Goal: Task Accomplishment & Management: Manage account settings

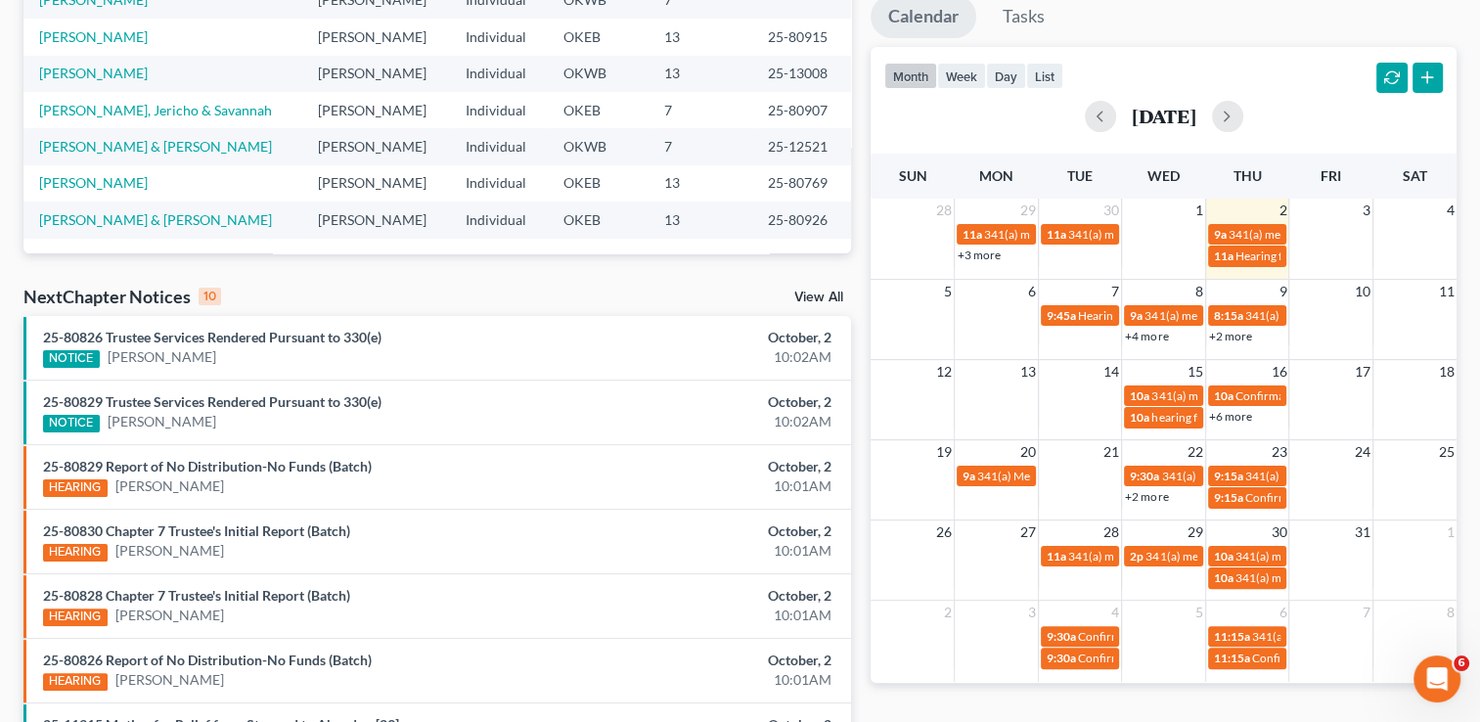
scroll to position [391, 0]
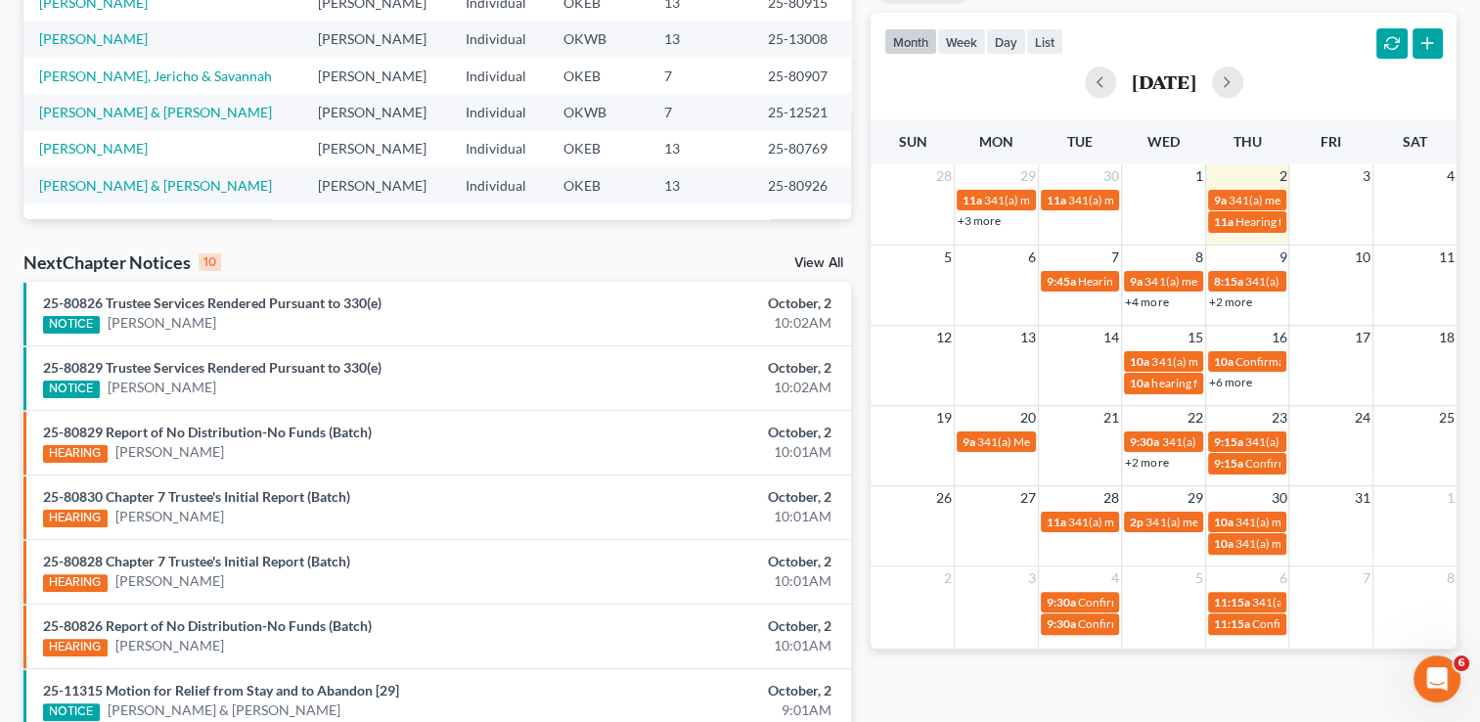
click at [814, 267] on link "View All" at bounding box center [818, 263] width 49 height 14
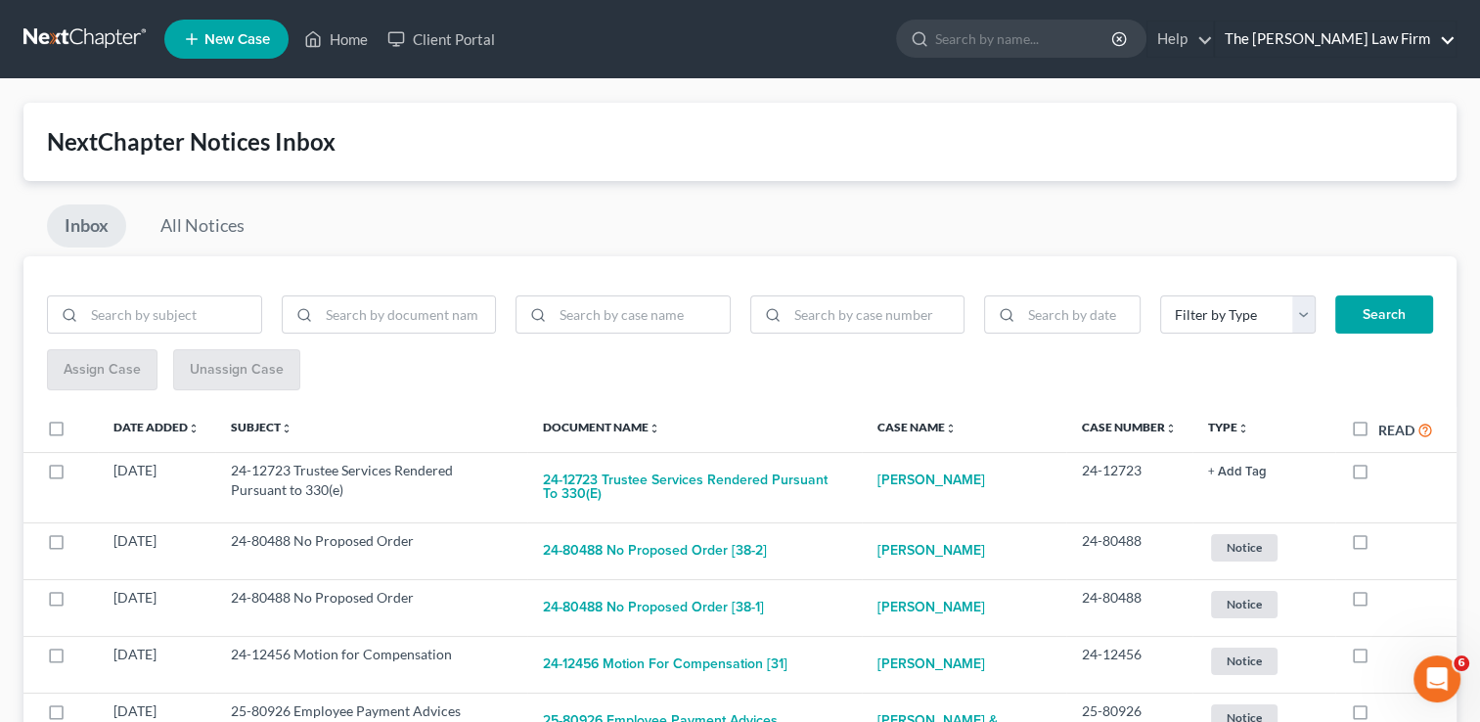
click at [1452, 36] on link "The [PERSON_NAME] Law Firm" at bounding box center [1335, 39] width 241 height 35
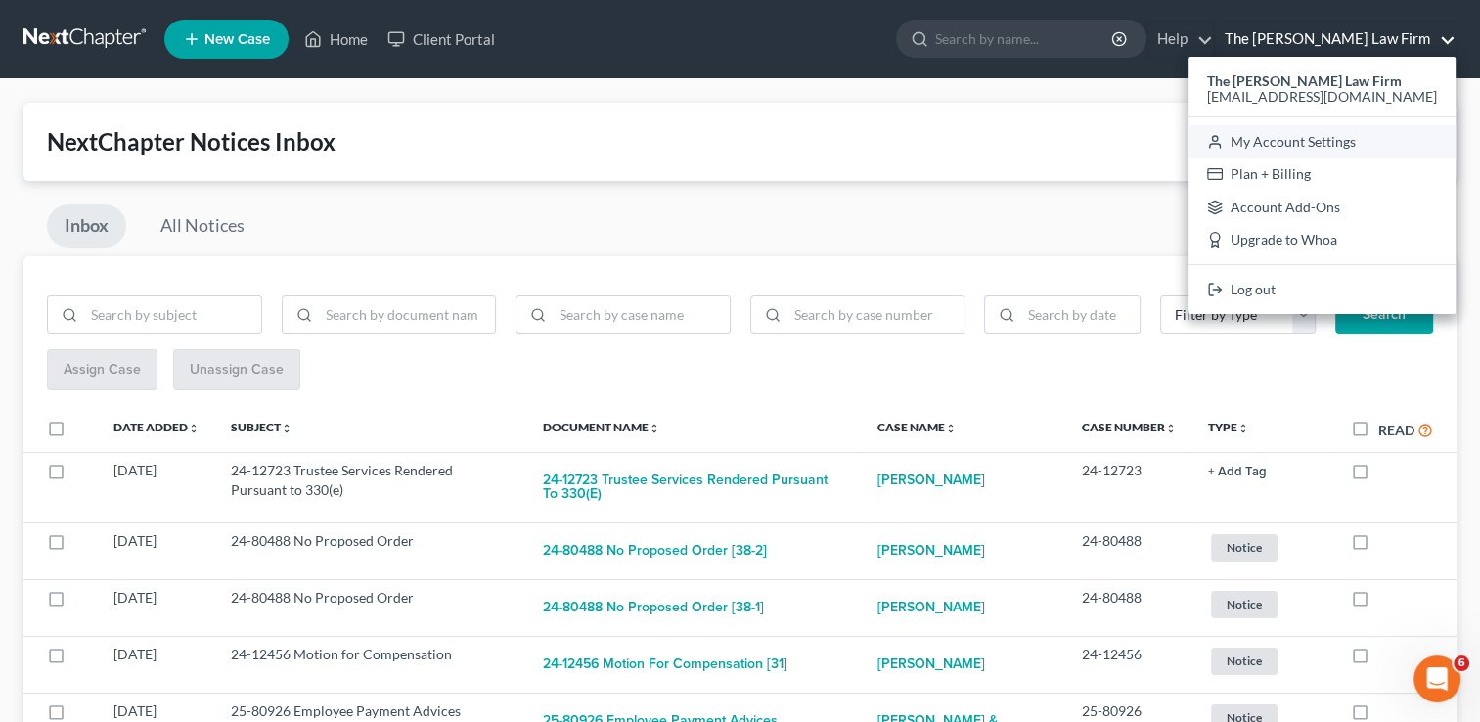
click at [1384, 143] on link "My Account Settings" at bounding box center [1322, 141] width 267 height 33
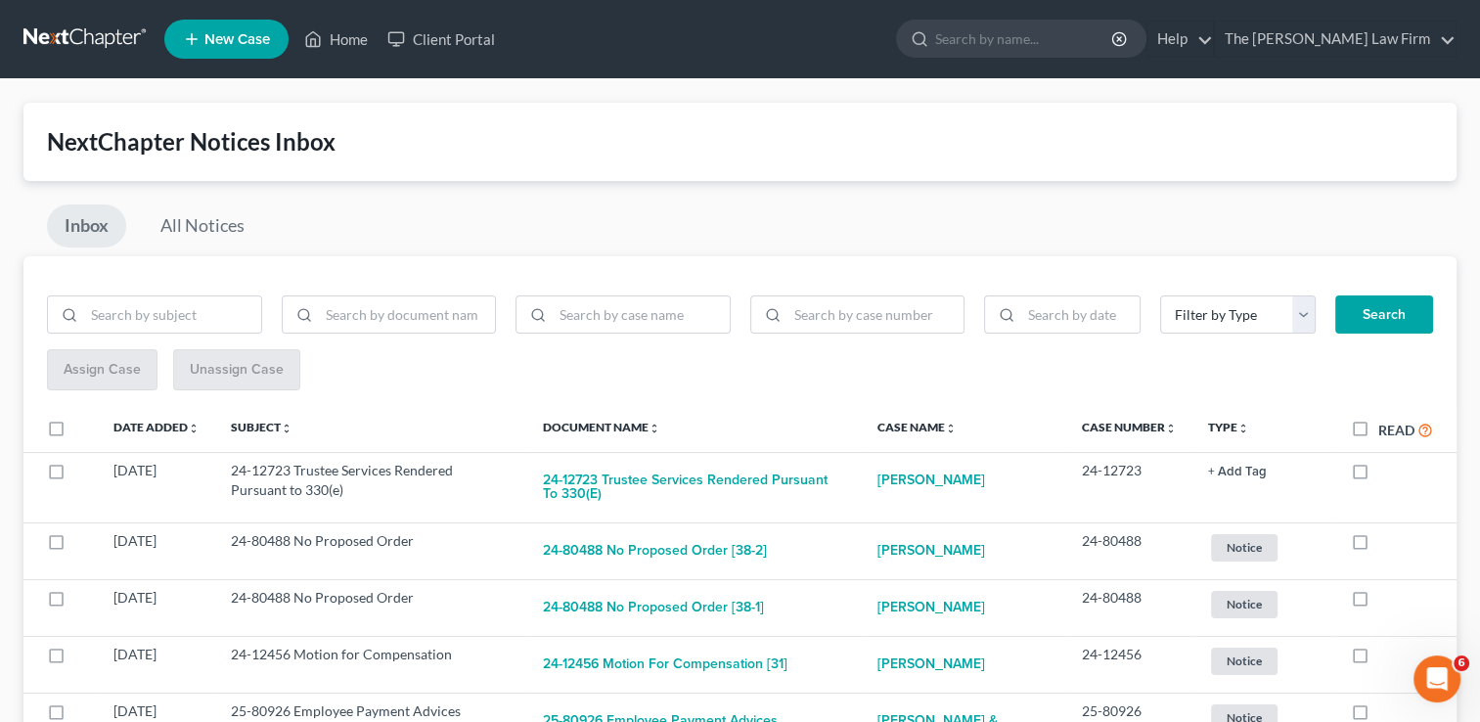
select select "65"
select select "23"
select select "37"
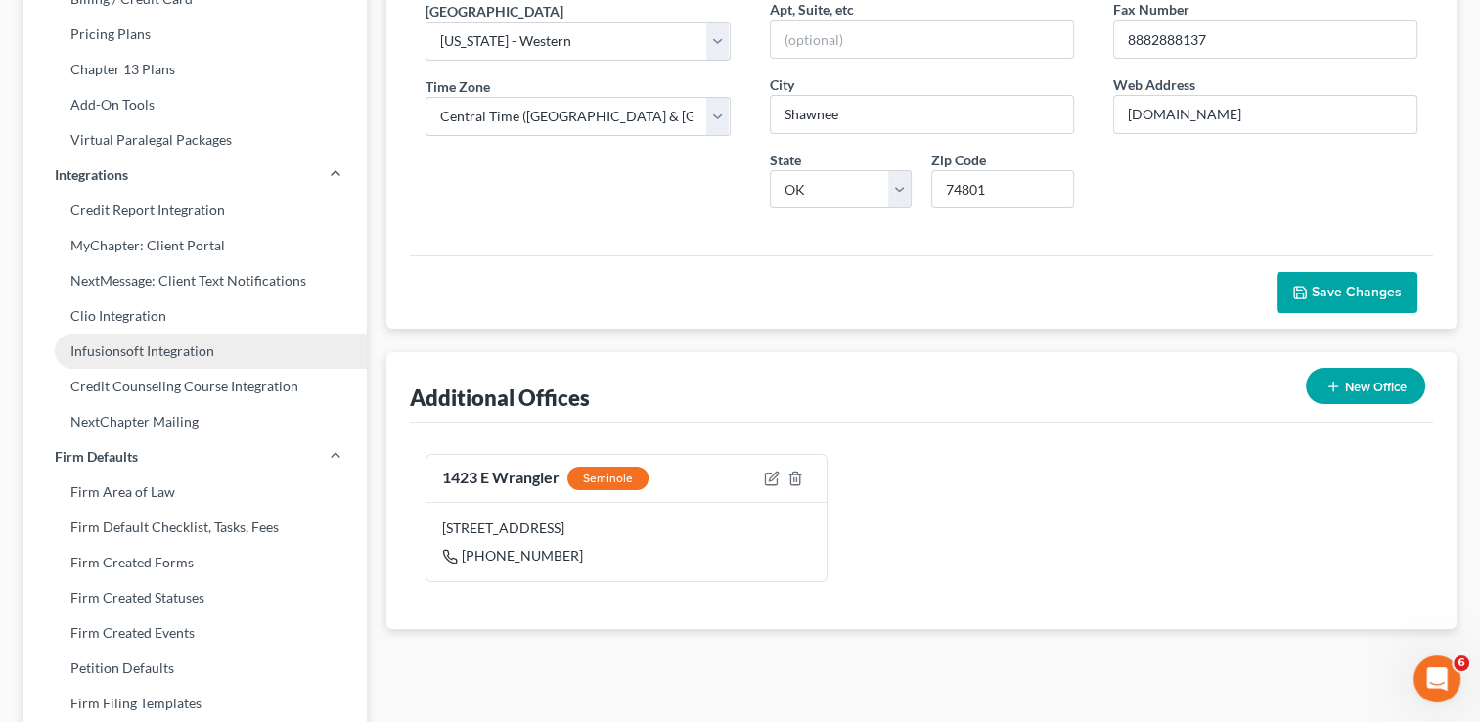
scroll to position [391, 0]
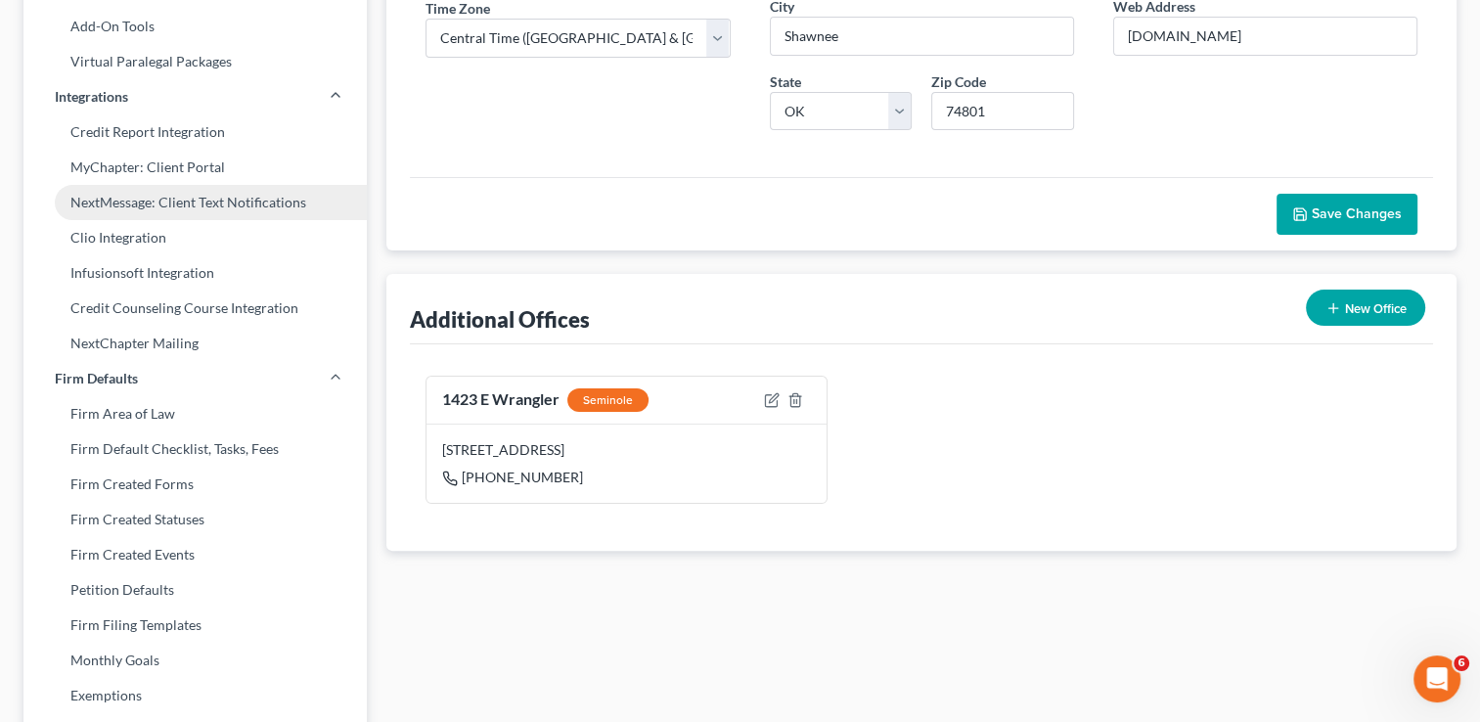
click at [220, 204] on link "NextMessage: Client Text Notifications" at bounding box center [194, 202] width 343 height 35
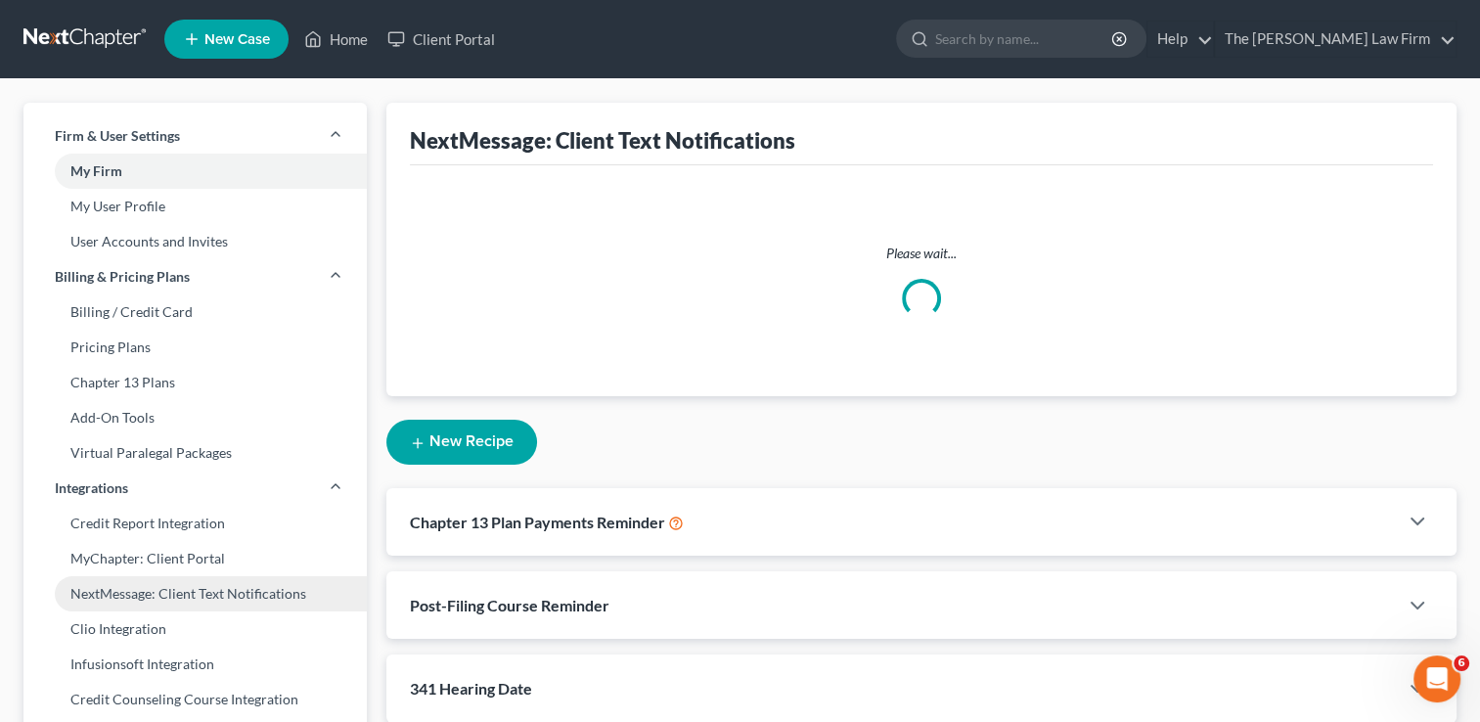
select select
select select "23423"
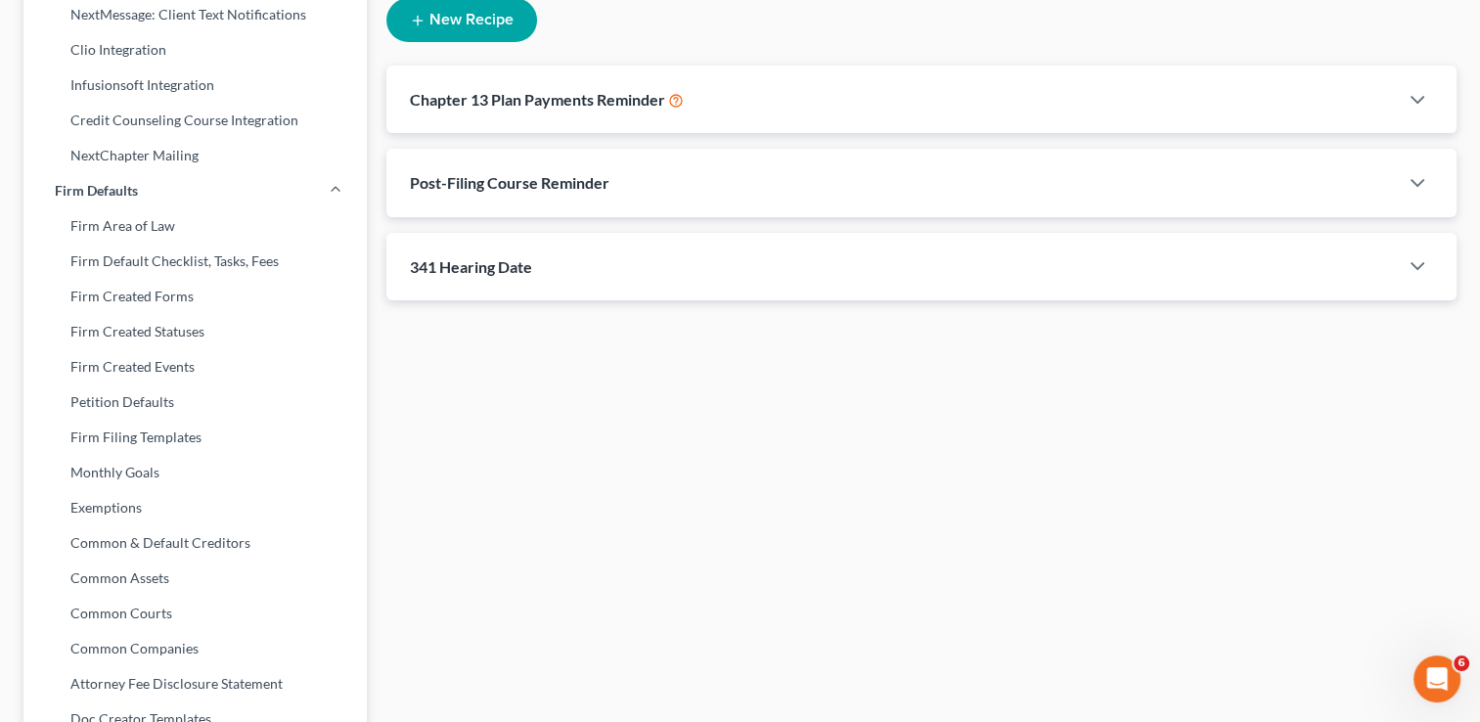
scroll to position [432, 0]
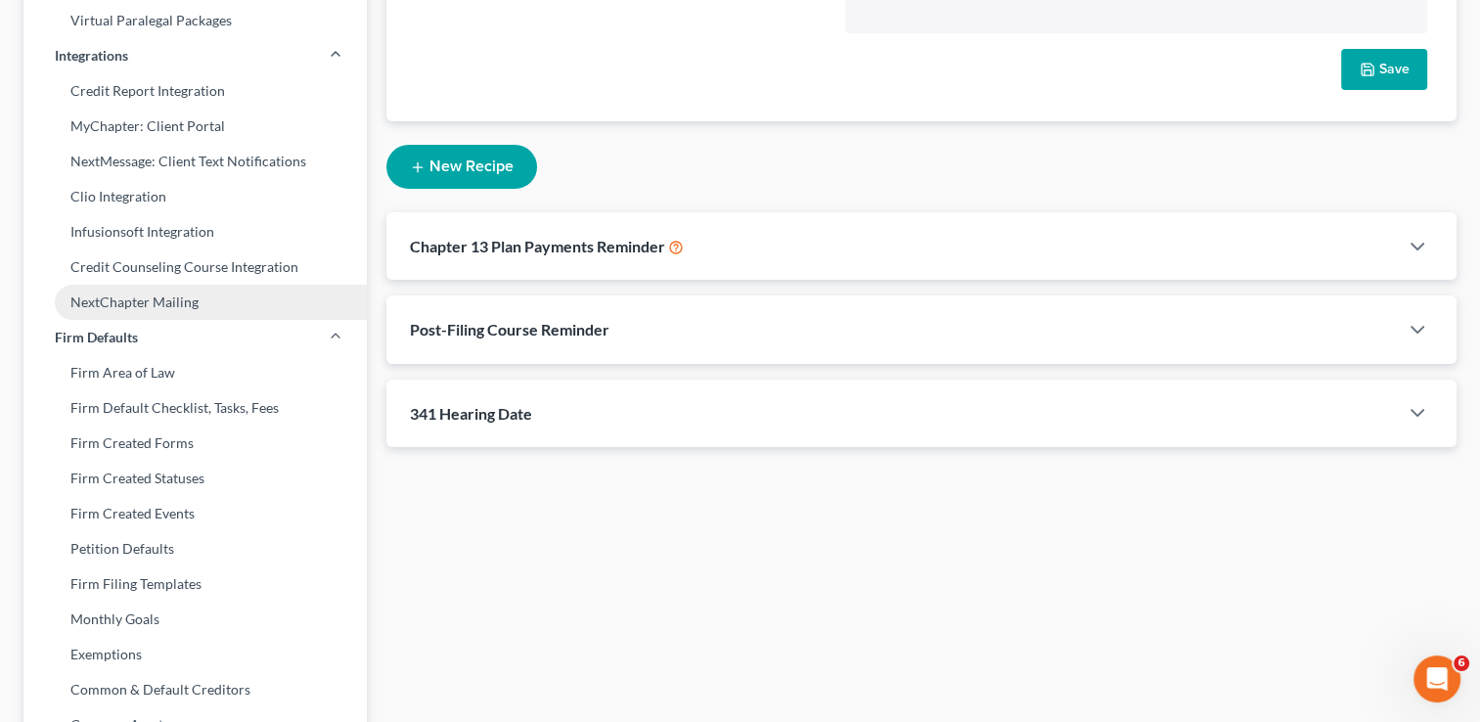
click at [104, 302] on link "NextChapter Mailing" at bounding box center [194, 302] width 343 height 35
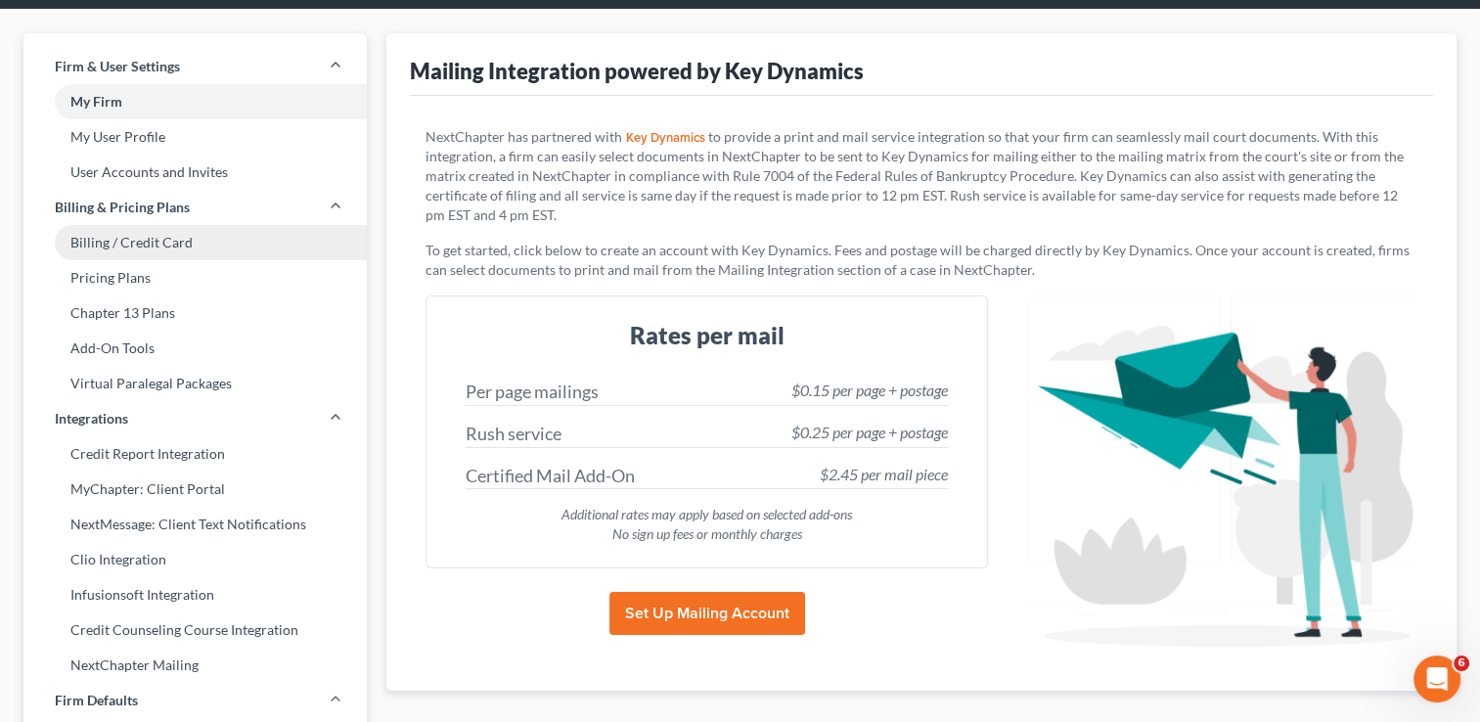
scroll to position [196, 0]
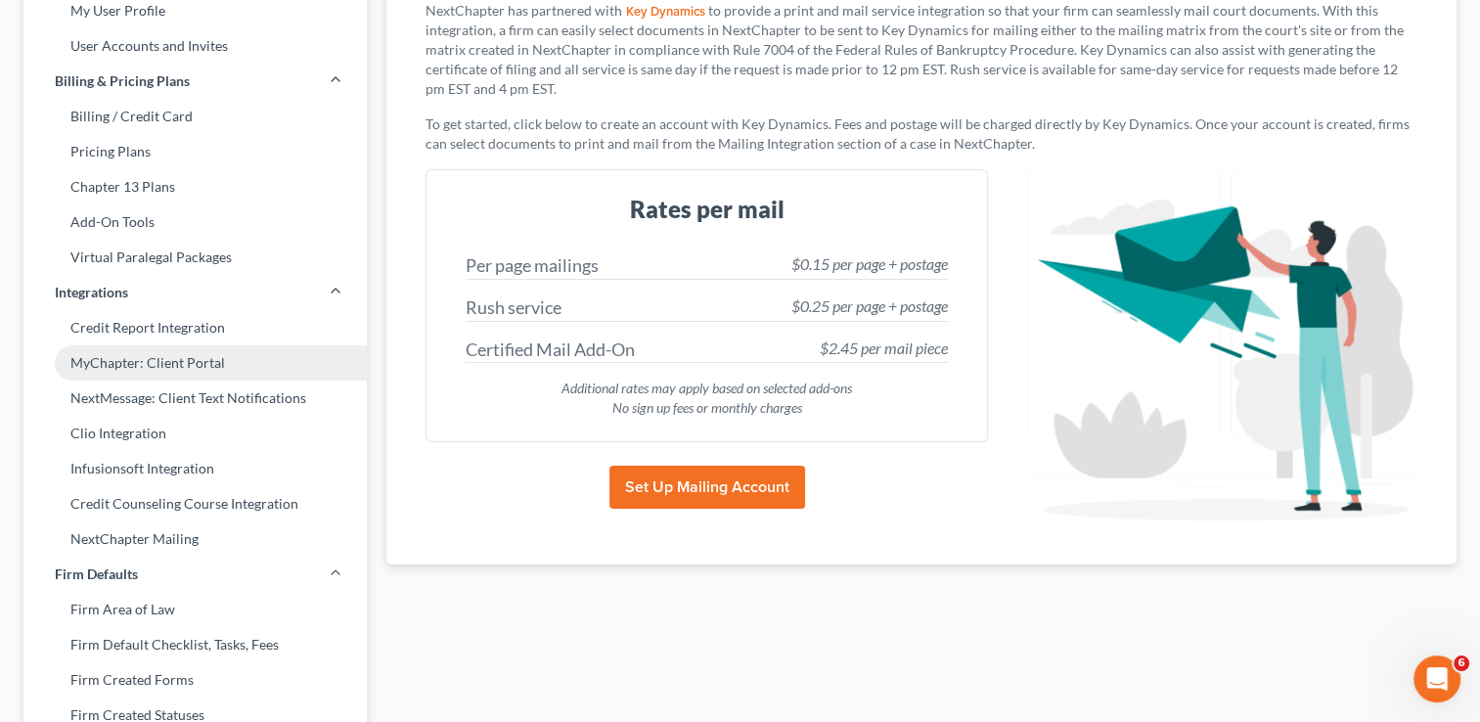
click at [175, 364] on link "MyChapter: Client Portal" at bounding box center [194, 362] width 343 height 35
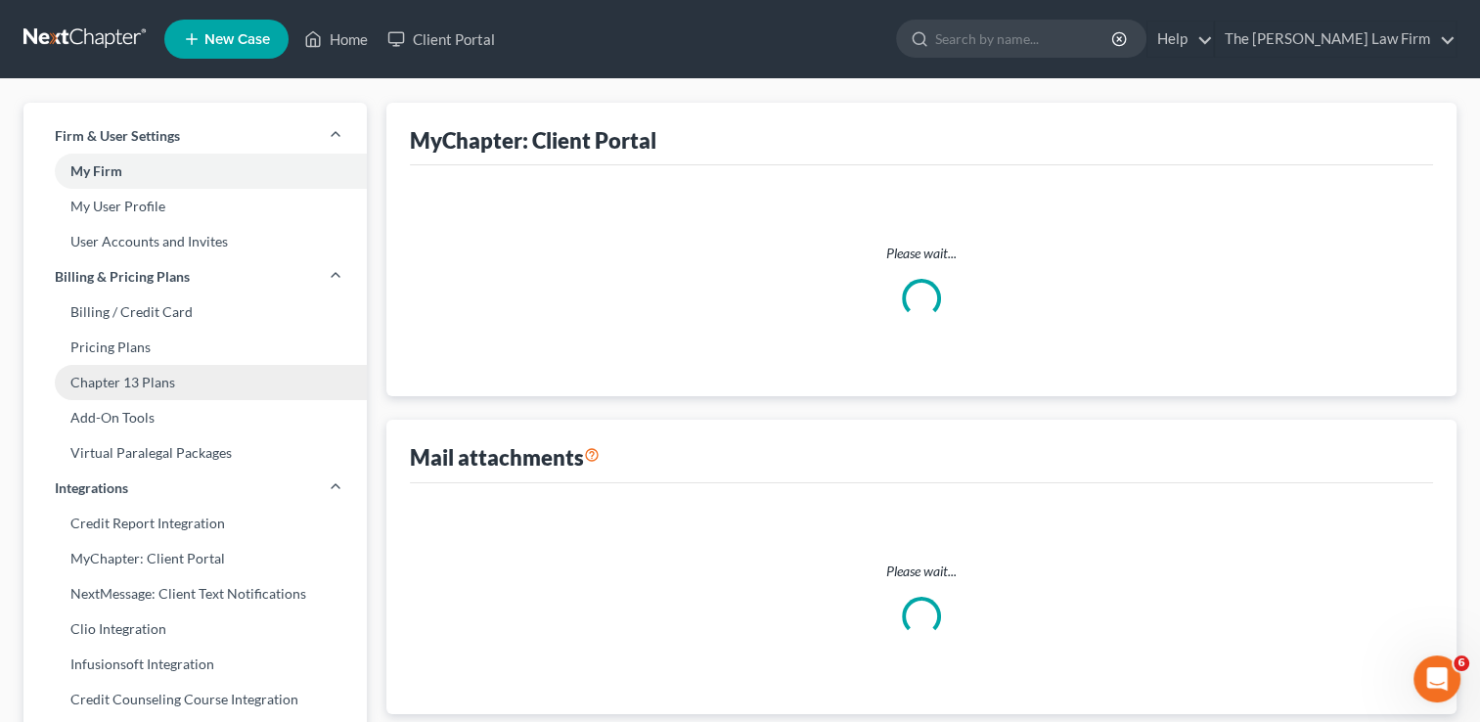
select select
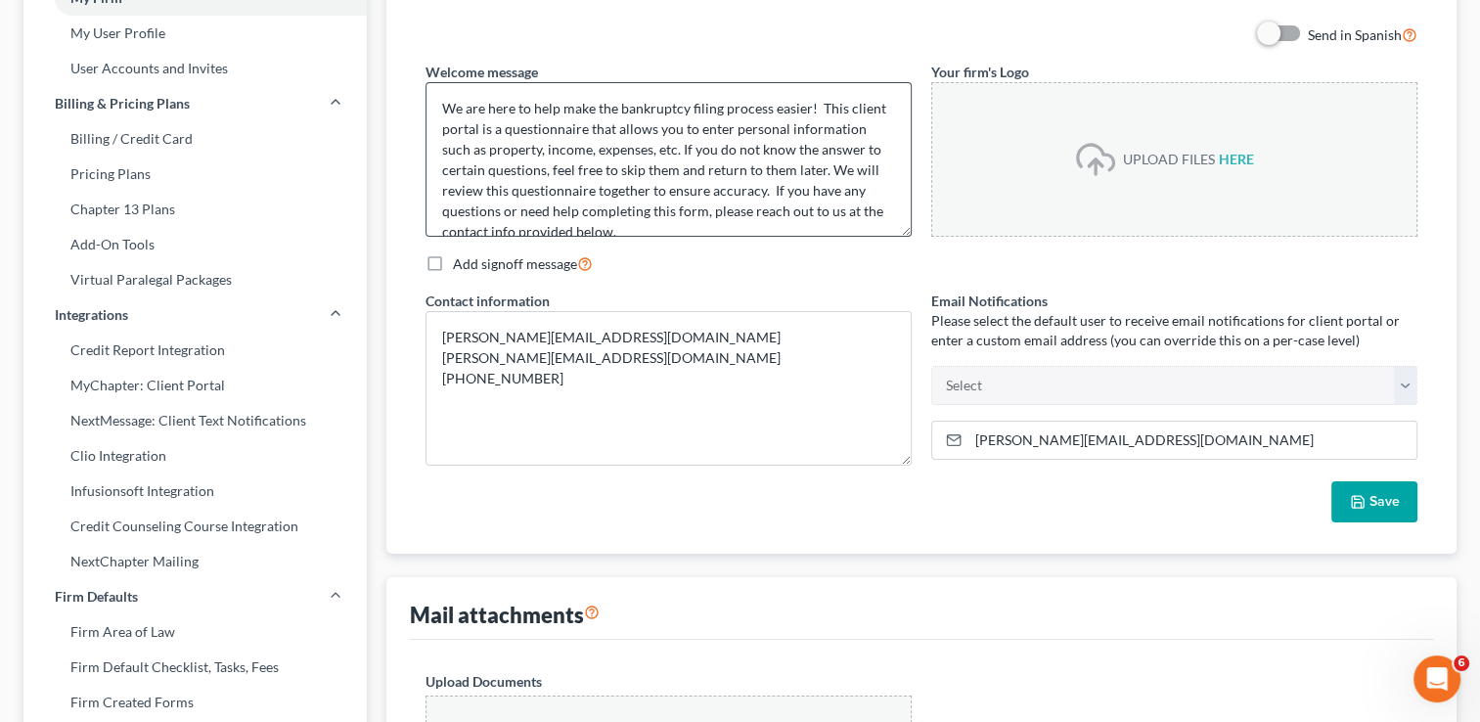
scroll to position [196, 0]
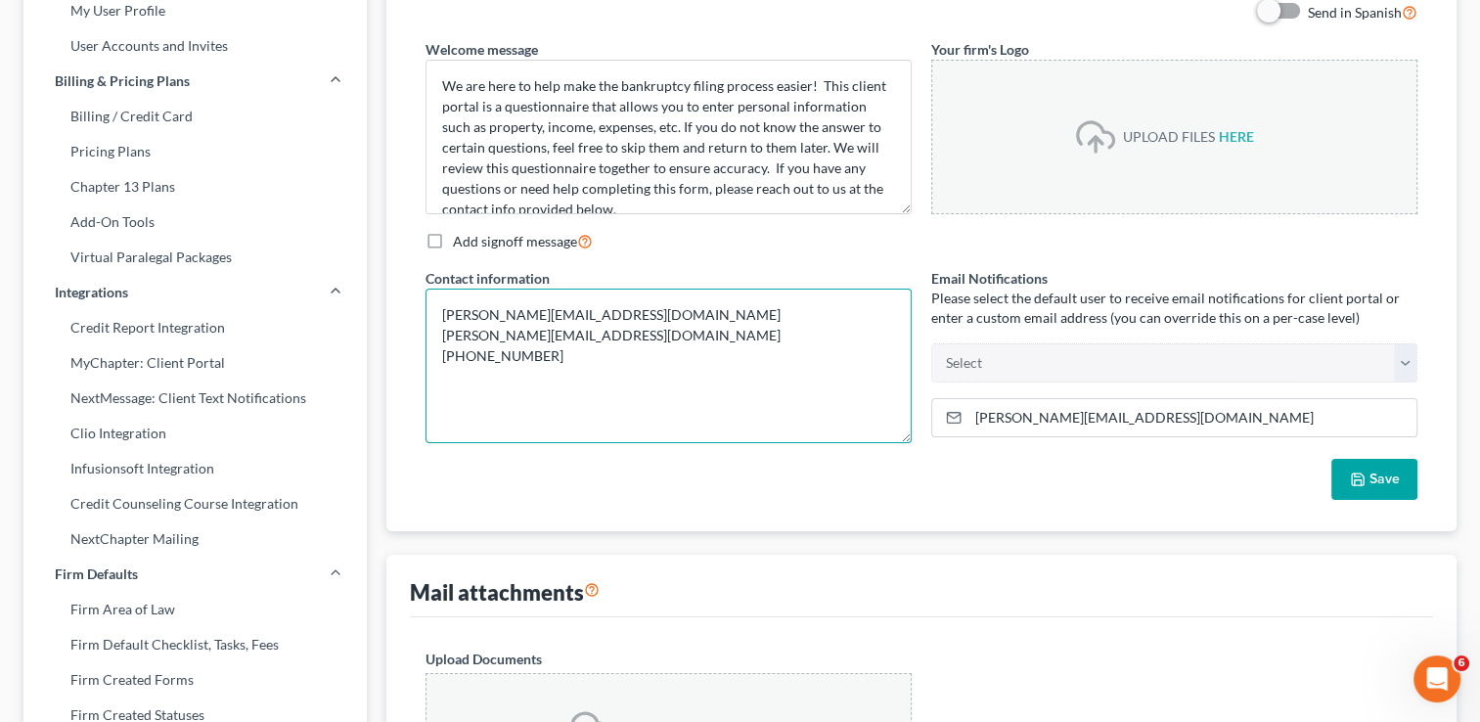
drag, startPoint x: 466, startPoint y: 335, endPoint x: 420, endPoint y: 337, distance: 46.0
click at [420, 337] on div "Contact information [PERSON_NAME][EMAIL_ADDRESS][DOMAIN_NAME] [PERSON_NAME][EMA…" at bounding box center [669, 355] width 506 height 175
click at [671, 413] on textarea "[PERSON_NAME][EMAIL_ADDRESS][DOMAIN_NAME] [EMAIL_ADDRESS][DOMAIN_NAME] [PHONE_N…" at bounding box center [669, 366] width 486 height 155
type textarea "[PERSON_NAME][EMAIL_ADDRESS][DOMAIN_NAME] [EMAIL_ADDRESS][DOMAIN_NAME] [PHONE_N…"
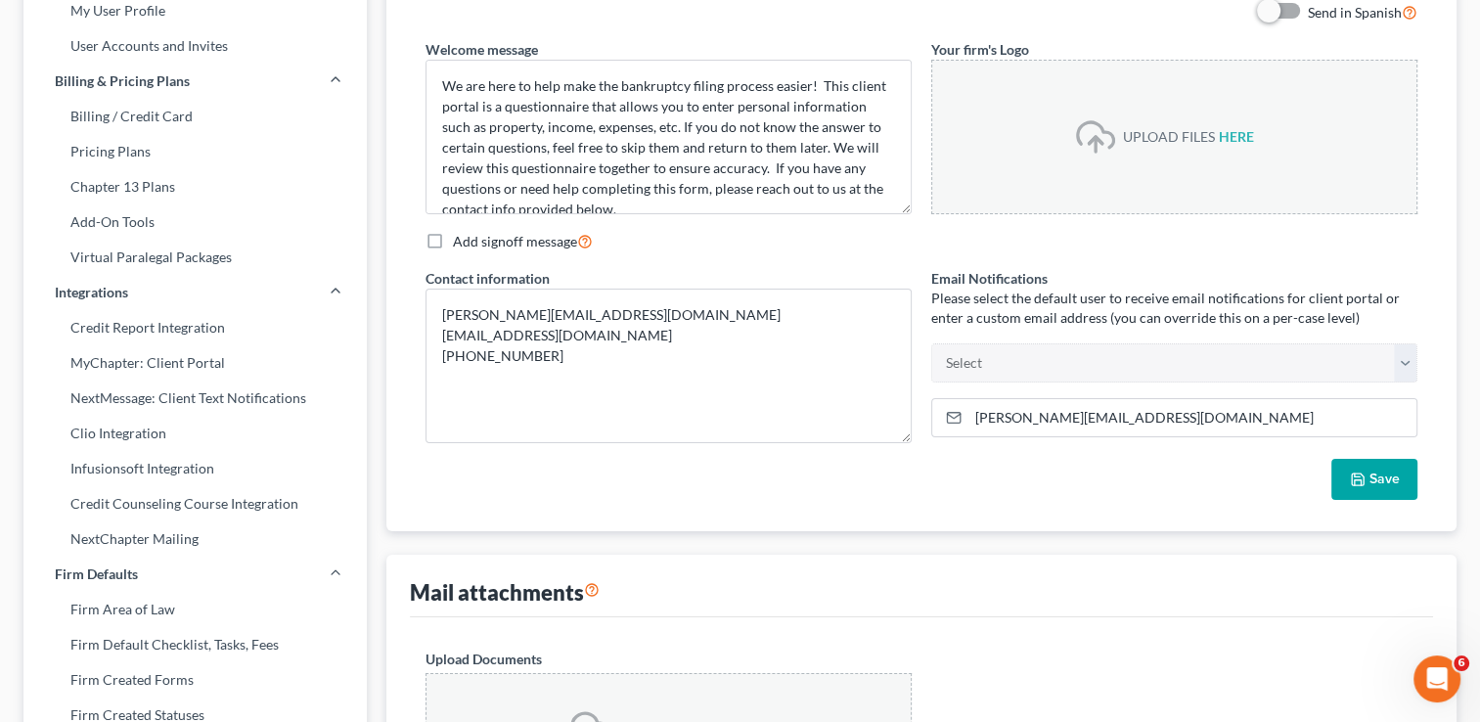
drag, startPoint x: 1378, startPoint y: 483, endPoint x: 1335, endPoint y: 485, distance: 42.1
click at [1376, 482] on button "Save" at bounding box center [1375, 479] width 86 height 41
click at [152, 523] on link "NextChapter Mailing" at bounding box center [194, 538] width 343 height 35
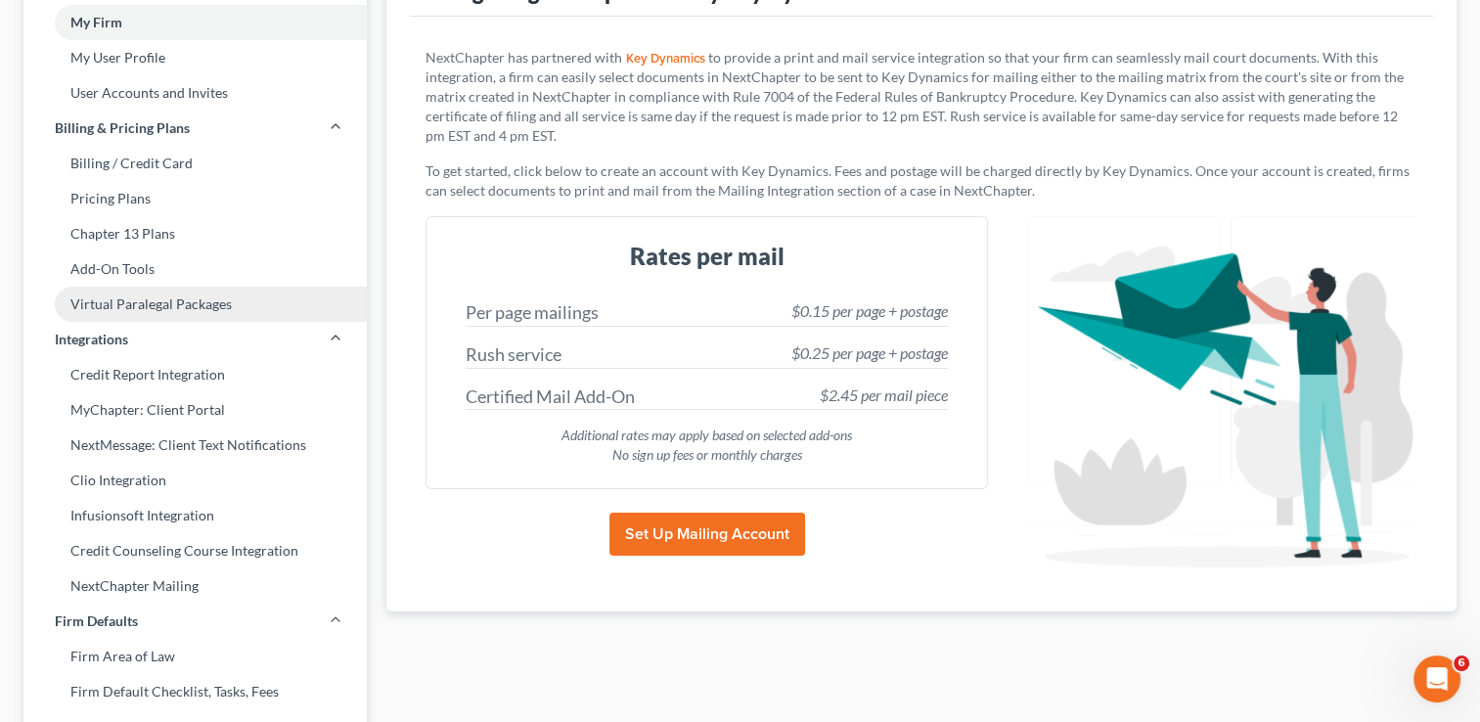
scroll to position [294, 0]
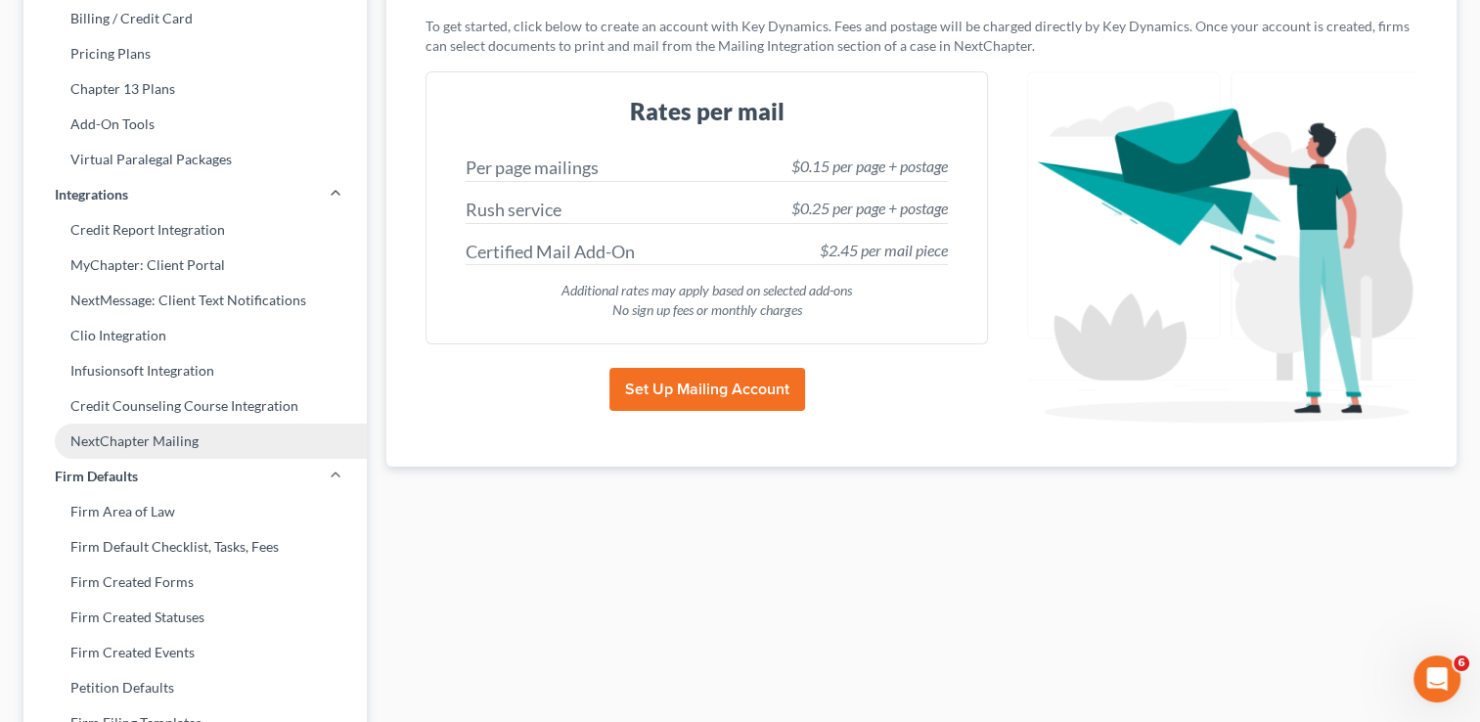
click at [186, 448] on link "NextChapter Mailing" at bounding box center [194, 441] width 343 height 35
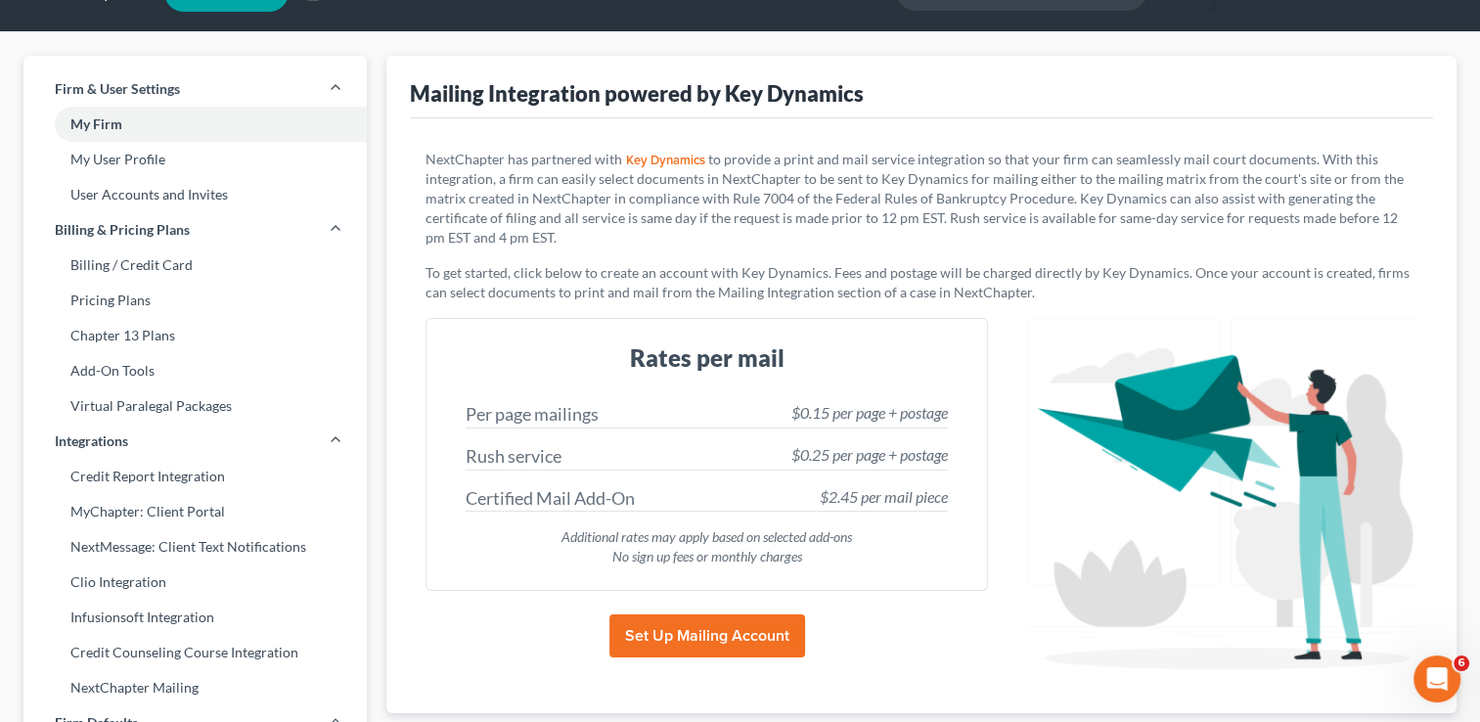
scroll to position [0, 0]
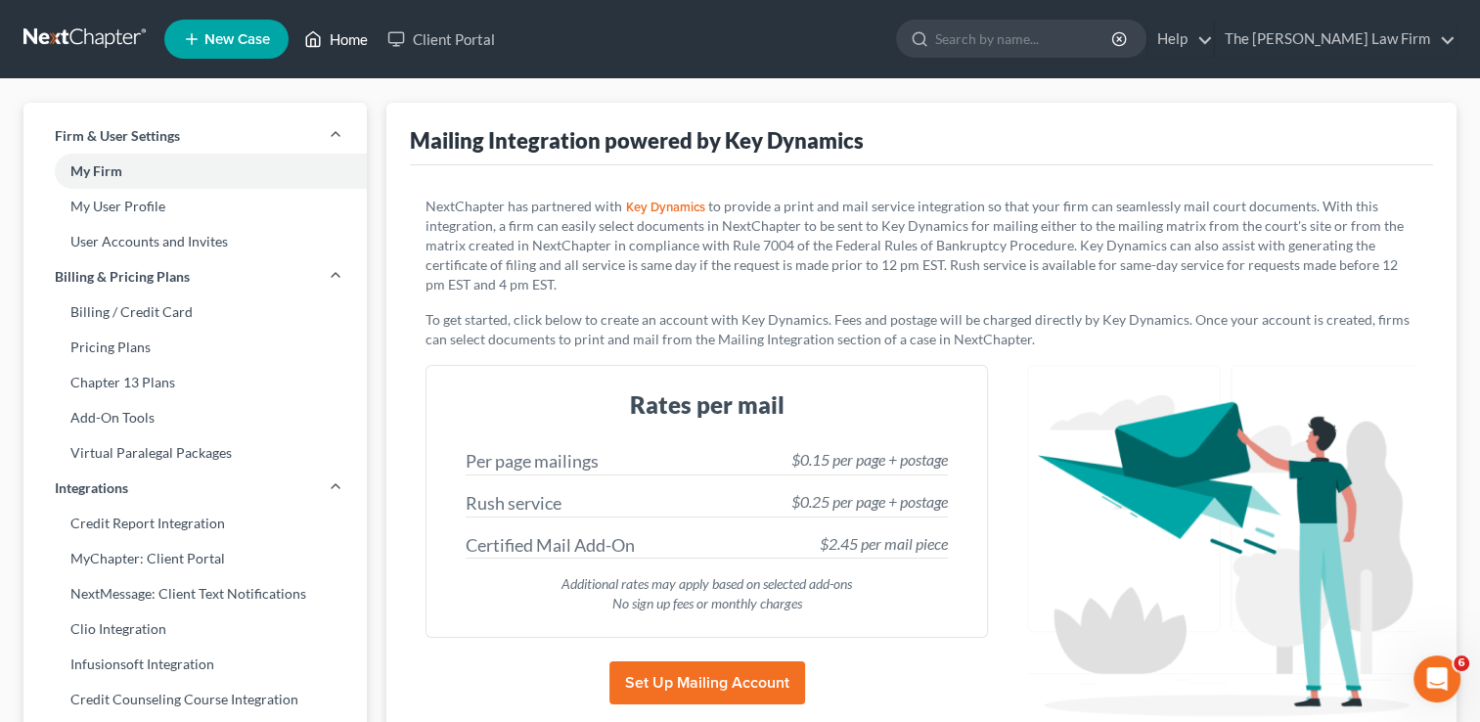
click at [334, 37] on link "Home" at bounding box center [335, 39] width 83 height 35
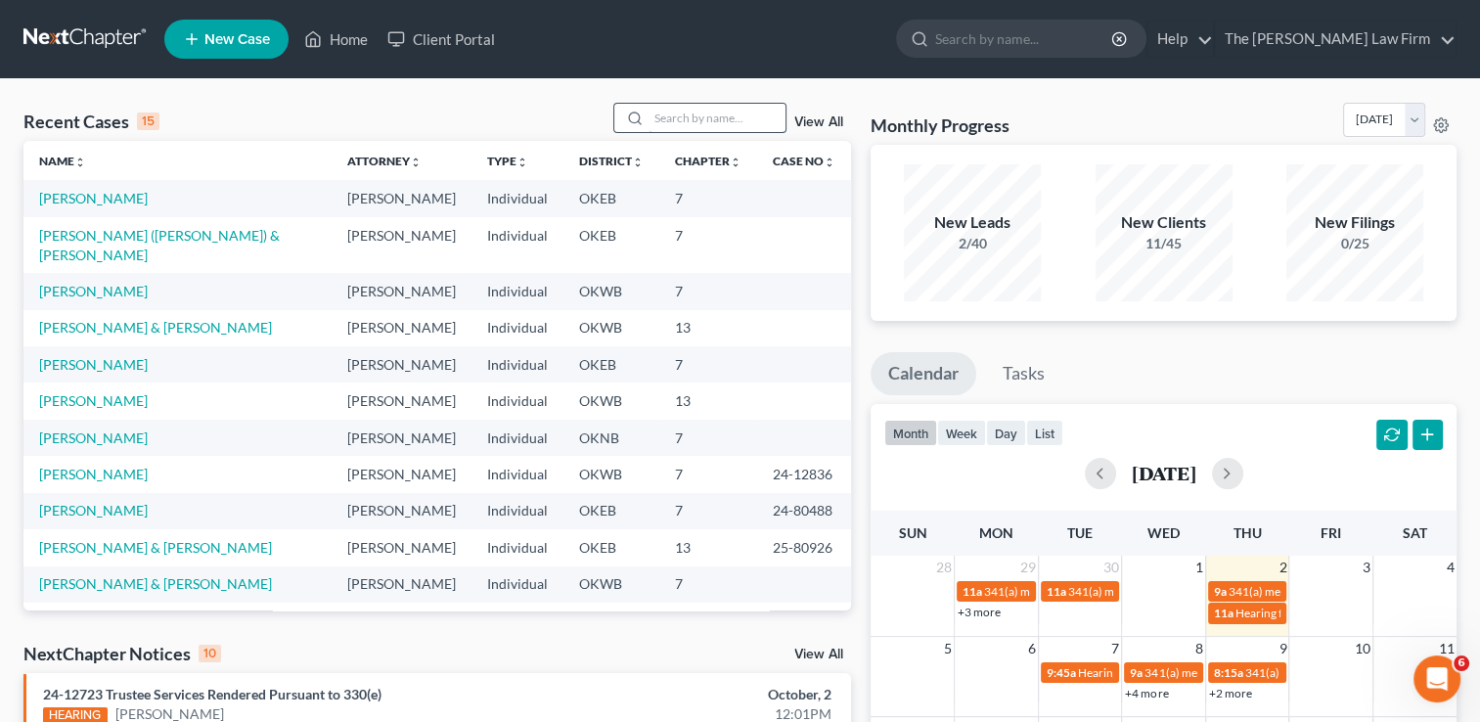
click at [657, 119] on input "search" at bounding box center [717, 118] width 137 height 28
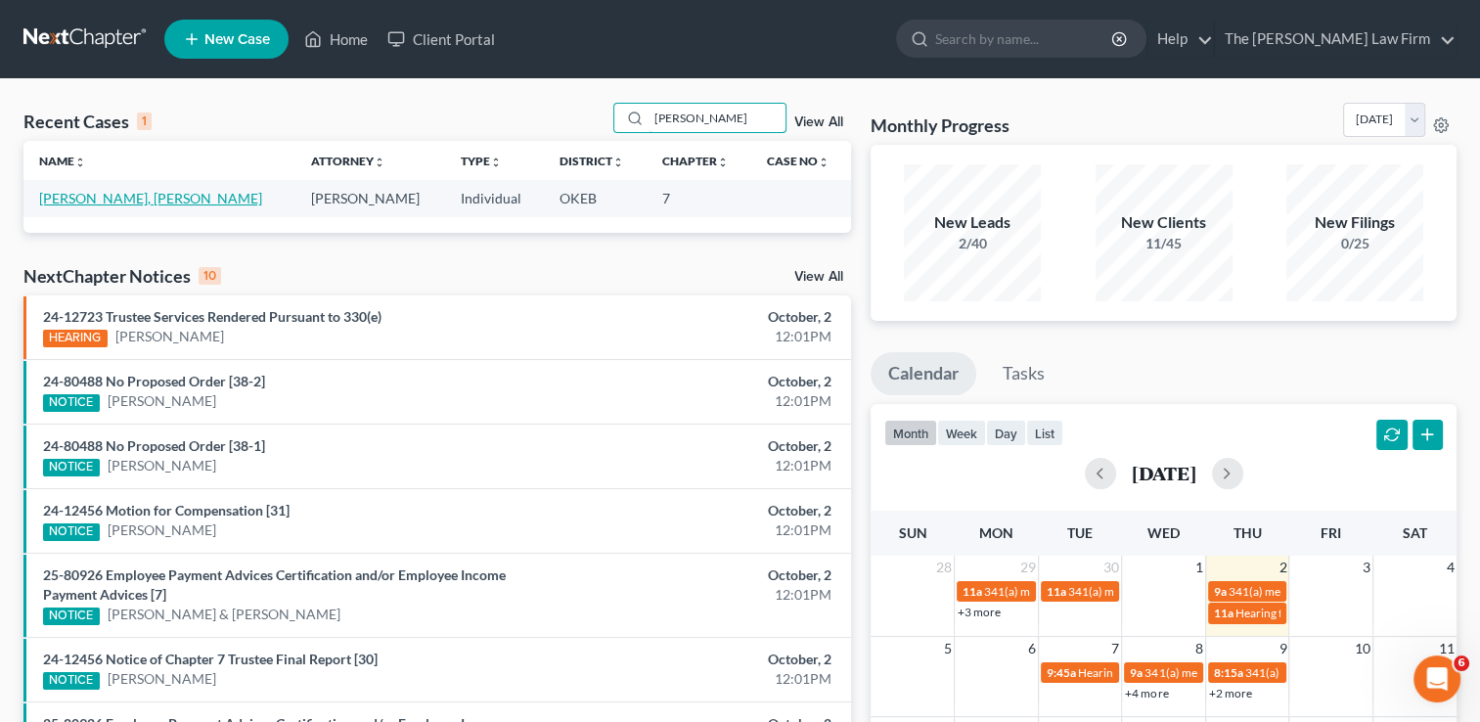
type input "[PERSON_NAME]"
click at [140, 203] on link "[PERSON_NAME], [PERSON_NAME]" at bounding box center [150, 198] width 223 height 17
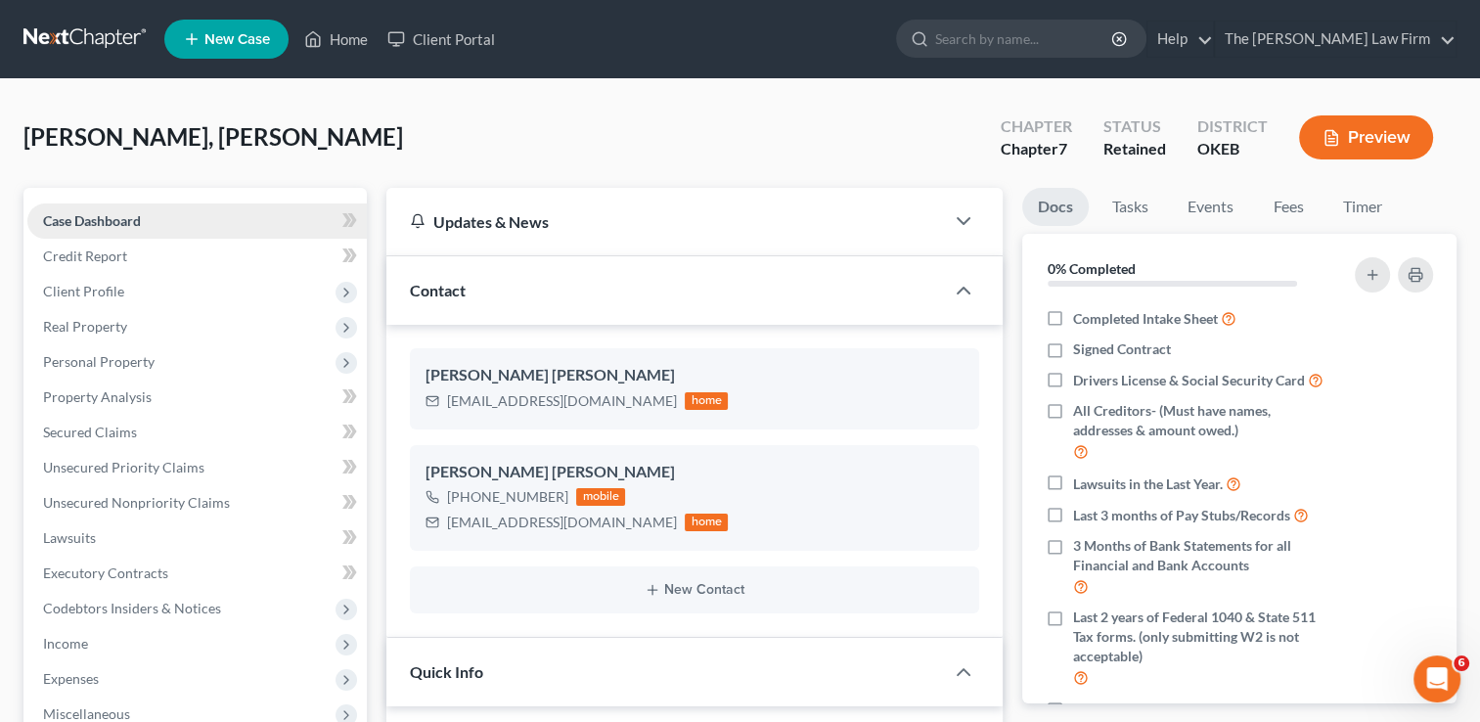
scroll to position [74, 0]
click at [1073, 375] on label "Drivers License & Social Security Card" at bounding box center [1198, 380] width 250 height 23
click at [1081, 375] on input "Drivers License & Social Security Card" at bounding box center [1087, 375] width 13 height 13
checkbox input "true"
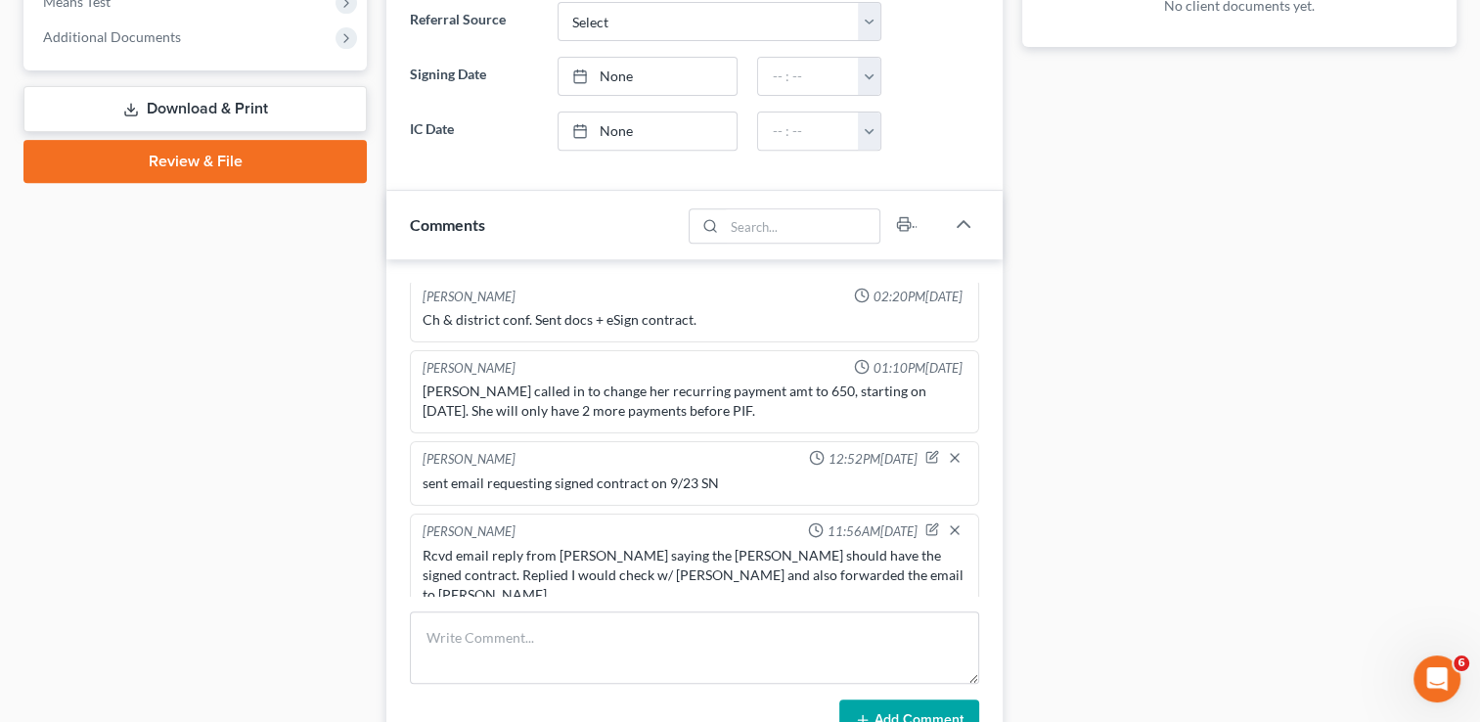
scroll to position [1076, 0]
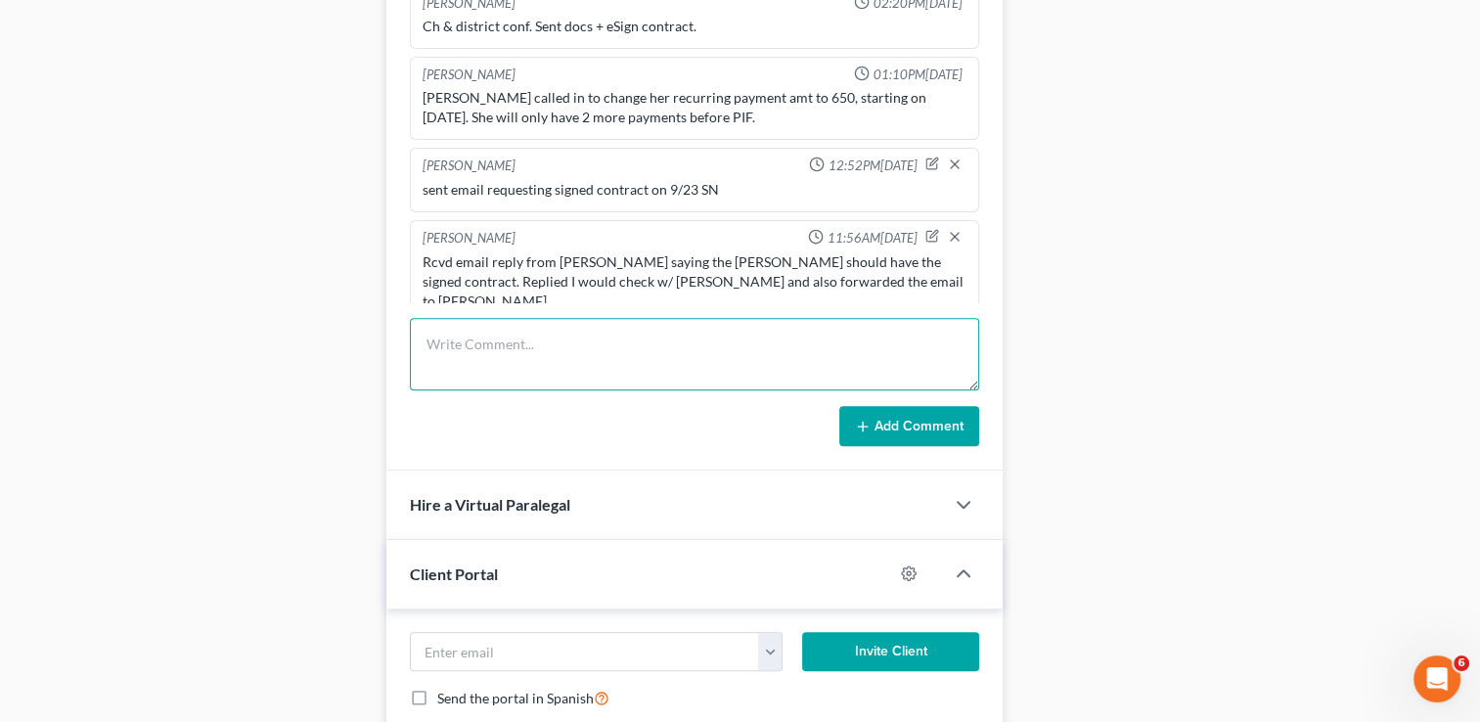
click at [666, 341] on textarea at bounding box center [694, 354] width 569 height 72
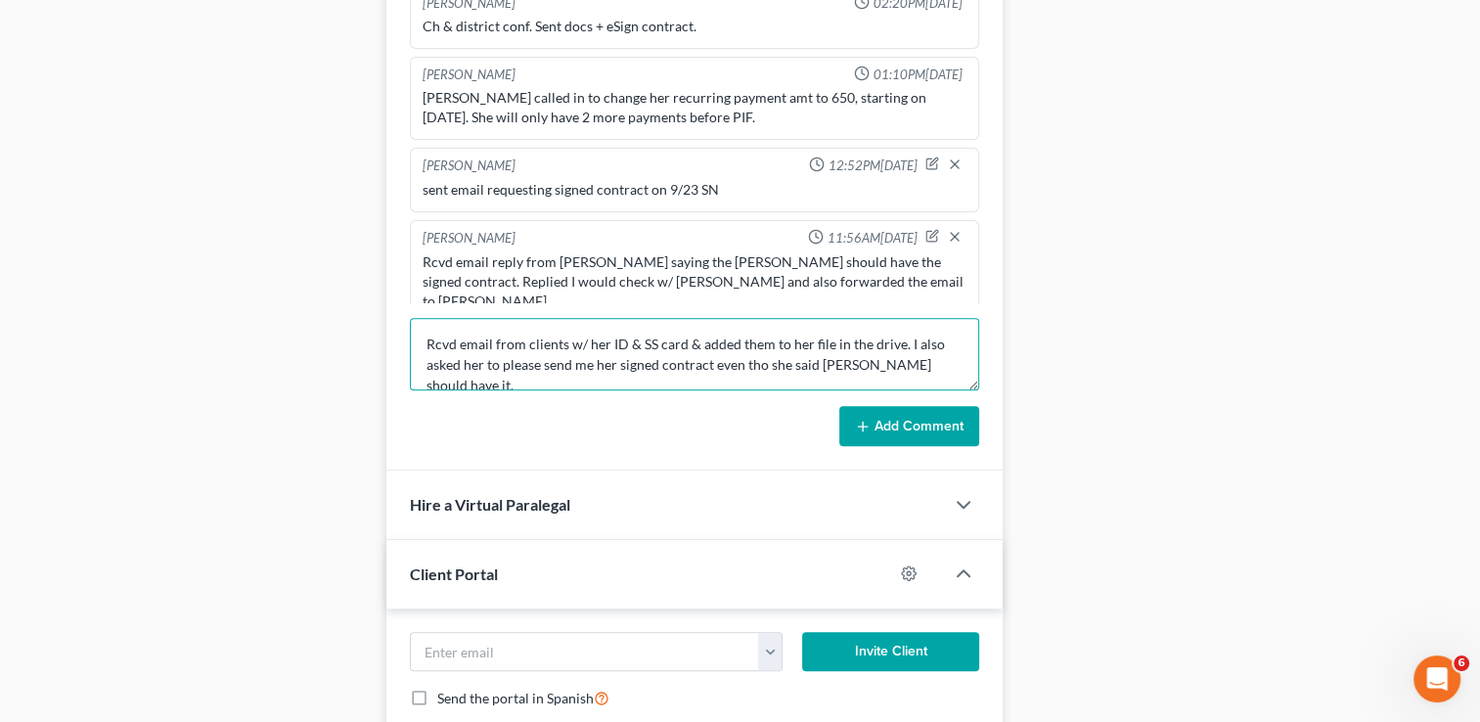
type textarea "Rcvd email from clients w/ her ID & SS card & added them to her file in the dri…"
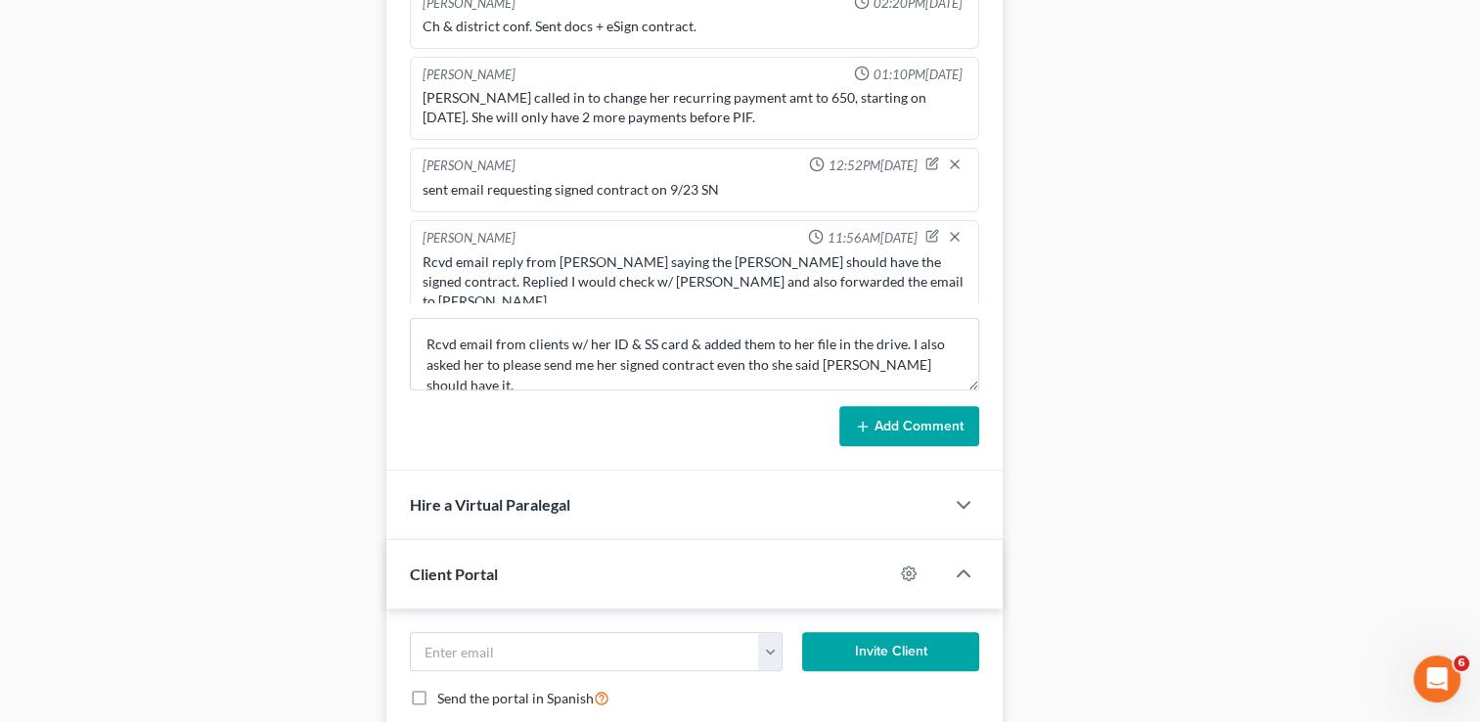
click at [956, 429] on button "Add Comment" at bounding box center [909, 426] width 140 height 41
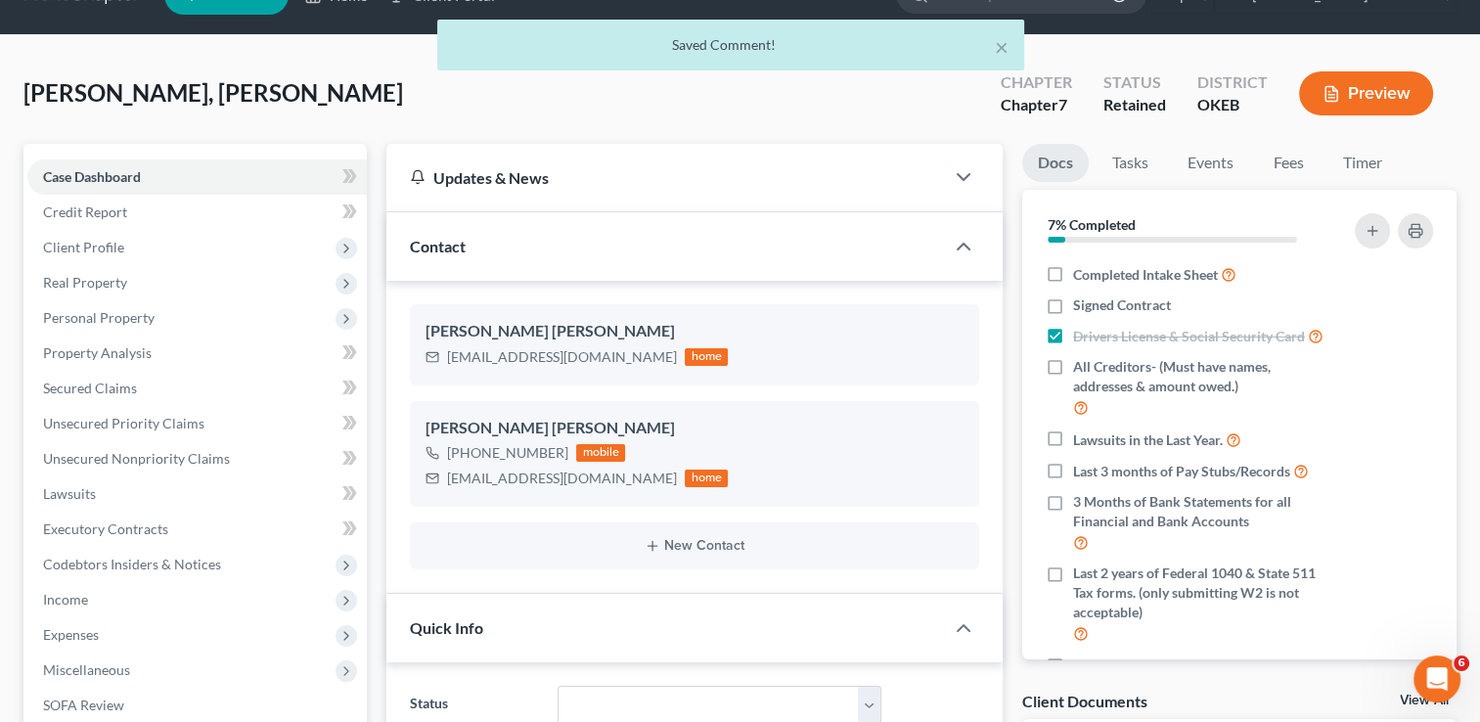
scroll to position [0, 0]
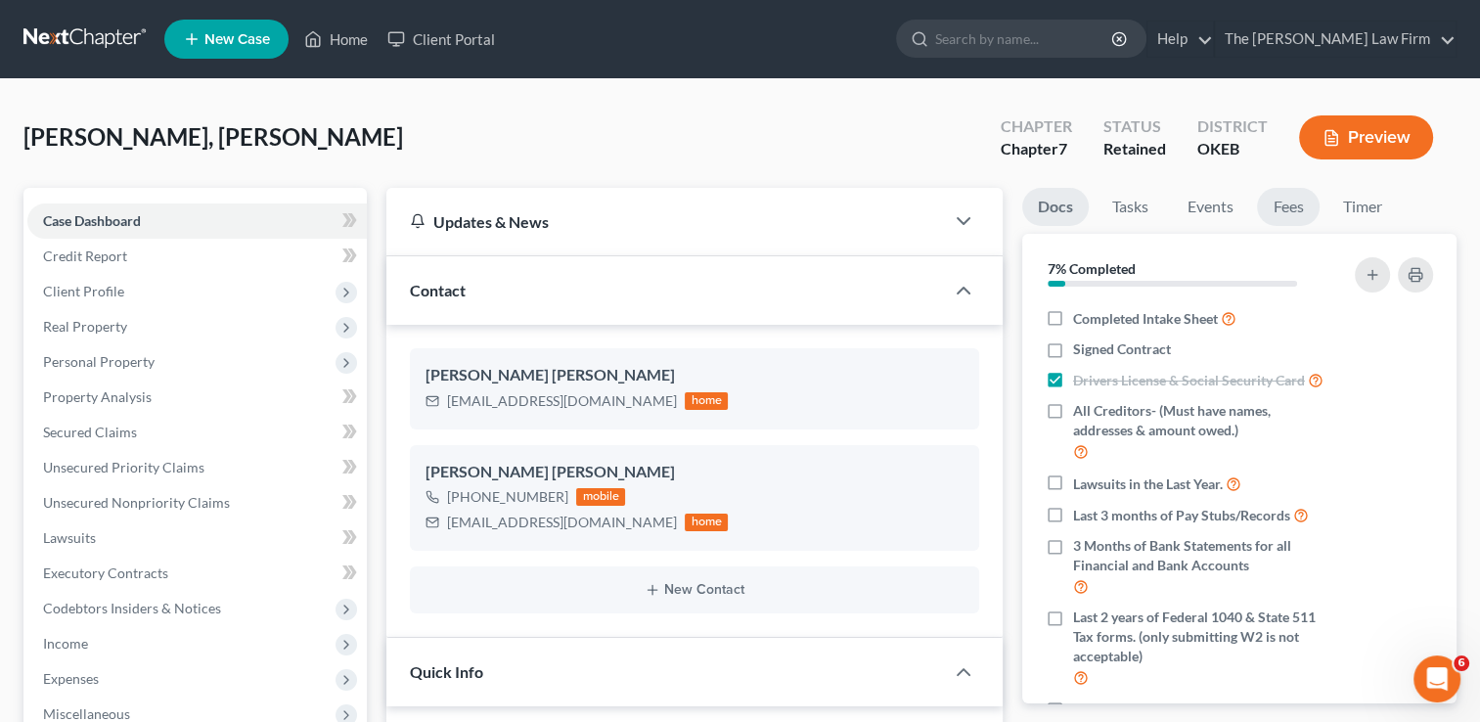
click at [1296, 214] on link "Fees" at bounding box center [1288, 207] width 63 height 38
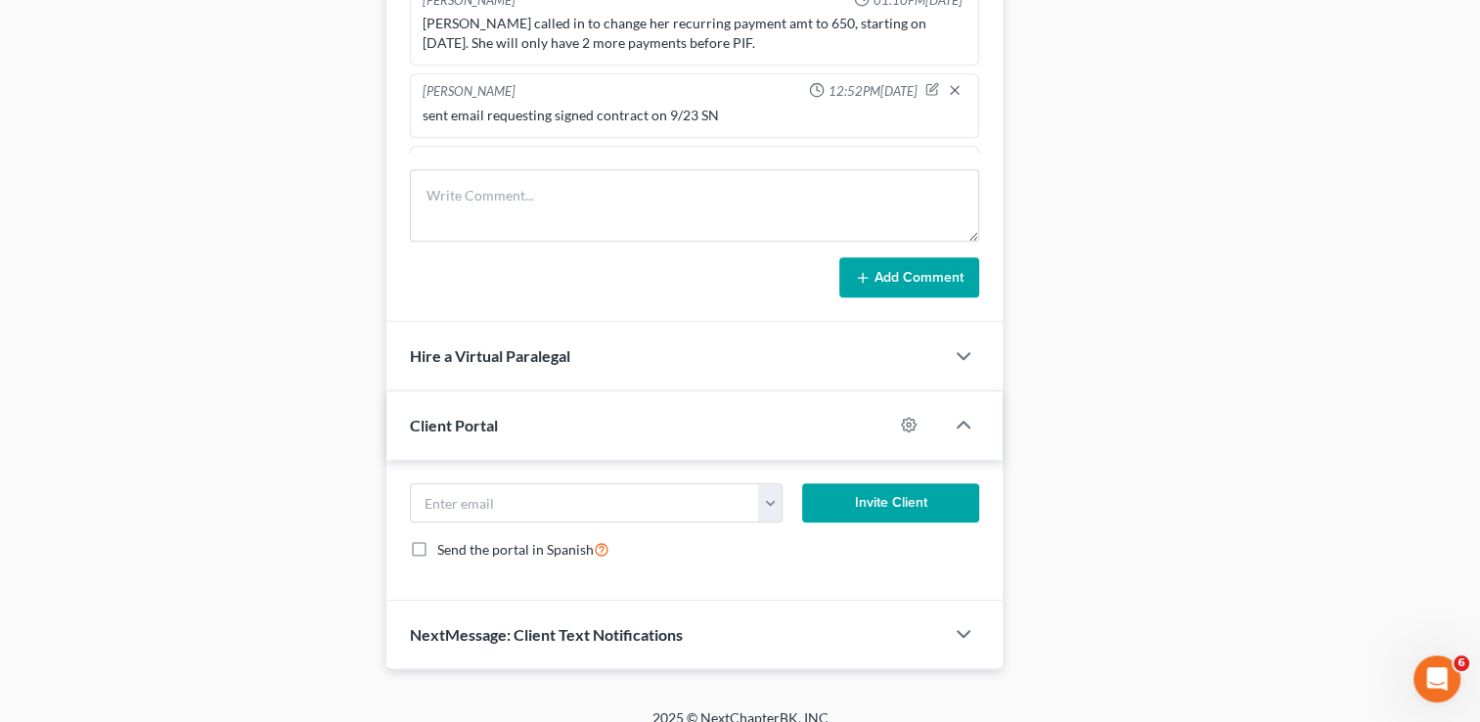
scroll to position [1241, 0]
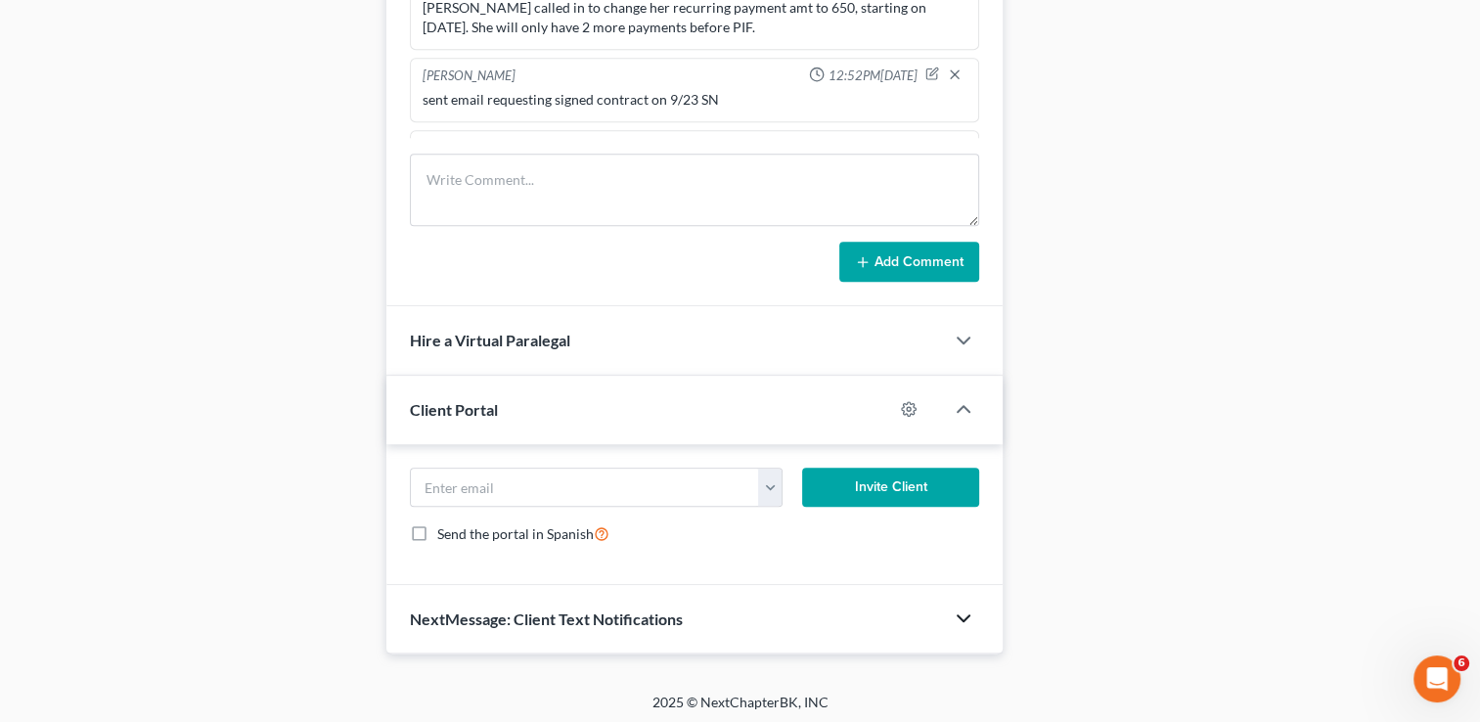
click at [966, 611] on icon "button" at bounding box center [963, 618] width 23 height 23
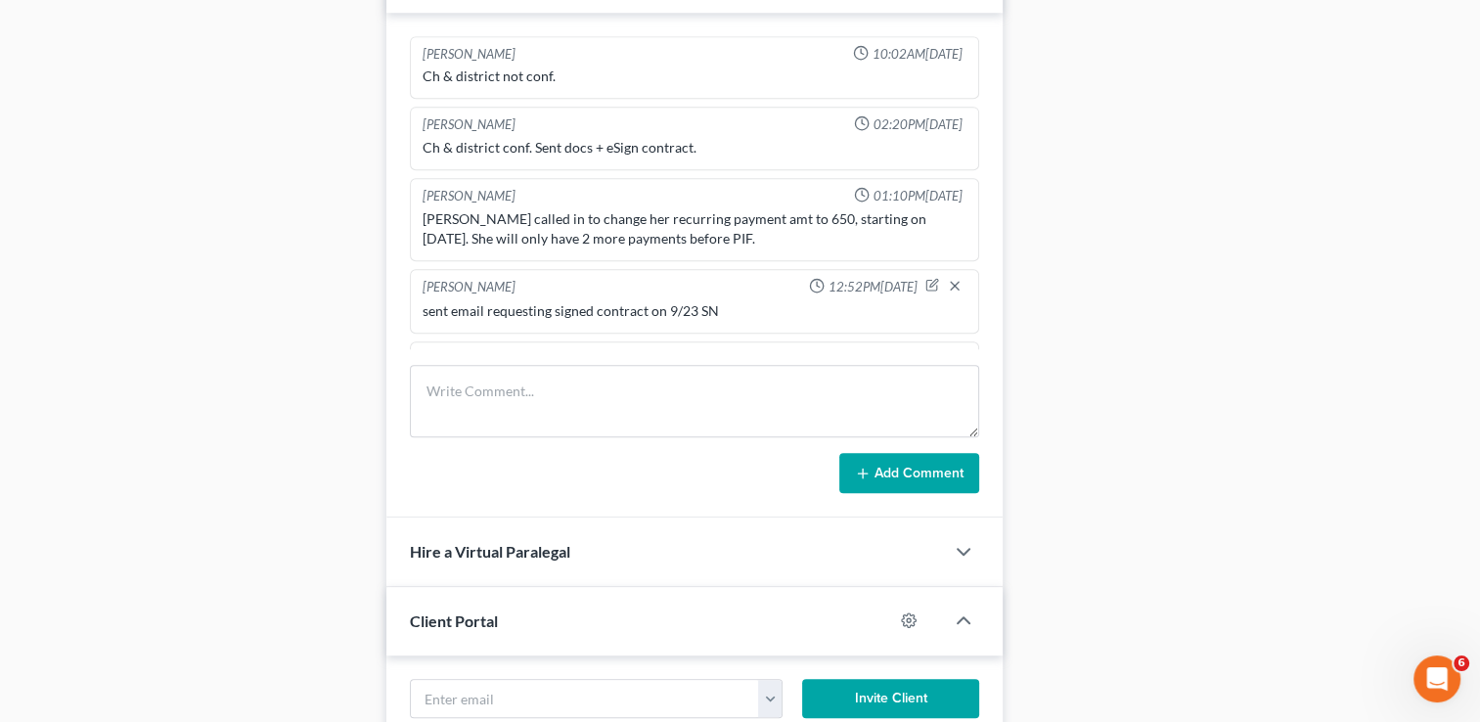
scroll to position [1421, 0]
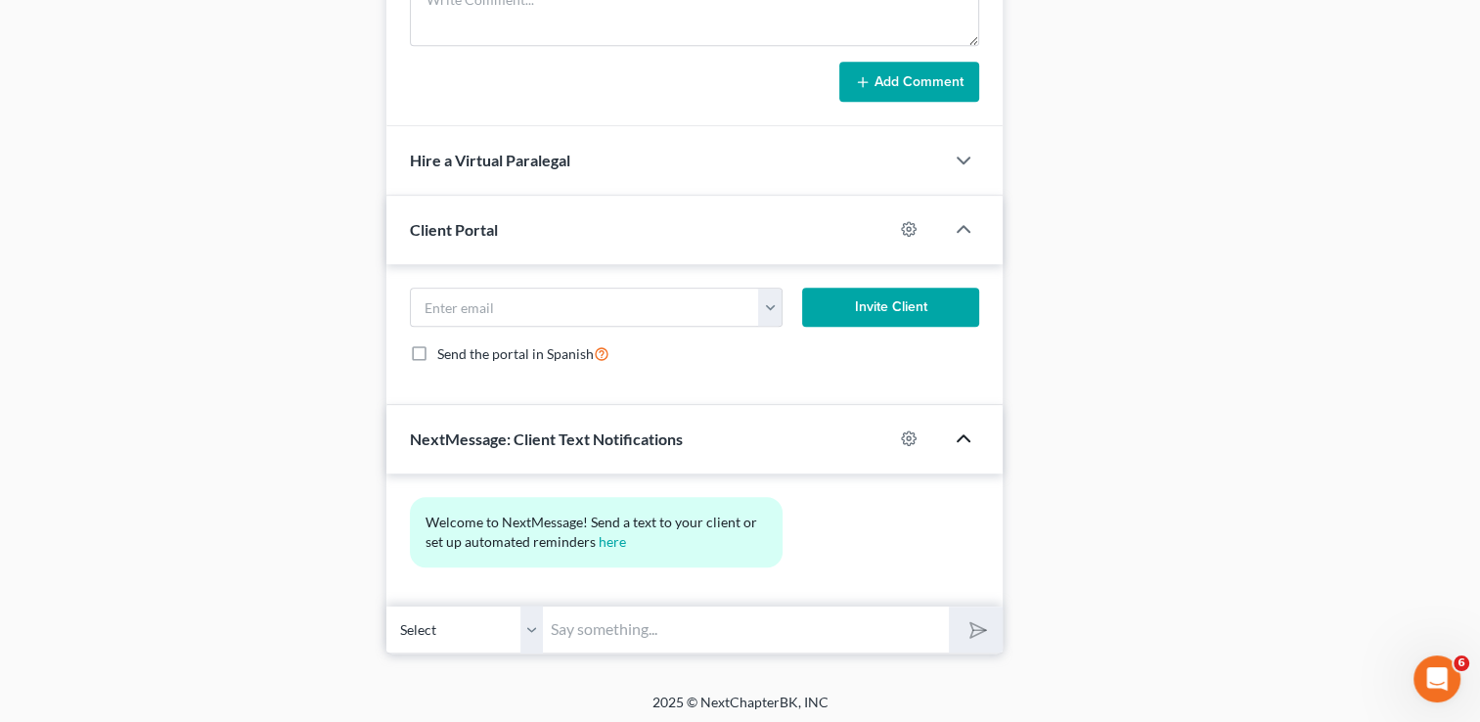
click at [650, 617] on input "text" at bounding box center [746, 630] width 406 height 48
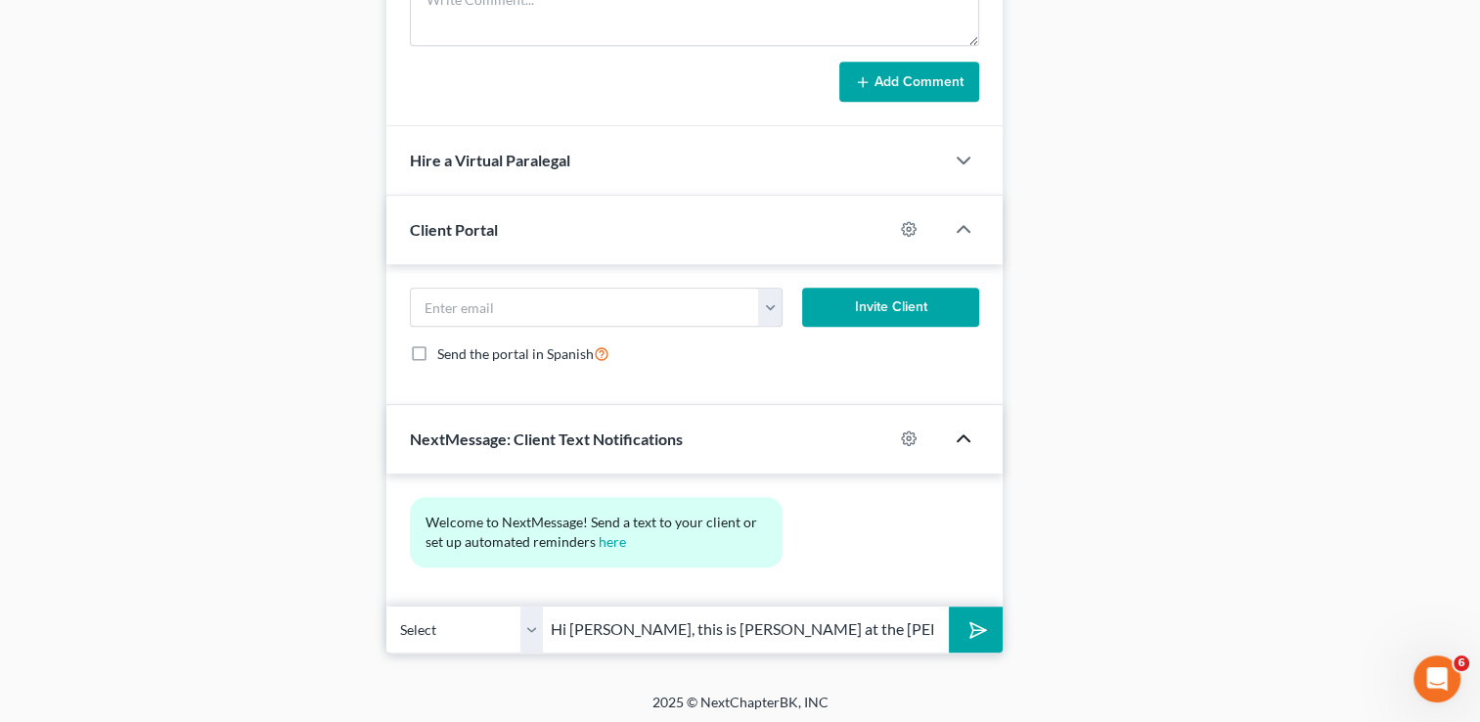
click at [855, 621] on input "Hi [PERSON_NAME], this is [PERSON_NAME] at the [PERSON_NAME] Law Firm. I just r…" at bounding box center [746, 630] width 406 height 48
type input "Hi [PERSON_NAME], this is [PERSON_NAME] at the [PERSON_NAME] Law Firm. I just r…"
click at [982, 626] on icon "submit" at bounding box center [974, 628] width 27 height 27
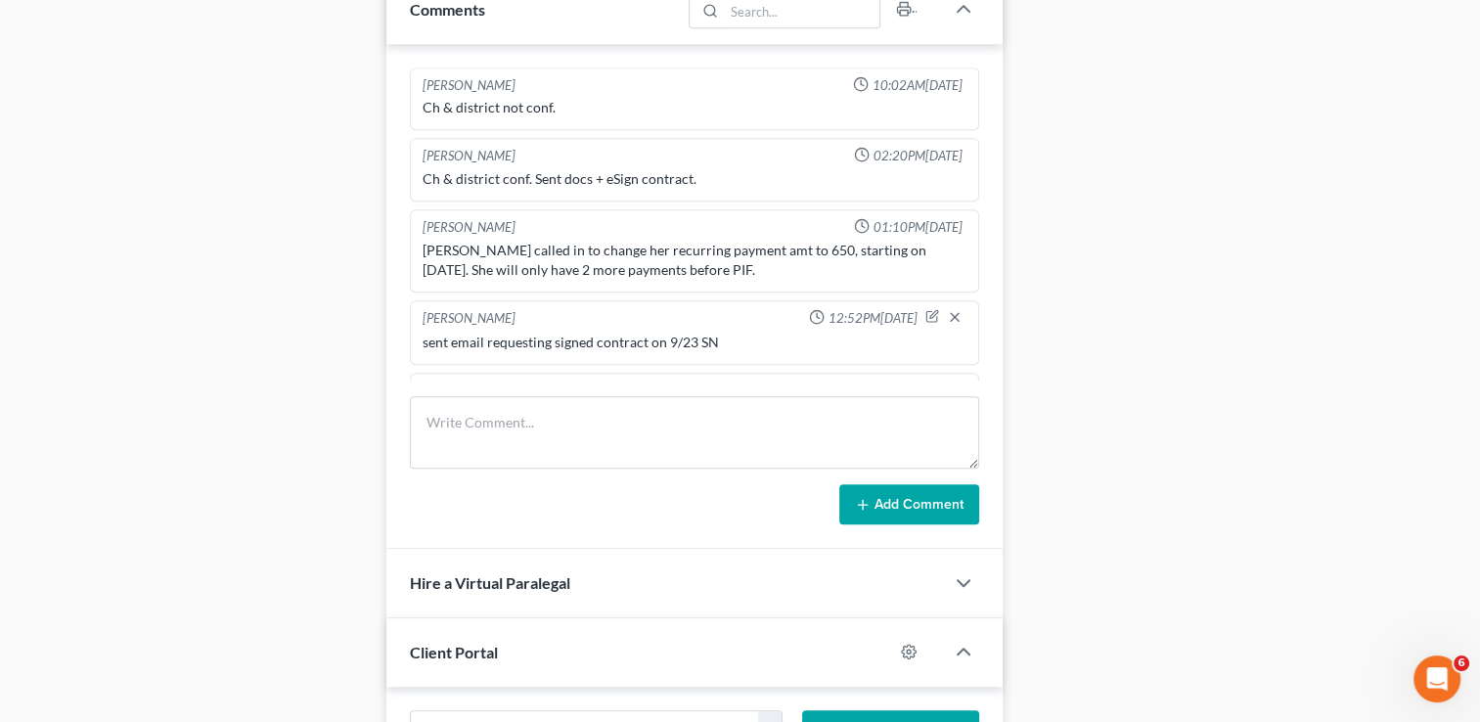
scroll to position [164, 0]
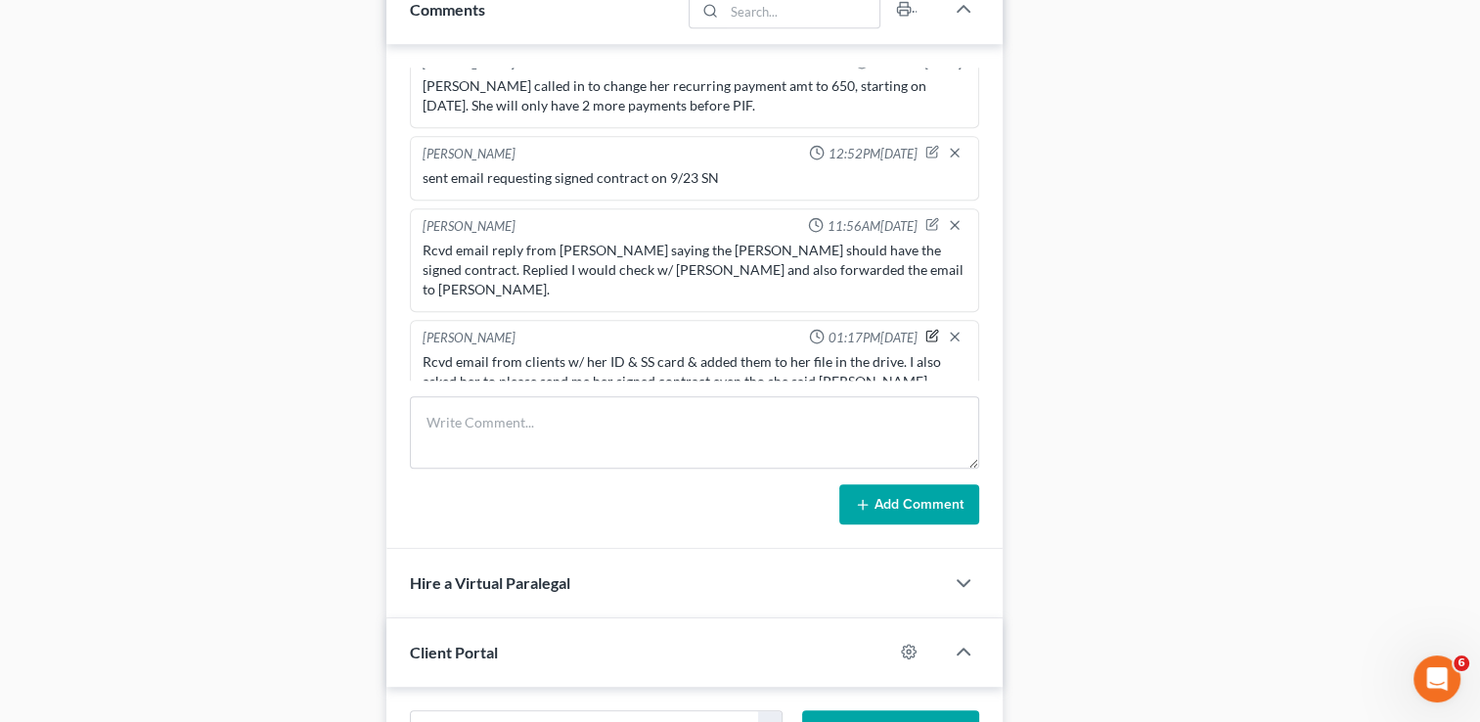
click at [926, 329] on icon "button" at bounding box center [933, 336] width 14 height 14
click at [897, 373] on textarea "Rcvd email from clients w/ her ID & SS card & added them to her file in the dri…" at bounding box center [695, 388] width 544 height 72
click at [650, 366] on textarea "Rcvd email from clients w/ her ID & SS card & added them to her file in the dri…" at bounding box center [695, 388] width 544 height 72
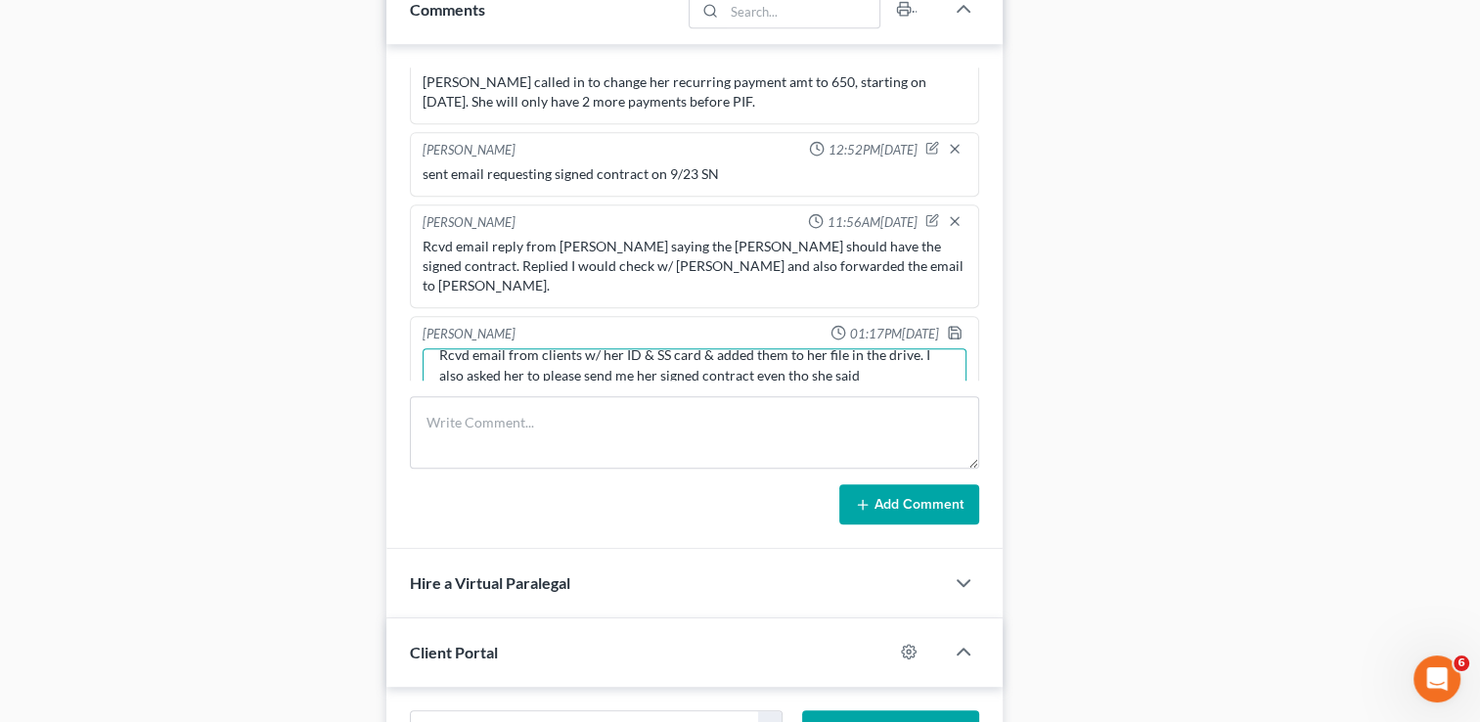
scroll to position [184, 0]
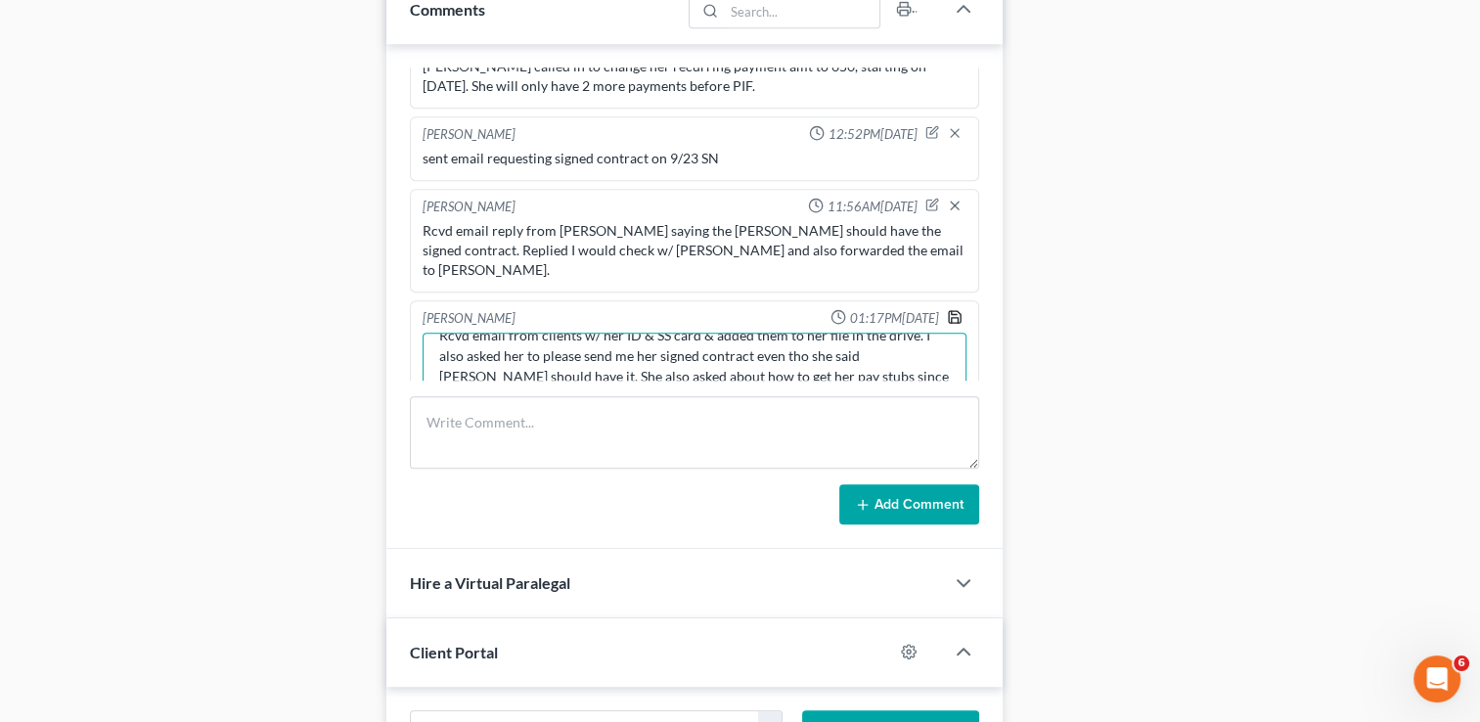
type textarea "Rcvd email from clients w/ her ID & SS card & added them to her file in the dri…"
click at [947, 309] on icon "button" at bounding box center [955, 317] width 16 height 16
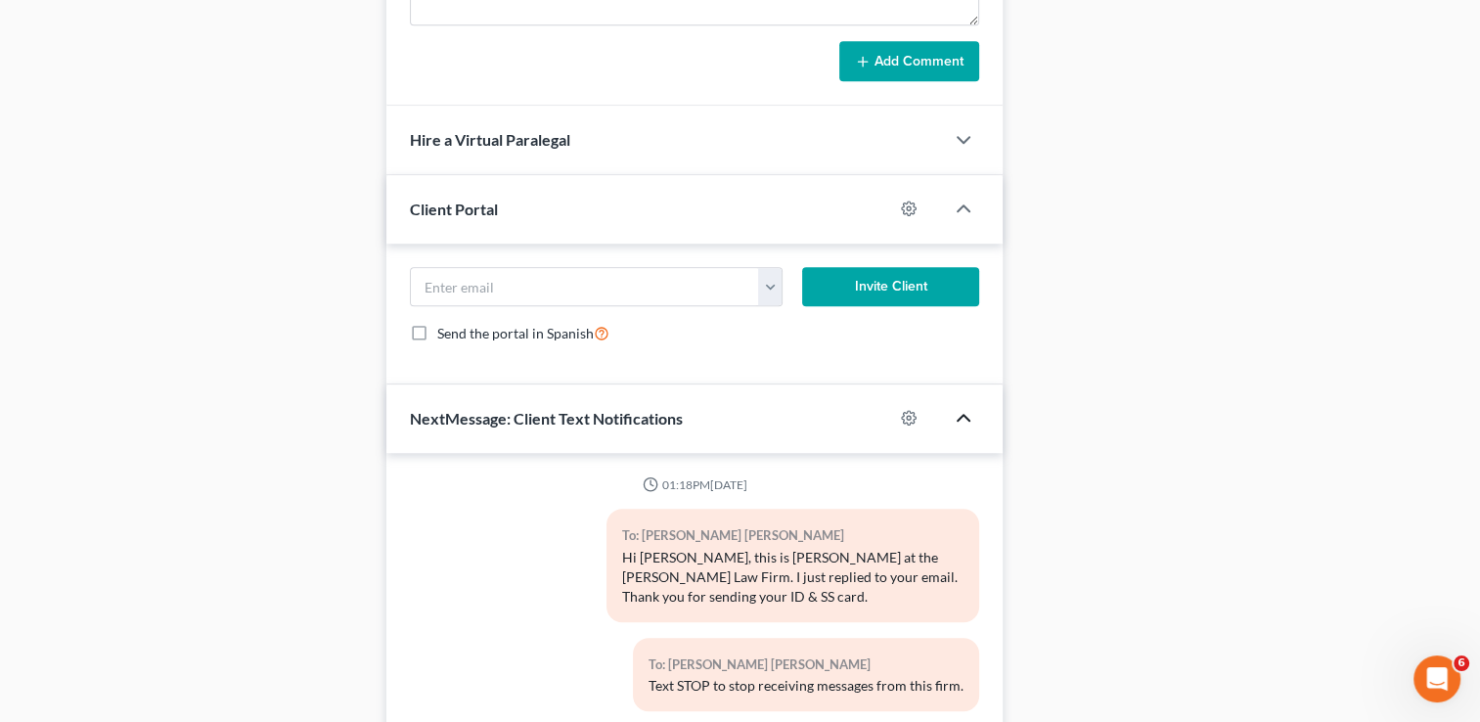
scroll to position [1585, 0]
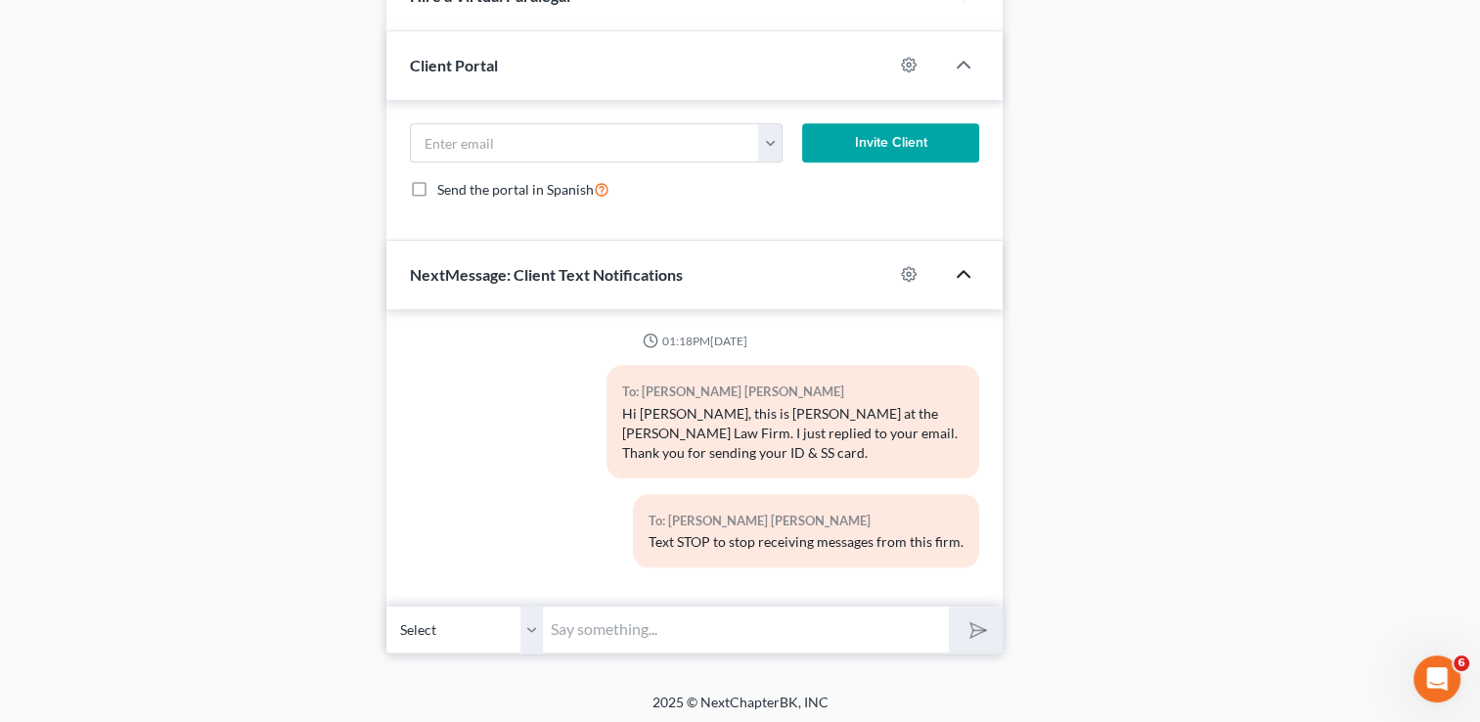
click at [694, 622] on input "text" at bounding box center [746, 630] width 406 height 48
paste input "see if you would like to set up auto payments for your bankruptcy."
drag, startPoint x: 614, startPoint y: 625, endPoint x: 468, endPoint y: 615, distance: 147.1
click at [528, 624] on div "Select [PHONE_NUMBER] - [PERSON_NAME] [PERSON_NAME] see if you would like to se…" at bounding box center [694, 630] width 616 height 46
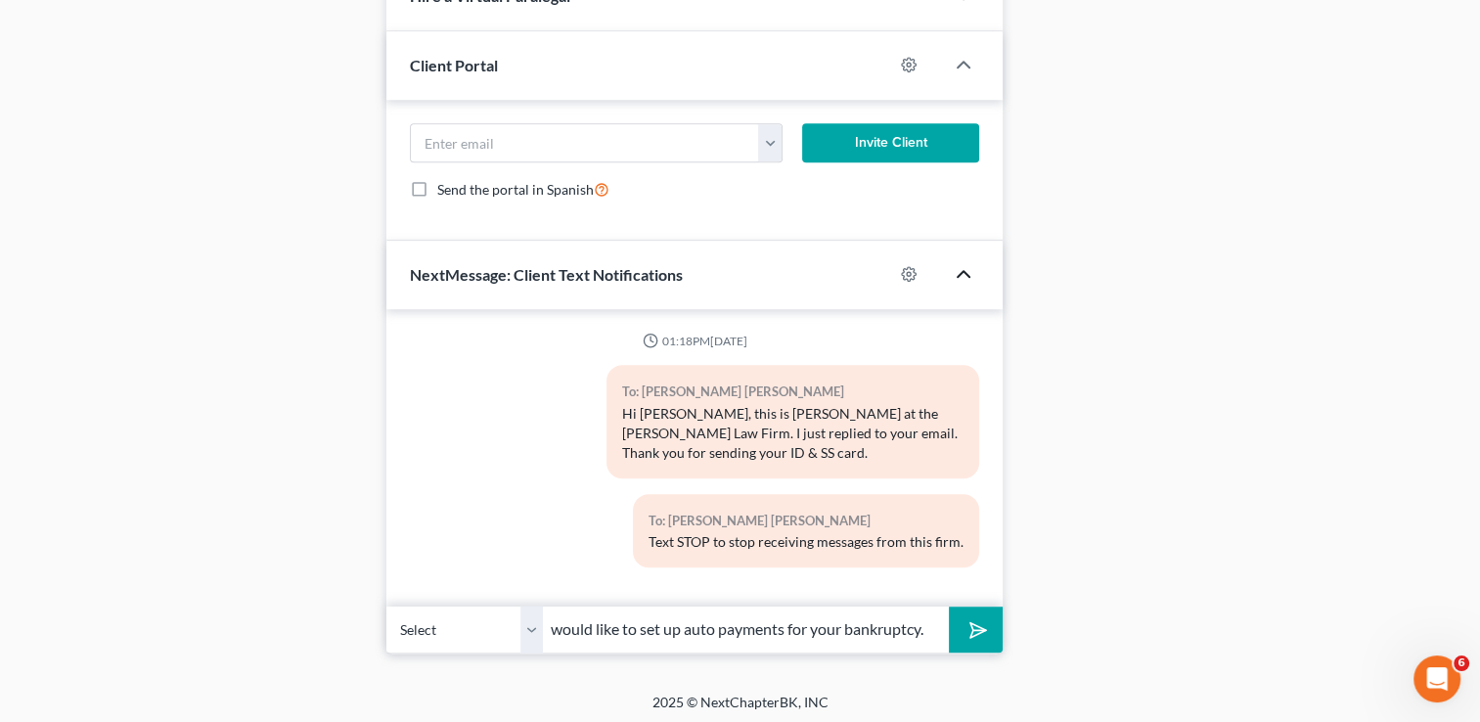
click at [565, 629] on input "would like to set up auto payments for your bankruptcy." at bounding box center [746, 630] width 406 height 48
click at [600, 622] on input "Would like to set up auto payments for your bankruptcy." at bounding box center [746, 630] width 406 height 48
drag, startPoint x: 931, startPoint y: 627, endPoint x: 866, endPoint y: 720, distance: 113.7
click at [931, 627] on input "Would you like to set up auto payments for your bankruptcy?" at bounding box center [746, 630] width 406 height 48
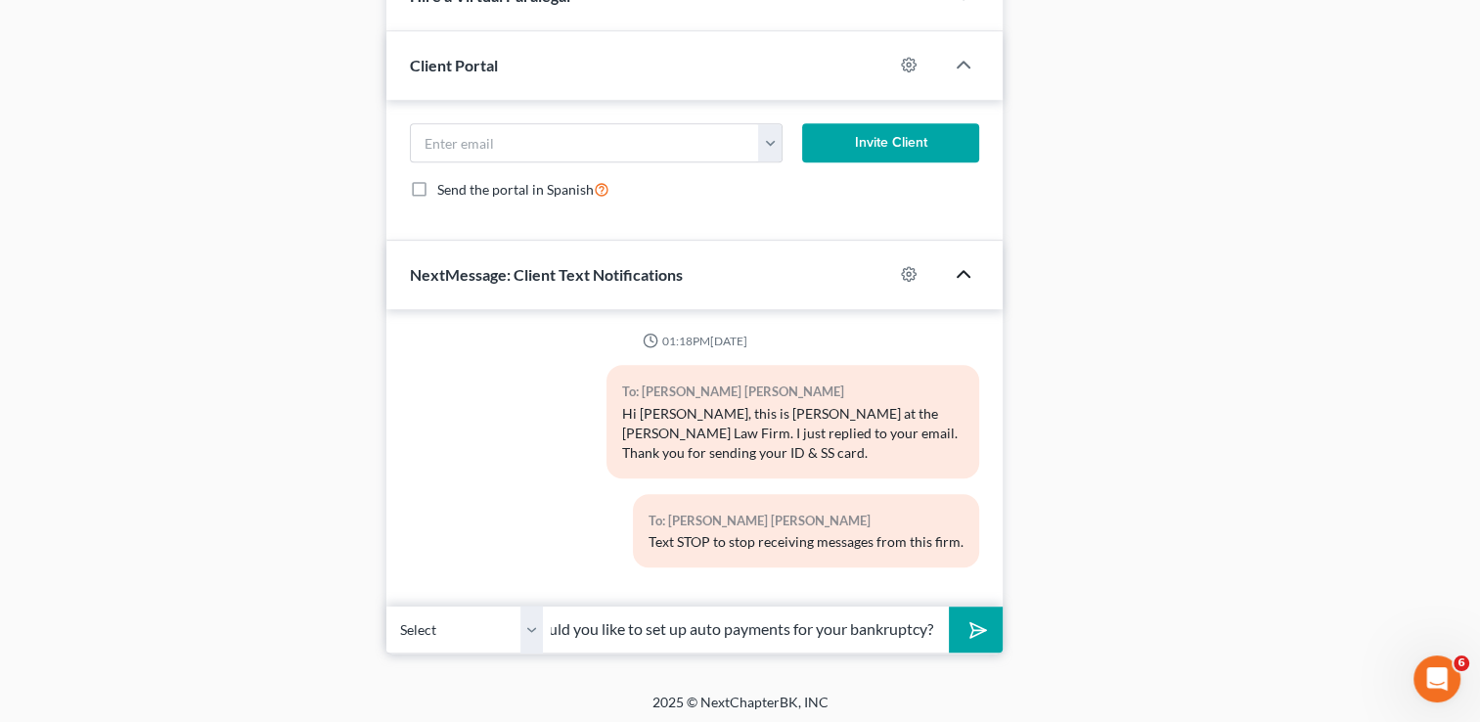
paste input "I see you have a balance of $700 to get you filed and I think this could be an …"
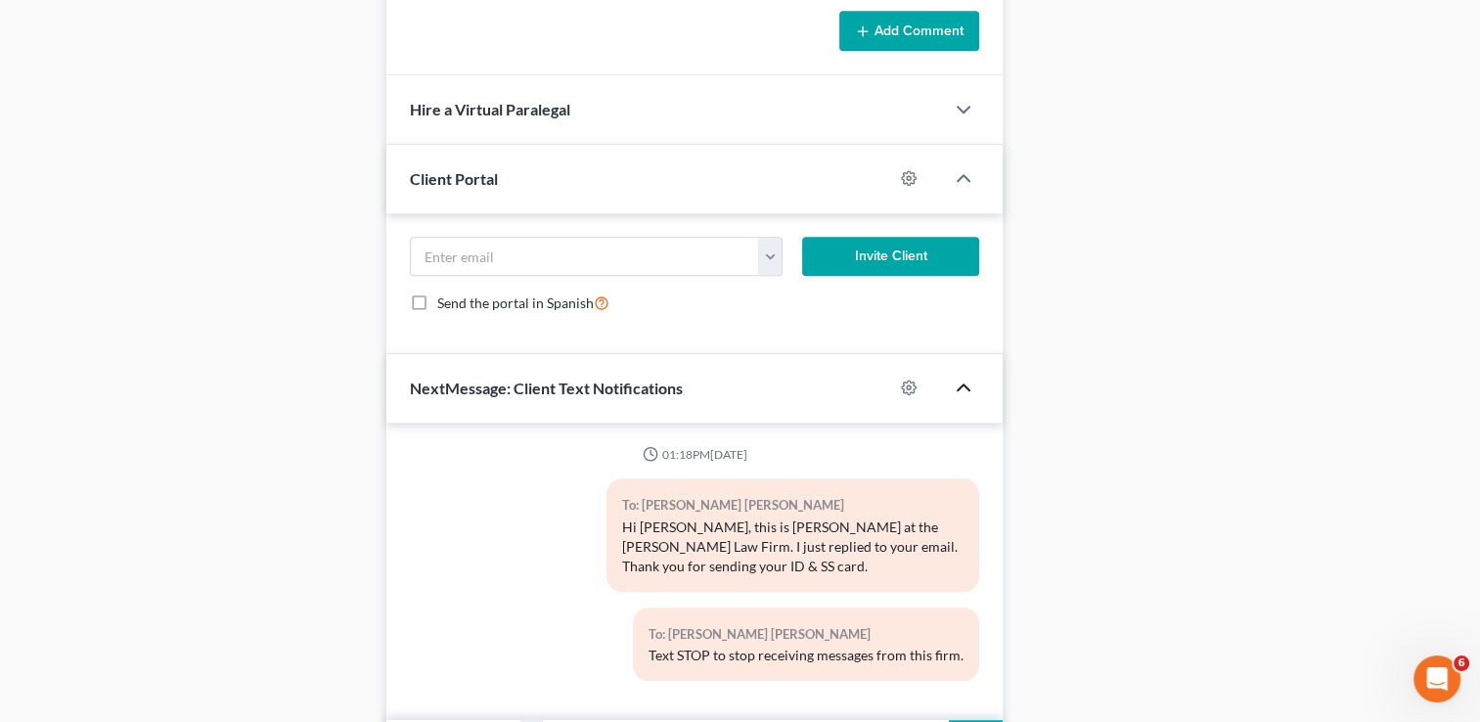
scroll to position [1585, 0]
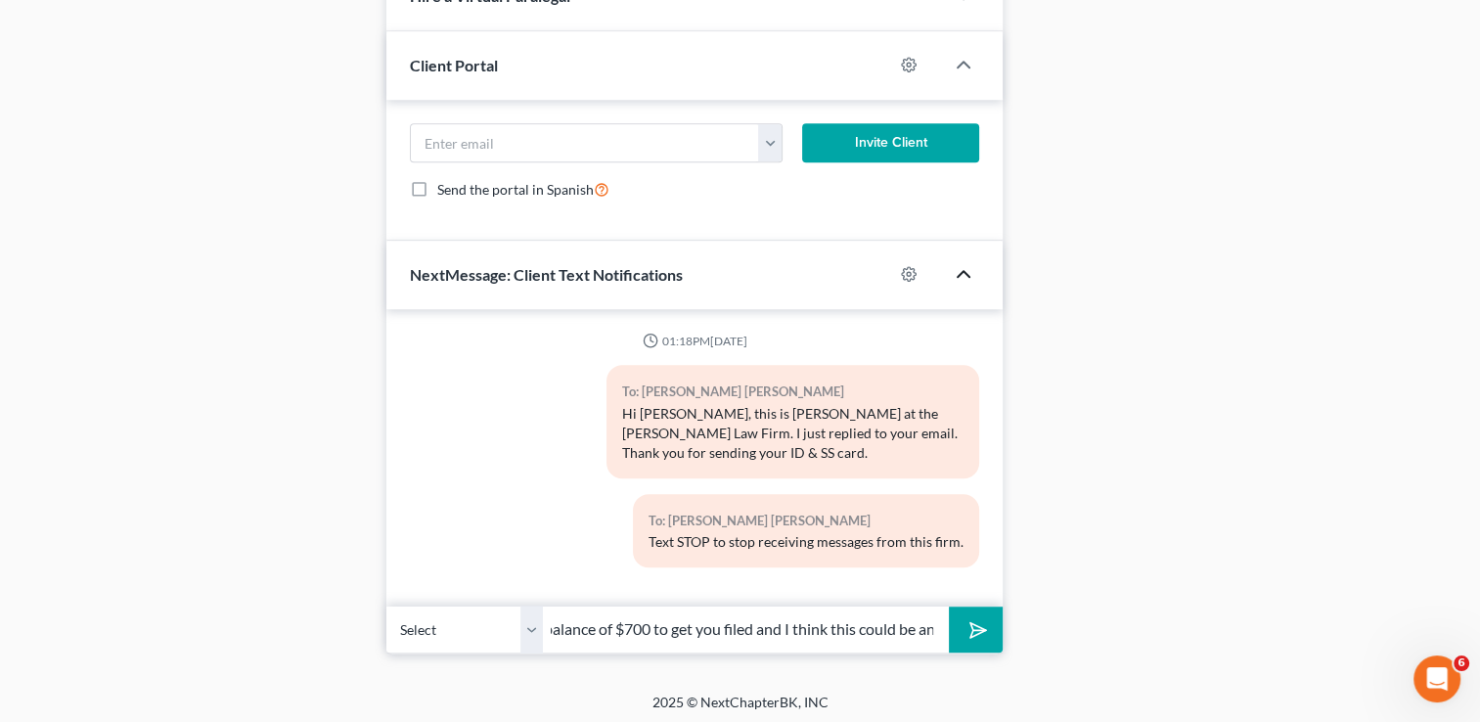
drag, startPoint x: 658, startPoint y: 627, endPoint x: 662, endPoint y: 657, distance: 30.6
click at [658, 627] on input "Would you like to set up auto payments for your bankruptcy? I see you have a ba…" at bounding box center [746, 630] width 406 height 48
type input "Would you like to set up auto payments for your bankruptcy? I see you have a ba…"
click at [972, 622] on polygon "submit" at bounding box center [974, 629] width 23 height 23
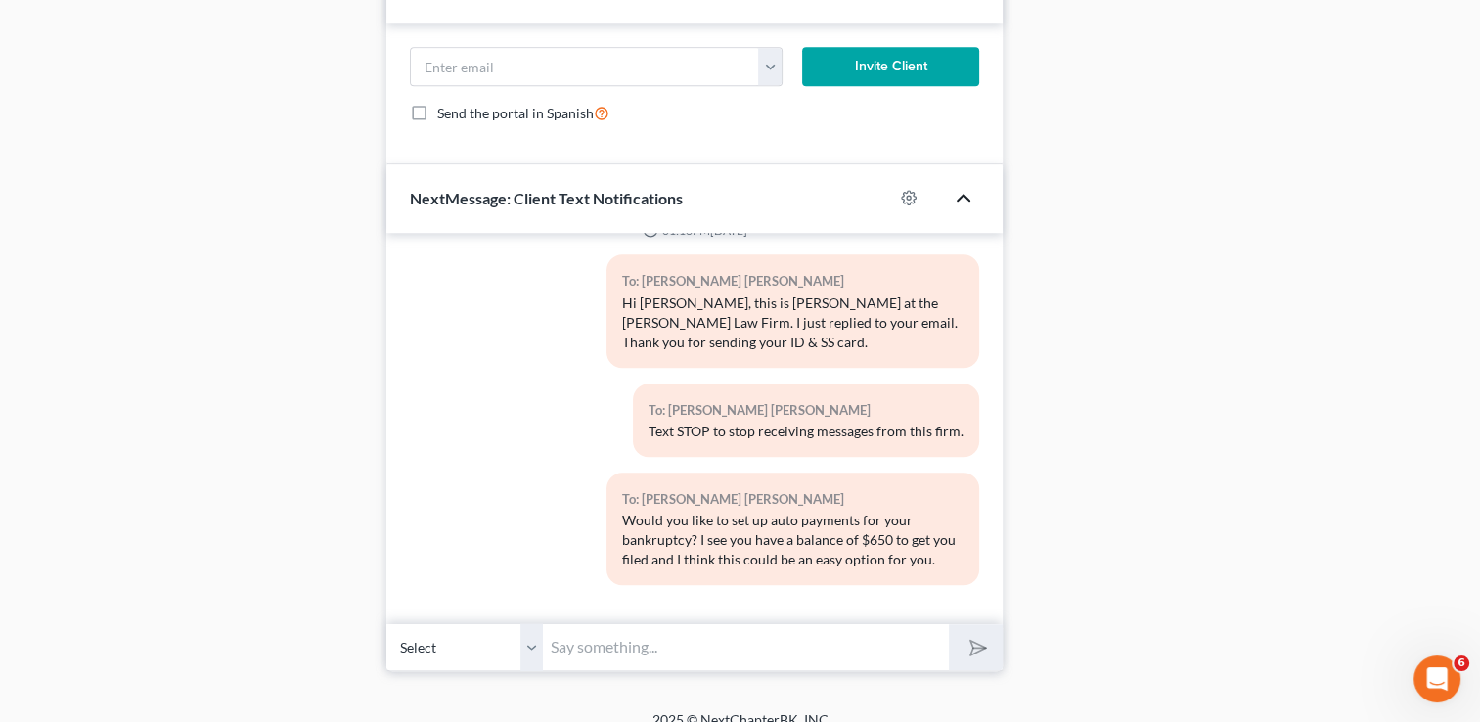
scroll to position [1679, 0]
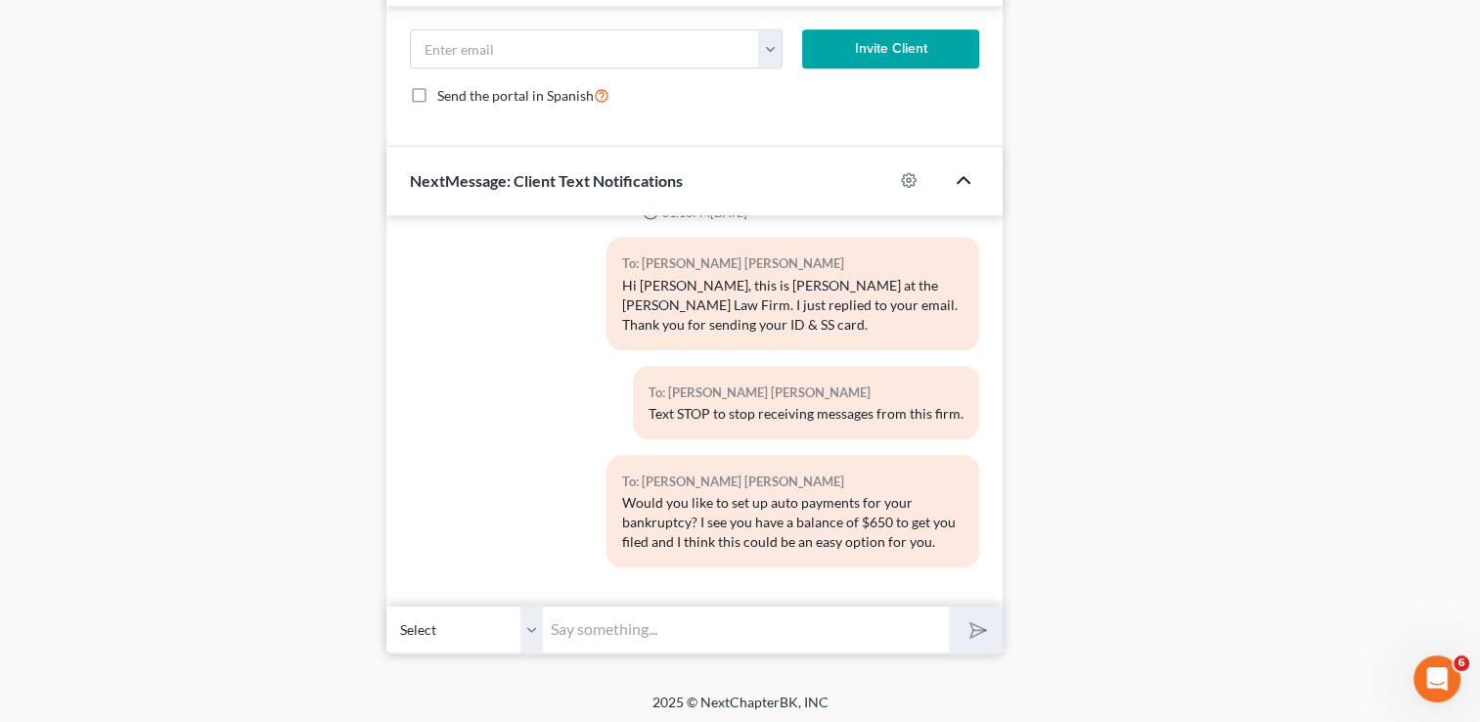
click at [643, 624] on input "text" at bounding box center [746, 630] width 406 height 48
paste input "You can call me directly at [PHONE_NUMBER] the office [PHONE_NUMBER] to make pa…"
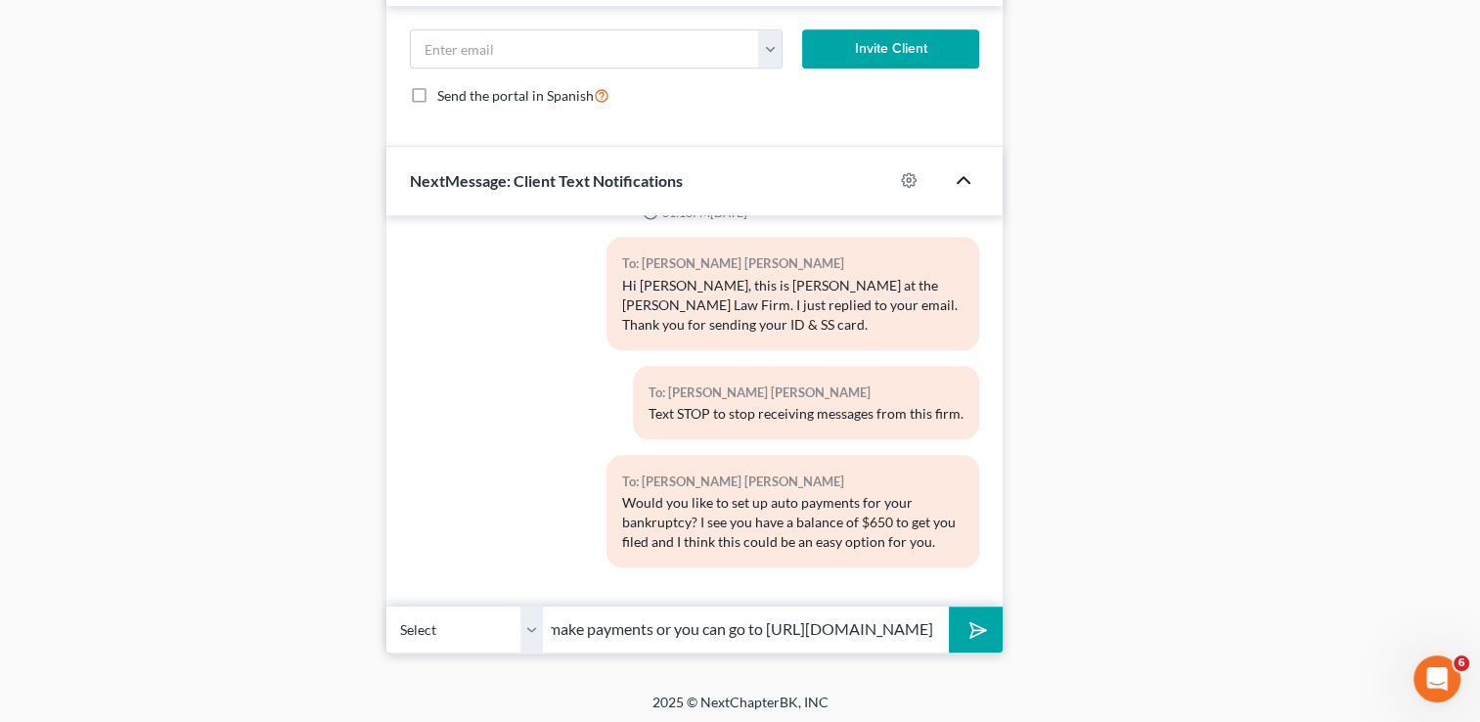
type input "You can call me directly at [PHONE_NUMBER] the office [PHONE_NUMBER] to make pa…"
click at [970, 631] on polygon "submit" at bounding box center [974, 629] width 23 height 23
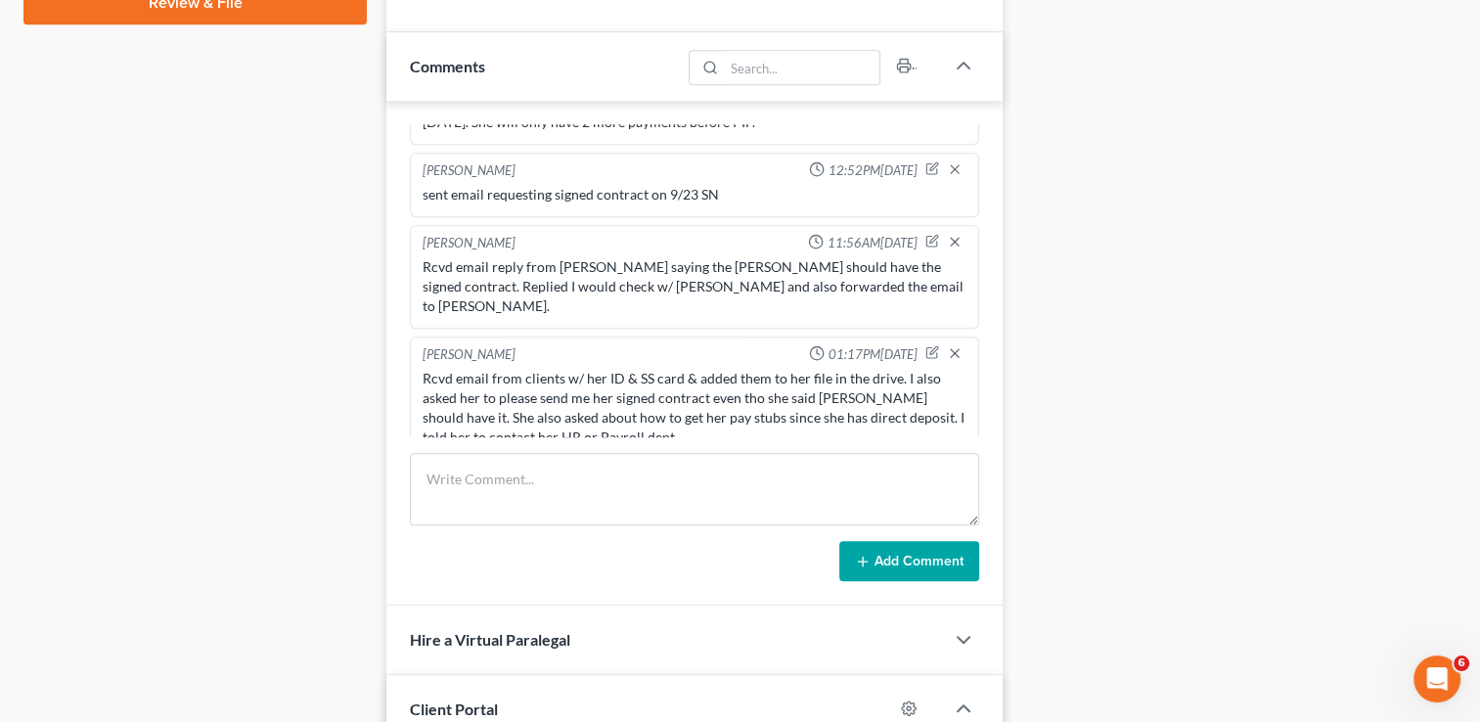
scroll to position [896, 0]
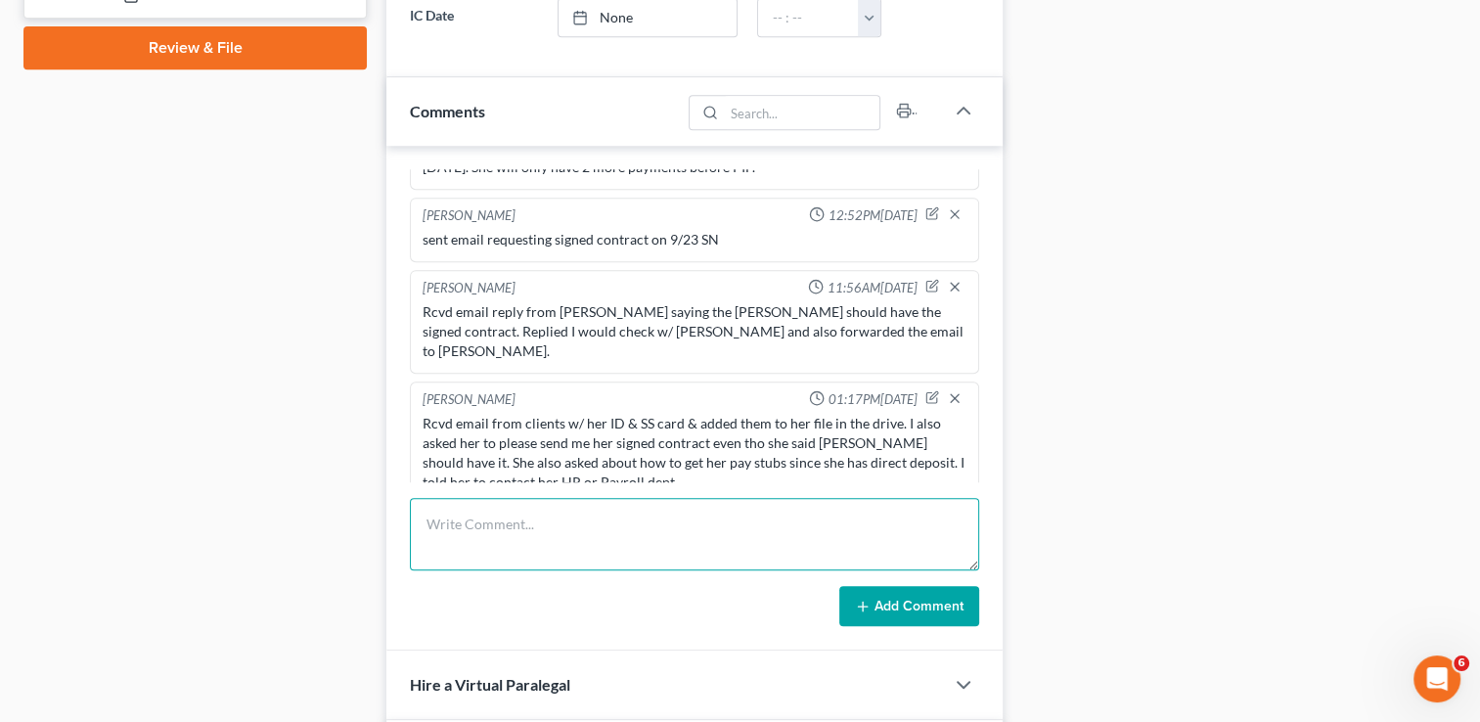
click at [683, 516] on textarea at bounding box center [694, 534] width 569 height 72
type textarea "Sent txt letting her know about auto pay option"
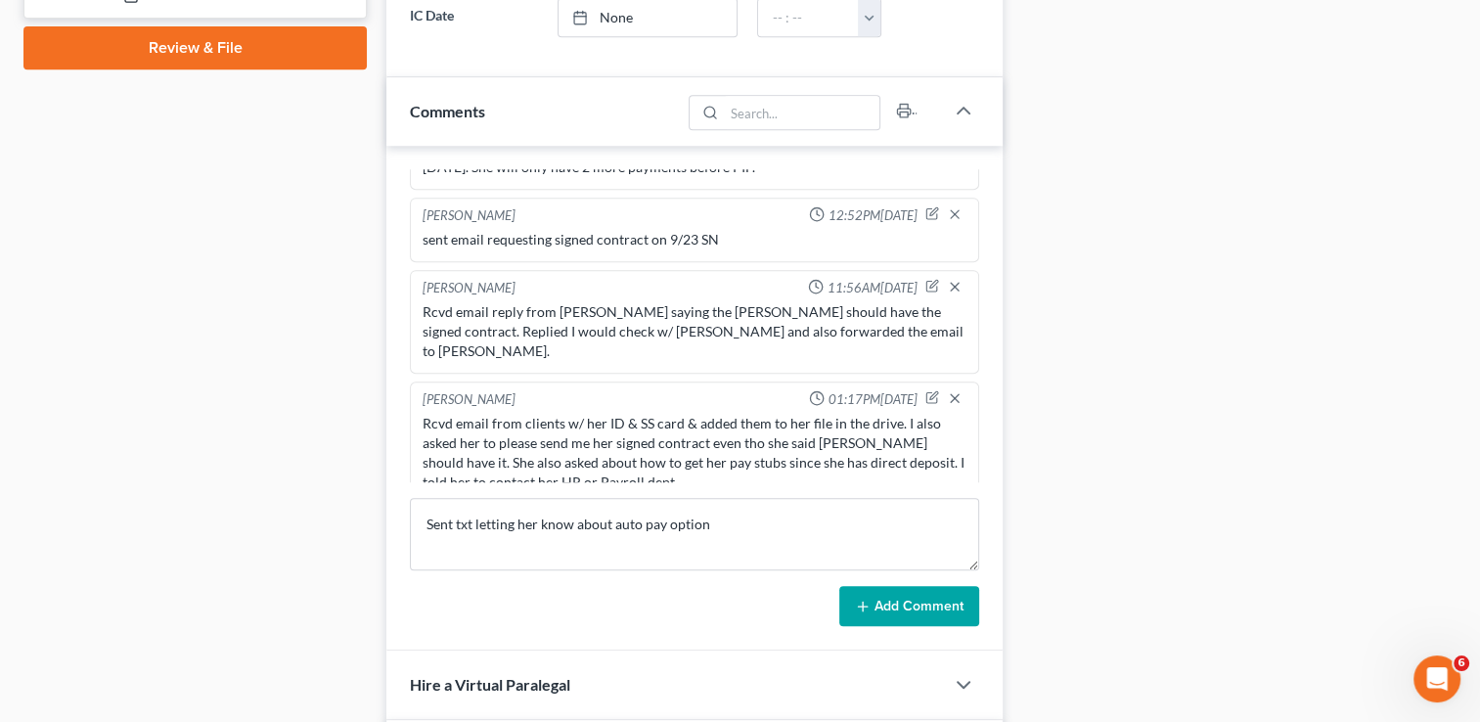
click at [912, 604] on button "Add Comment" at bounding box center [909, 606] width 140 height 41
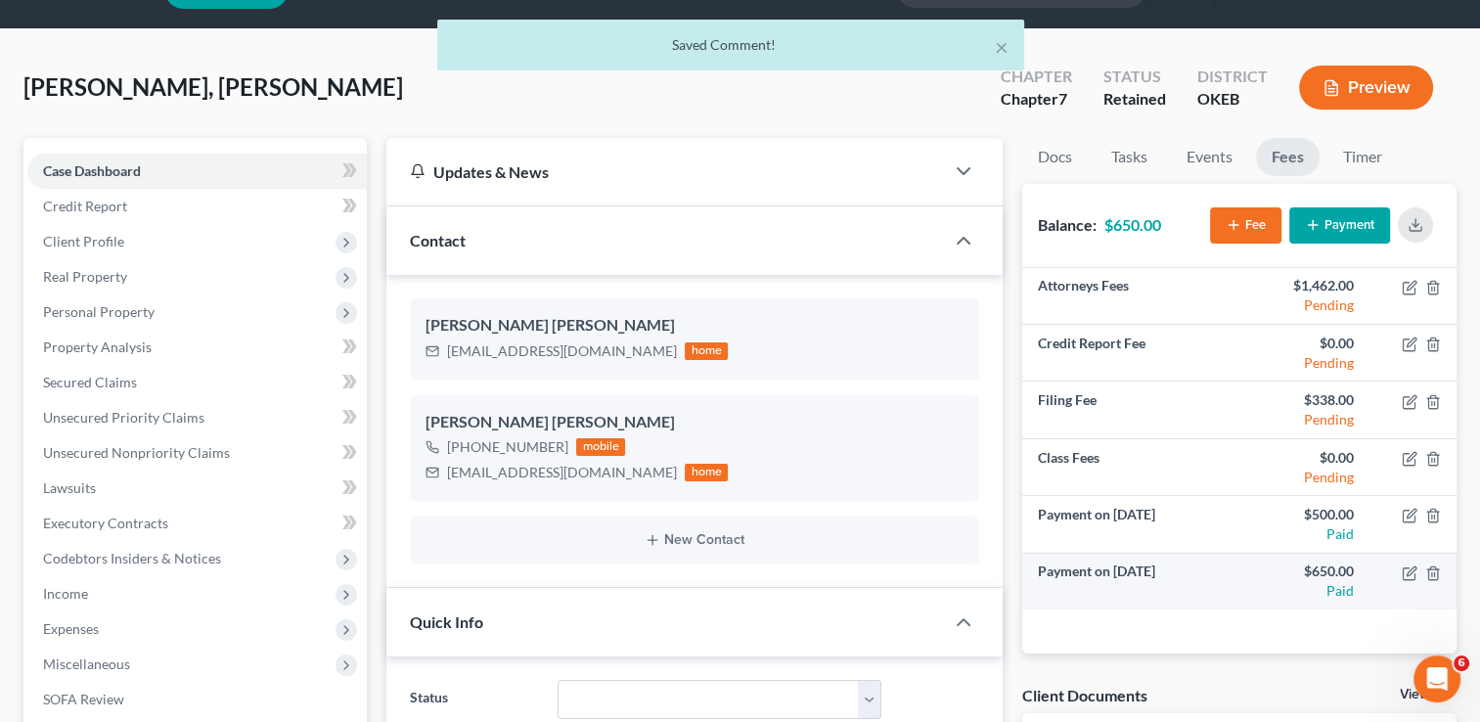
scroll to position [0, 0]
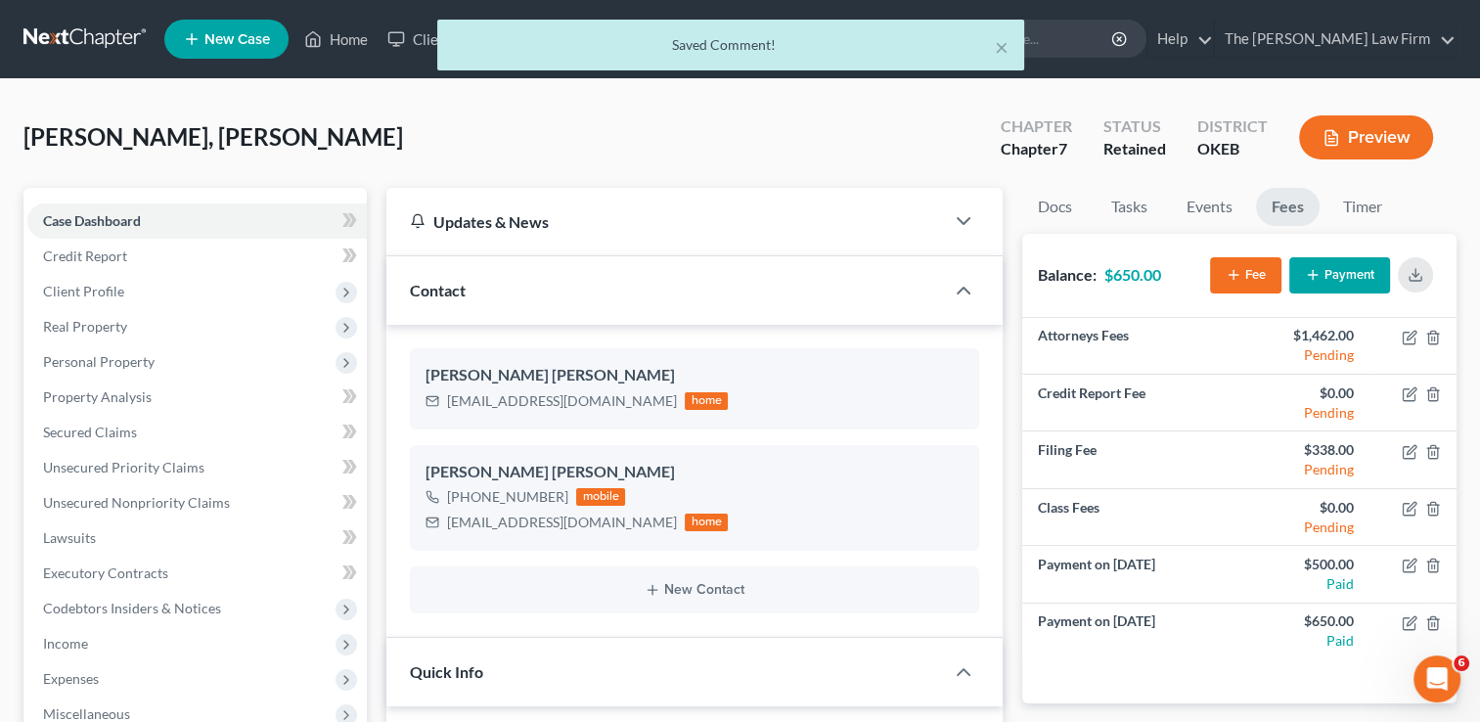
click at [351, 40] on div "× Saved Comment!" at bounding box center [730, 50] width 1480 height 61
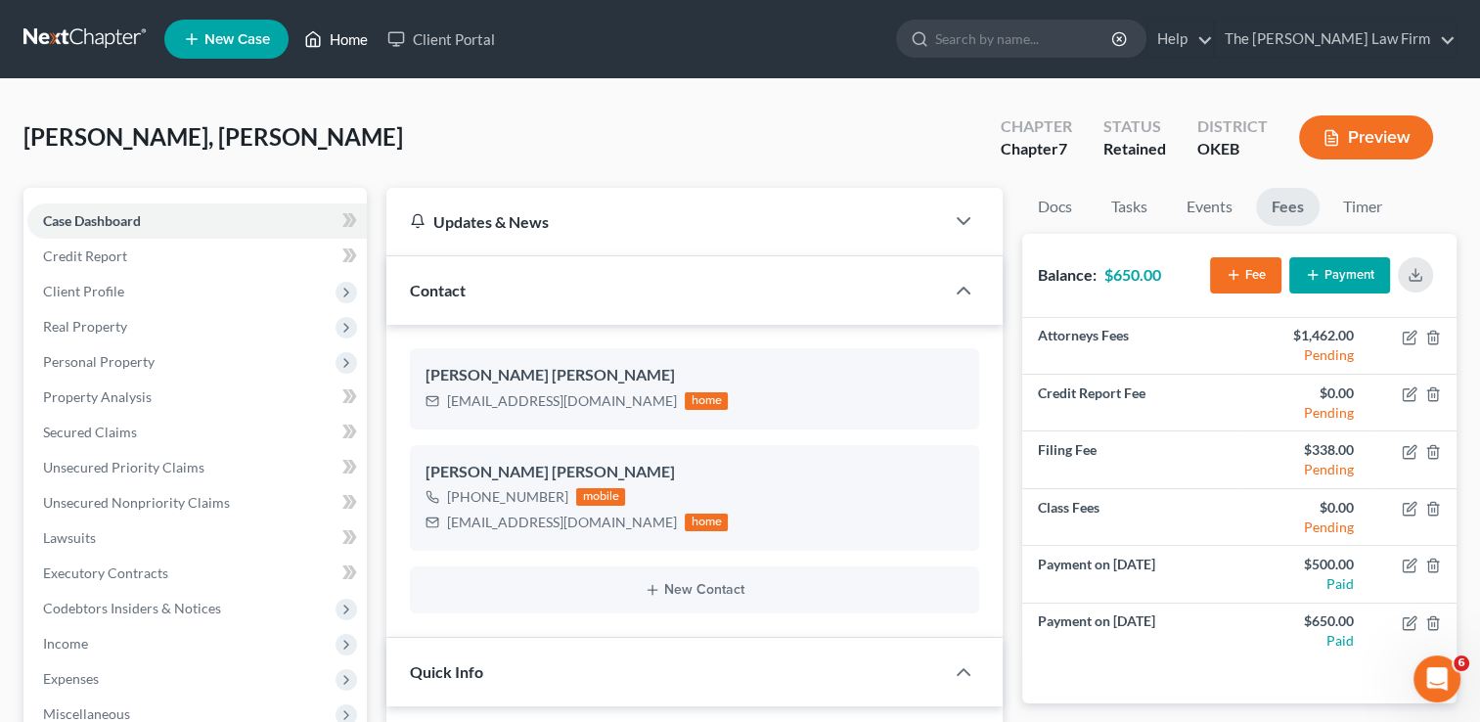
click at [344, 45] on link "Home" at bounding box center [335, 39] width 83 height 35
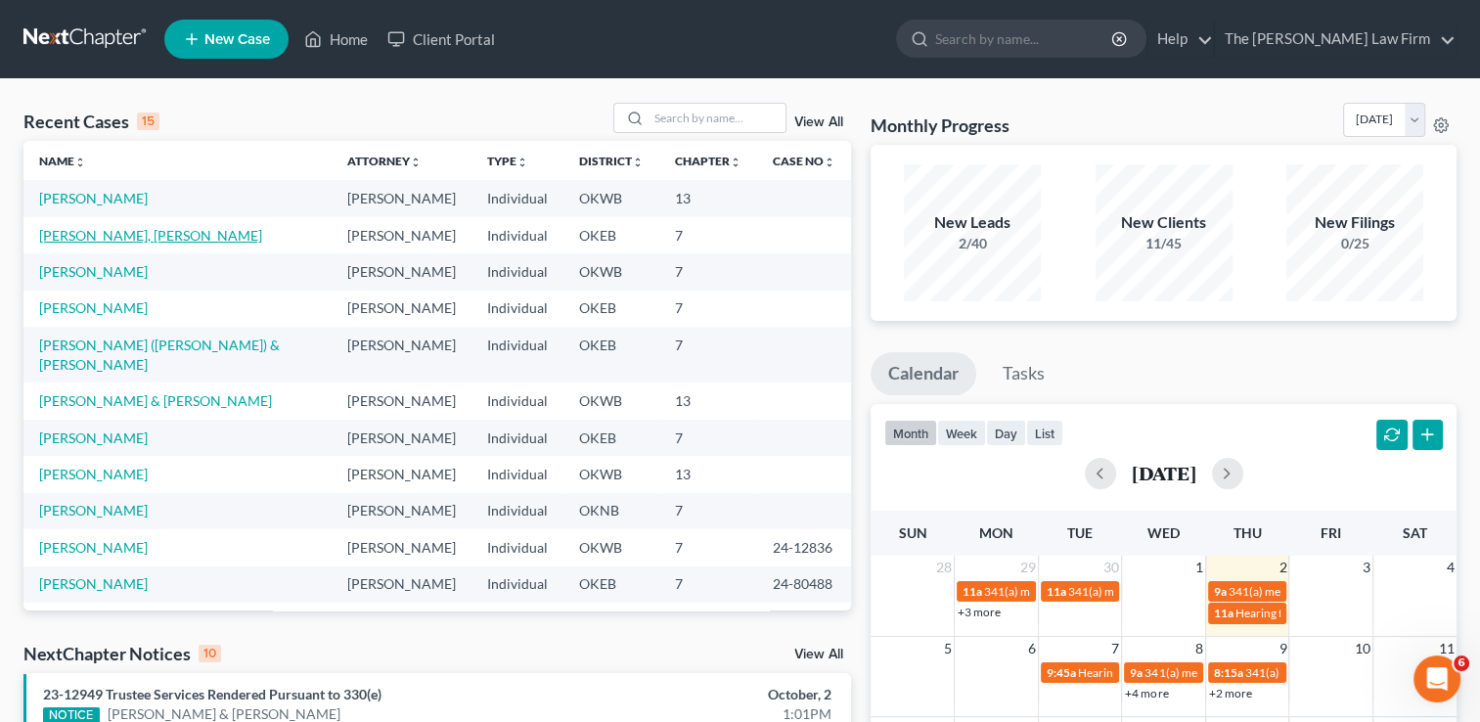
click at [133, 233] on link "[PERSON_NAME], [PERSON_NAME]" at bounding box center [150, 235] width 223 height 17
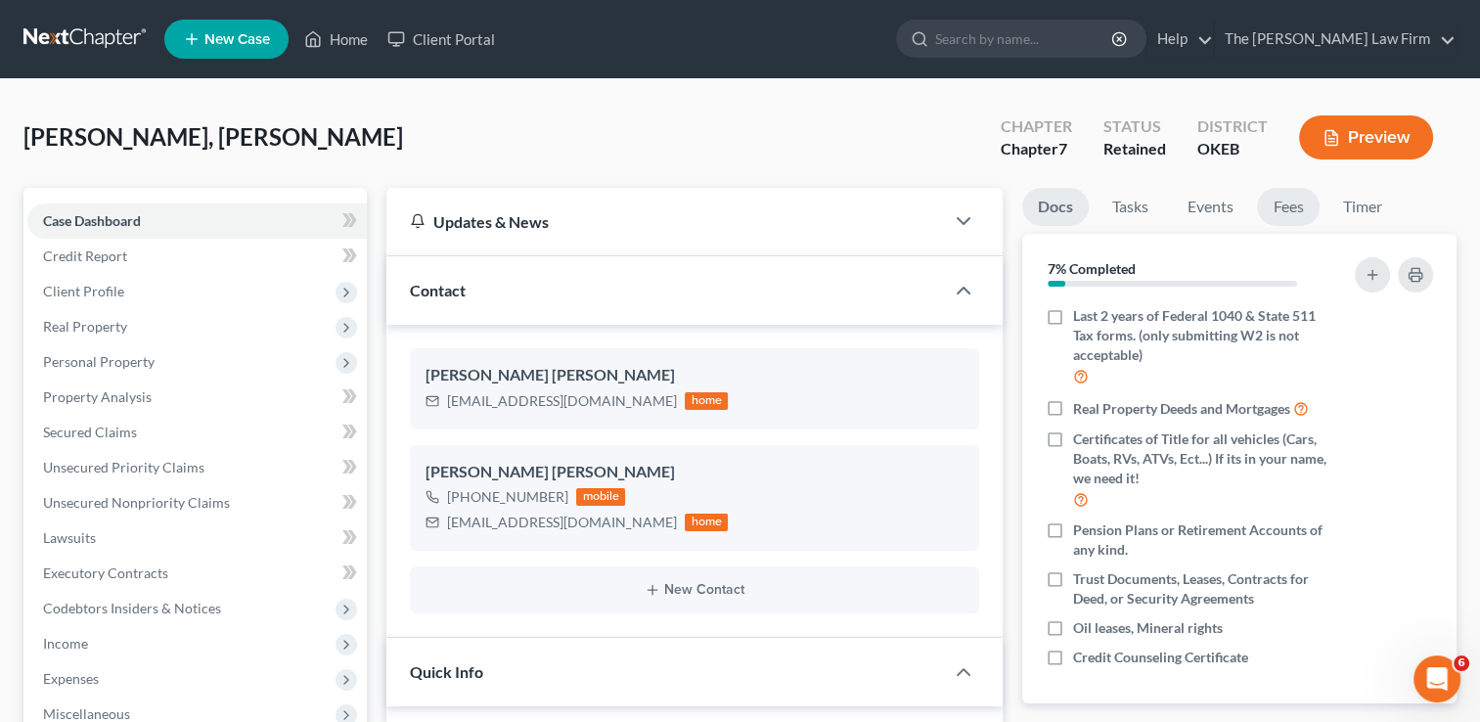
click at [1299, 203] on link "Fees" at bounding box center [1288, 207] width 63 height 38
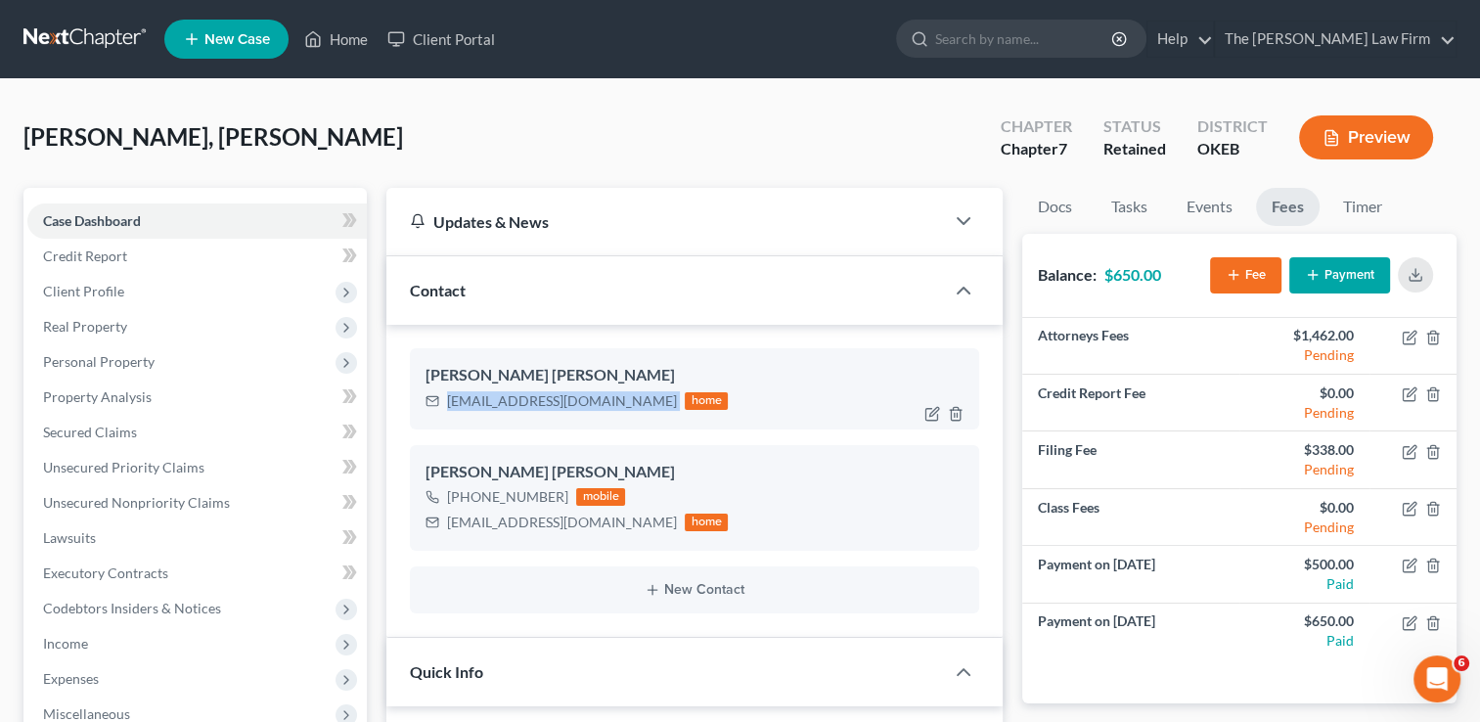
drag, startPoint x: 616, startPoint y: 405, endPoint x: 448, endPoint y: 403, distance: 168.3
click at [448, 403] on div "[EMAIL_ADDRESS][DOMAIN_NAME] home" at bounding box center [577, 400] width 302 height 25
copy div "[EMAIL_ADDRESS][DOMAIN_NAME]"
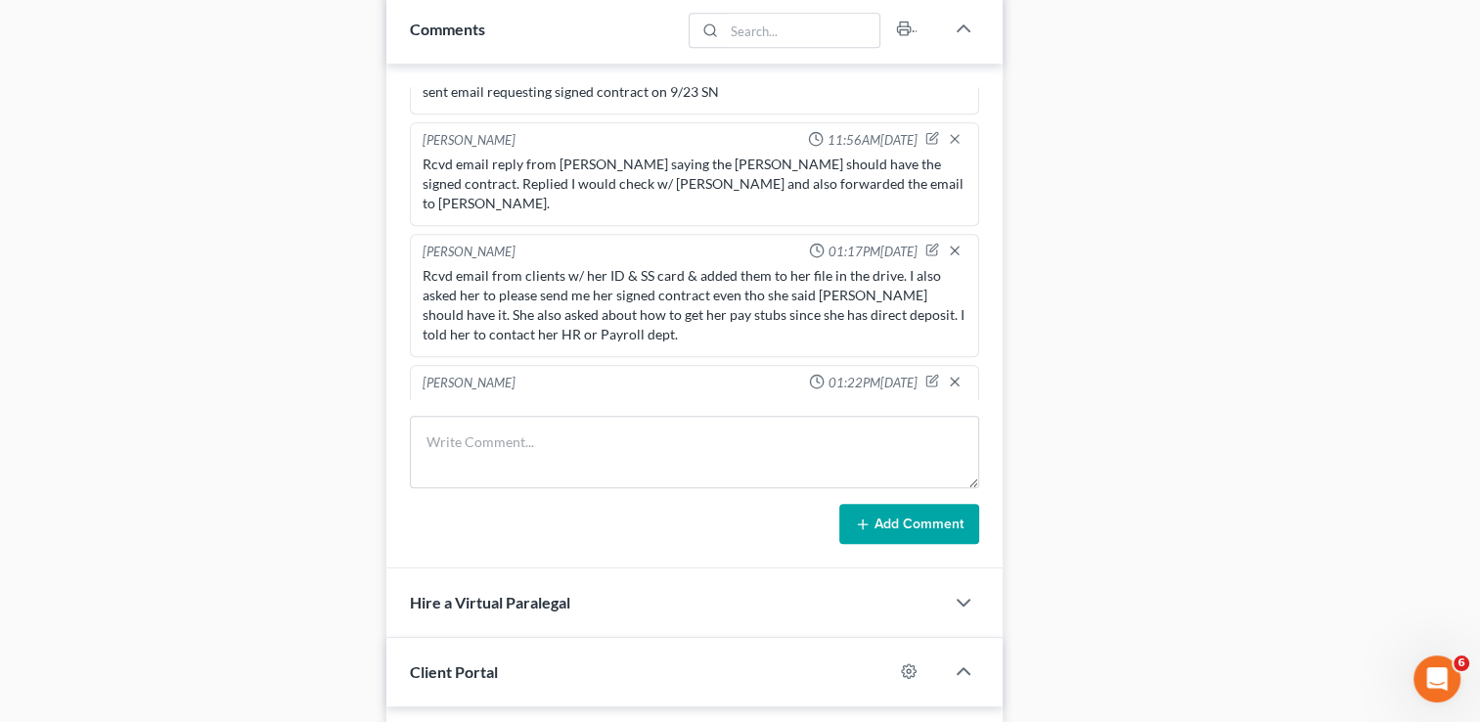
scroll to position [276, 0]
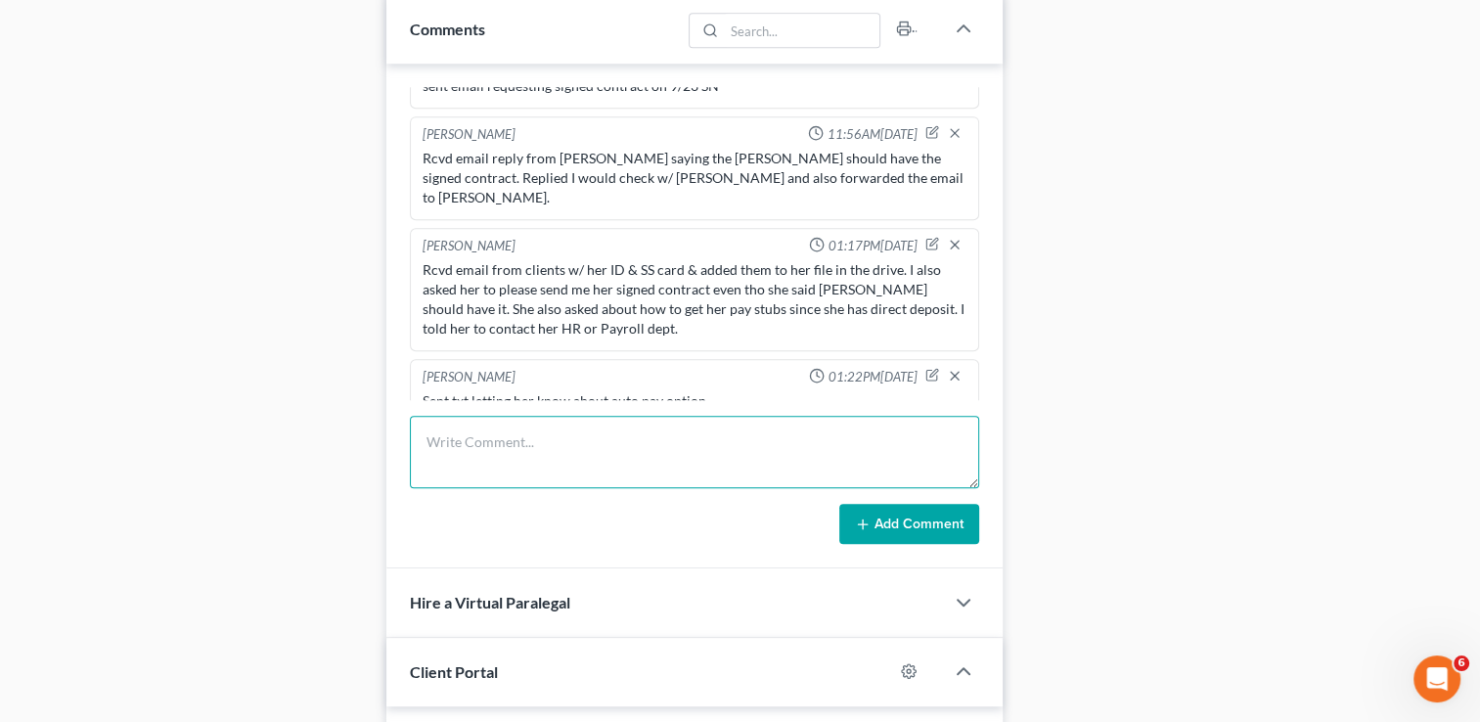
click at [763, 429] on textarea at bounding box center [694, 452] width 569 height 72
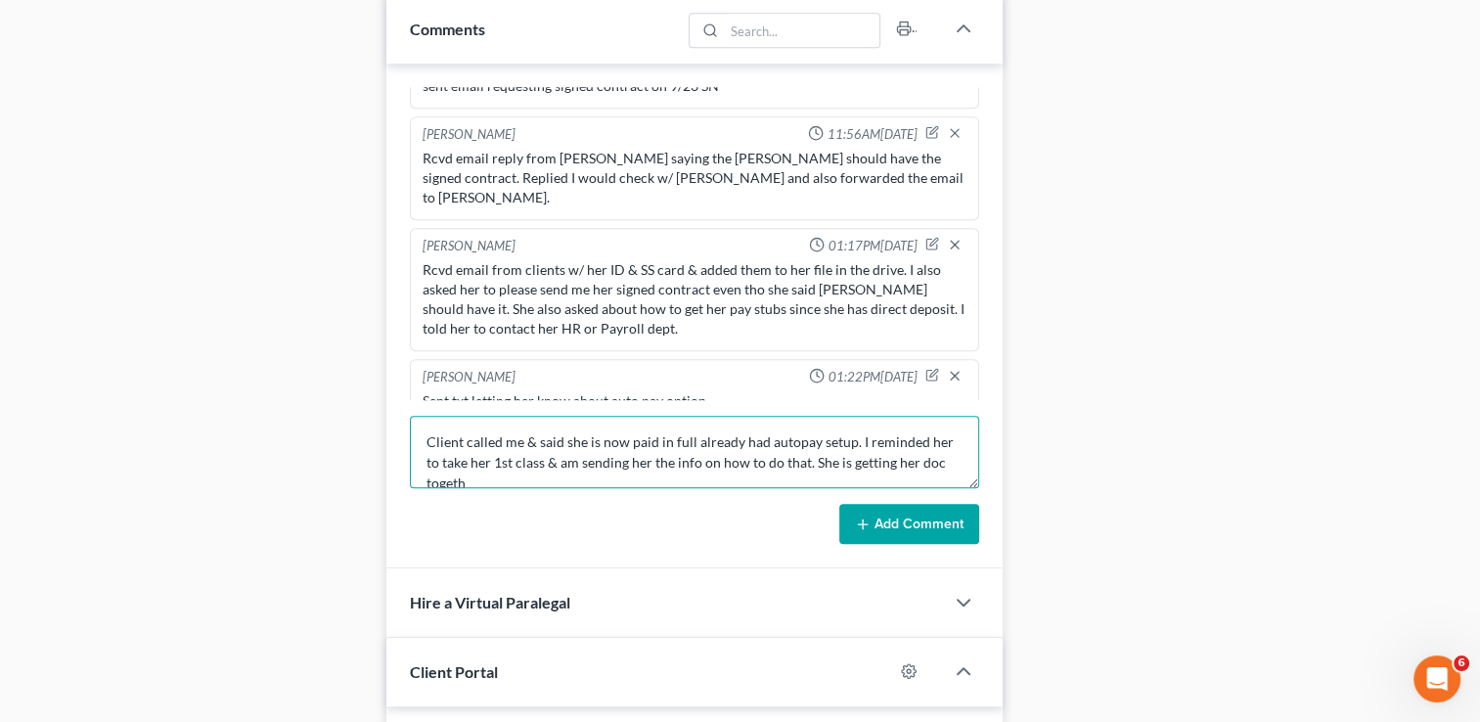
scroll to position [3, 0]
type textarea "Client called me & said she is now paid in full already had autopay setup. I re…"
click at [923, 513] on button "Add Comment" at bounding box center [909, 524] width 140 height 41
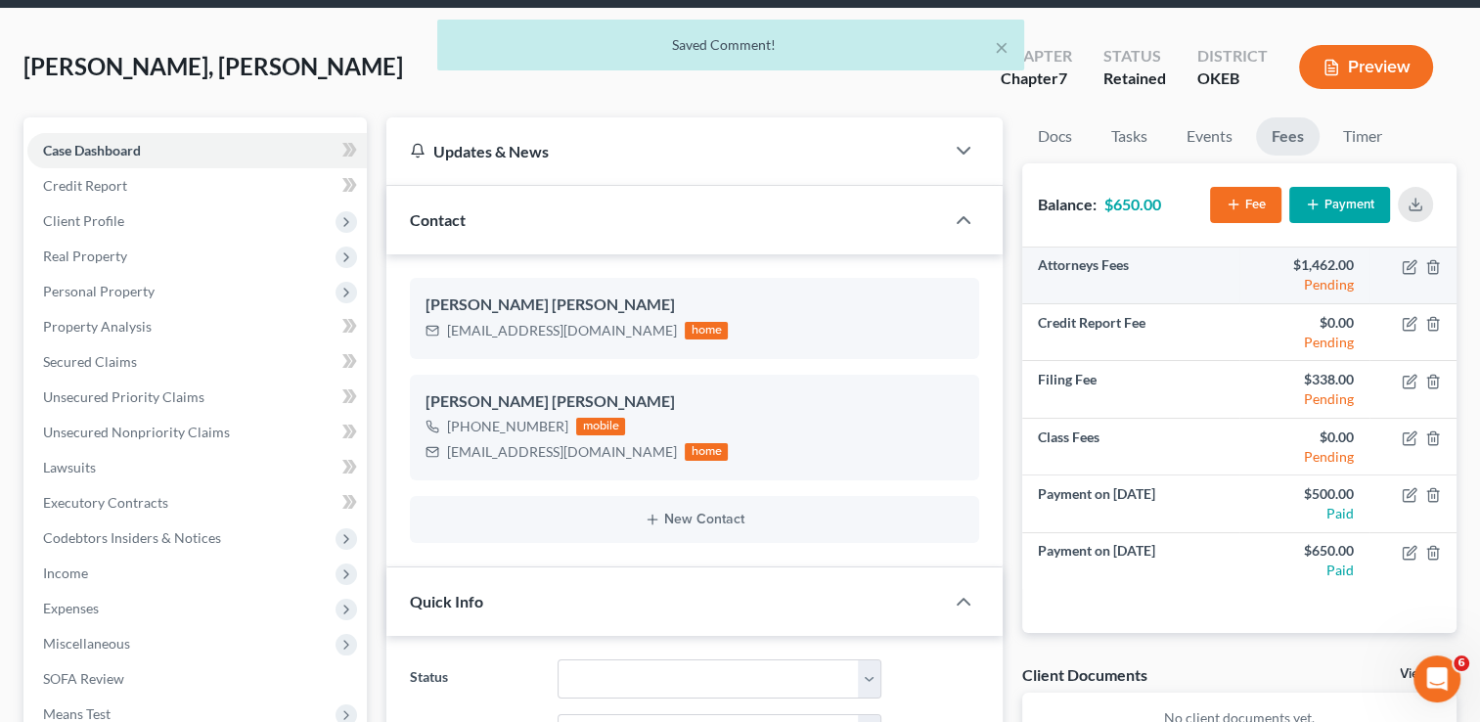
scroll to position [0, 0]
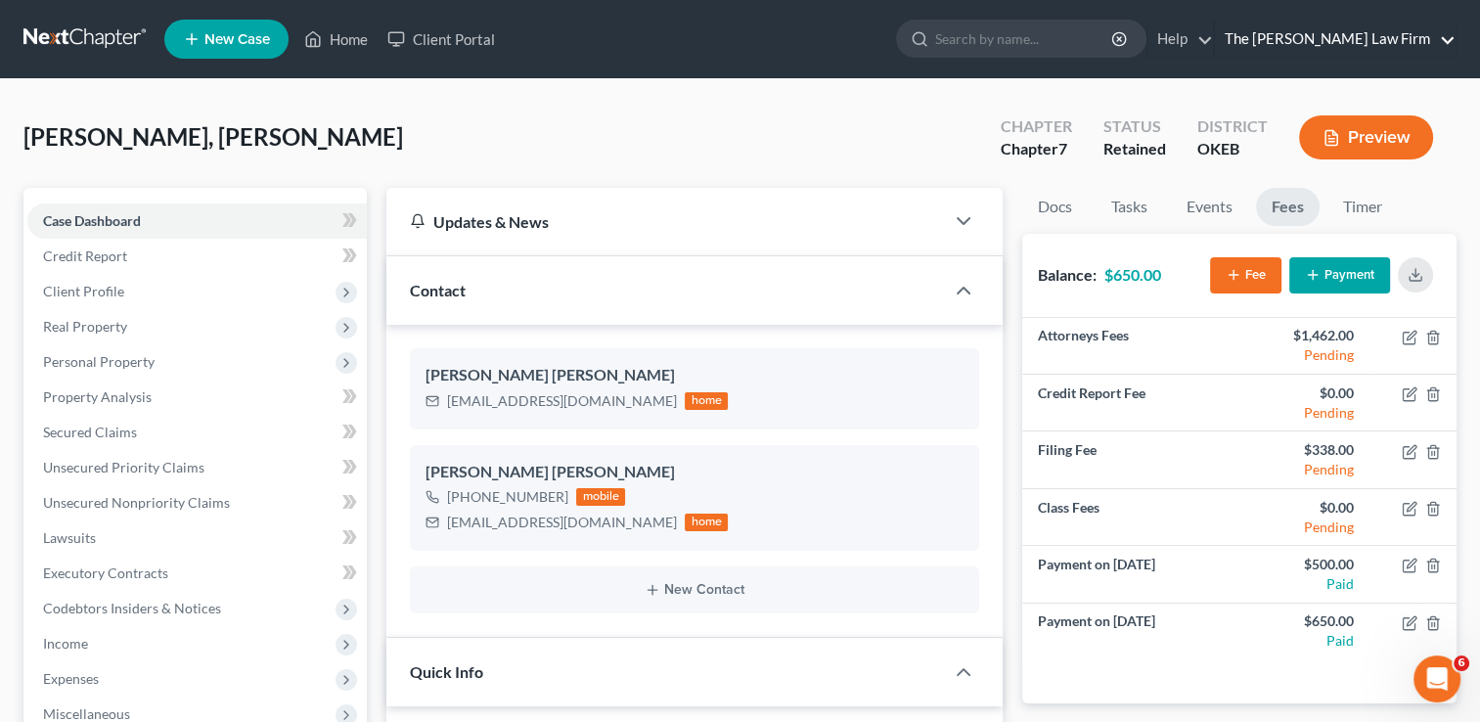
click at [1451, 42] on link "The [PERSON_NAME] Law Firm" at bounding box center [1335, 39] width 241 height 35
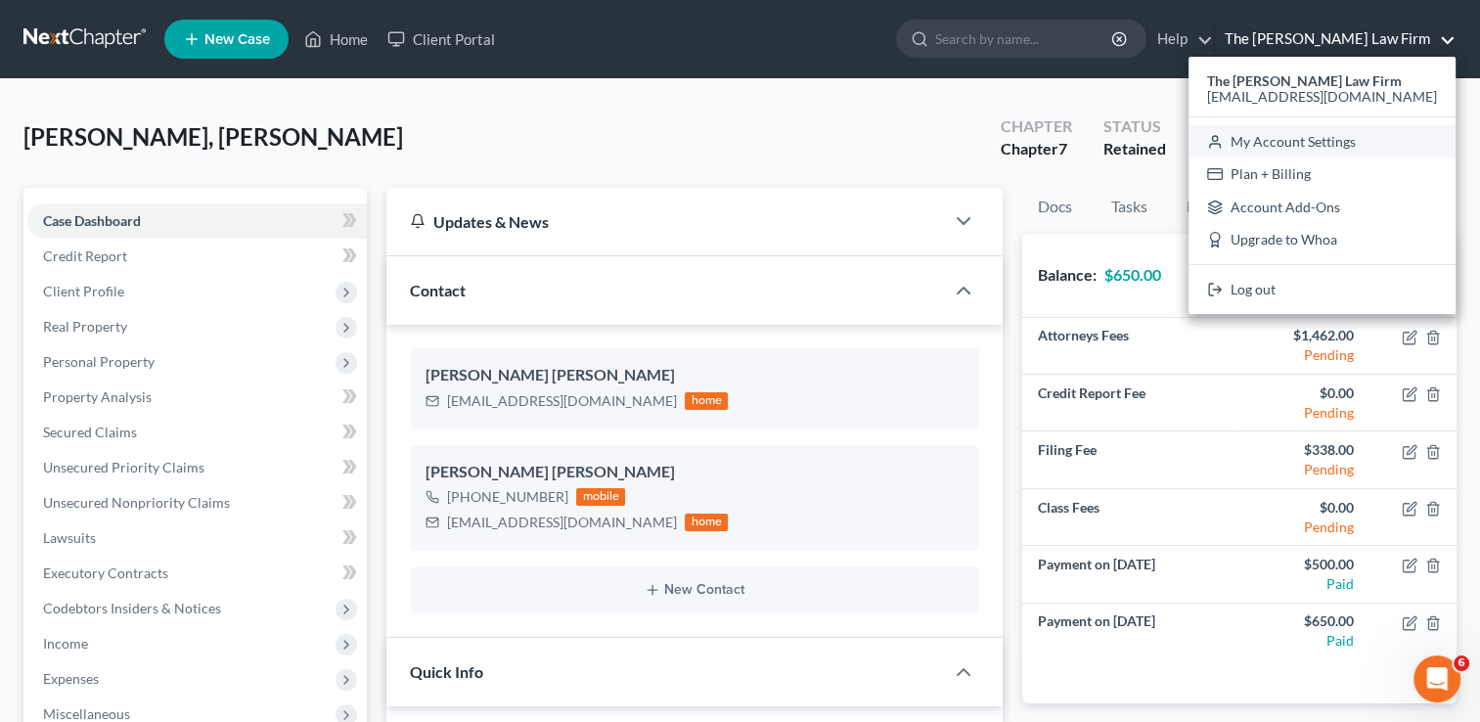
click at [1418, 146] on link "My Account Settings" at bounding box center [1322, 141] width 267 height 33
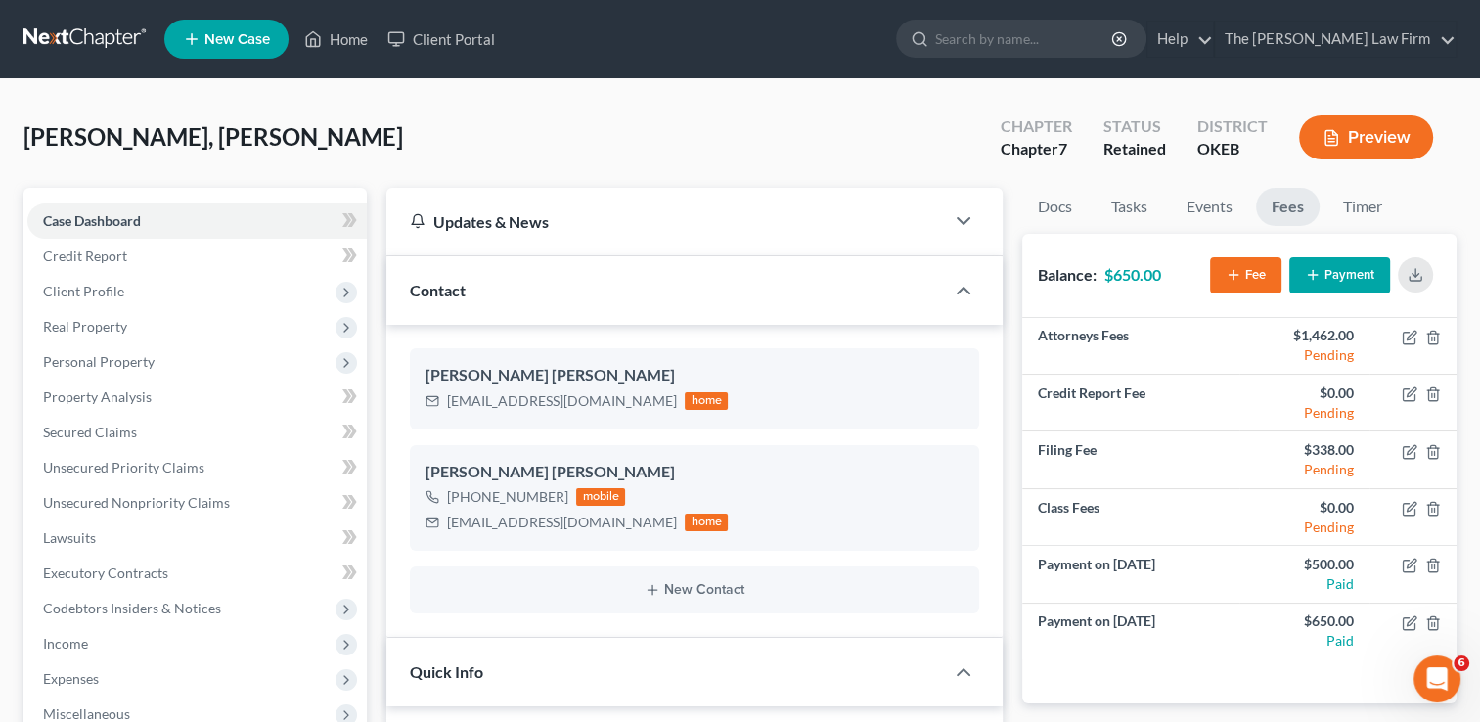
select select "65"
select select "23"
select select "37"
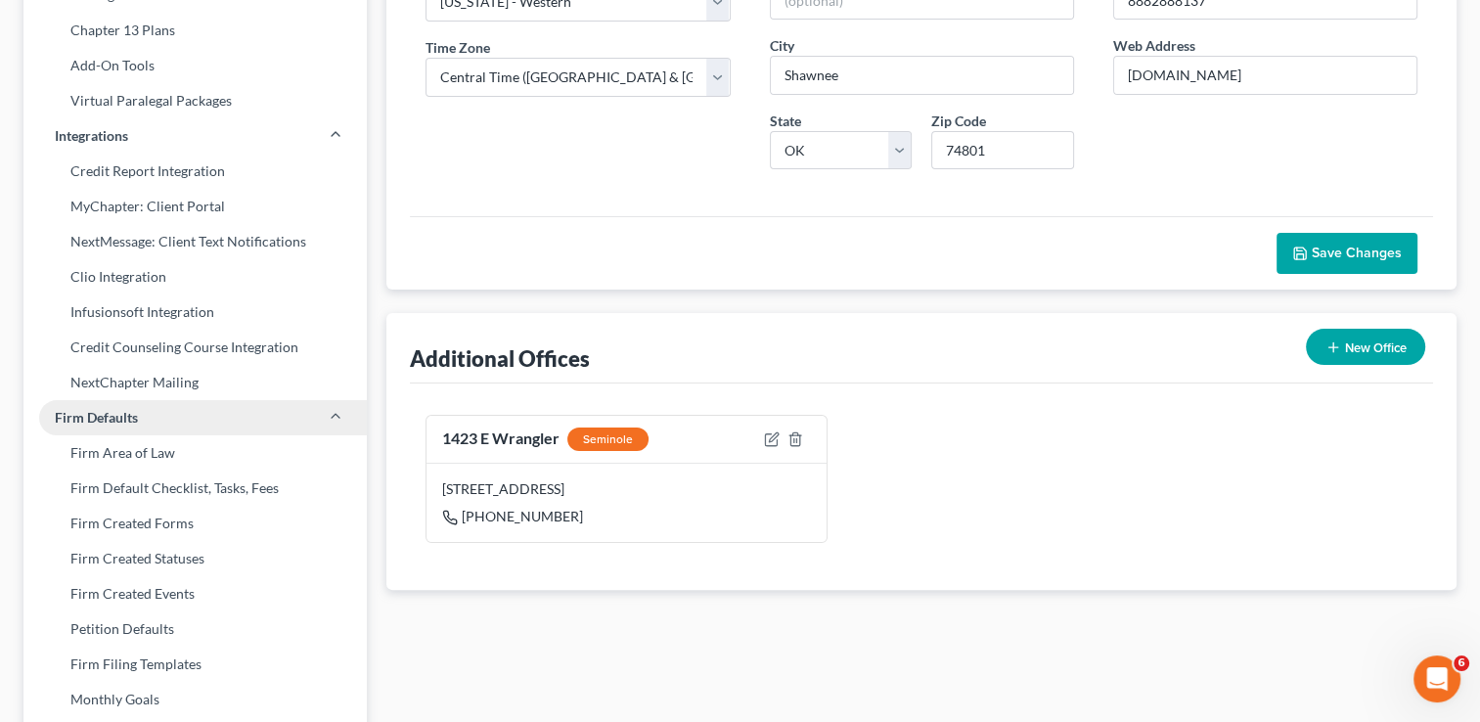
scroll to position [335, 0]
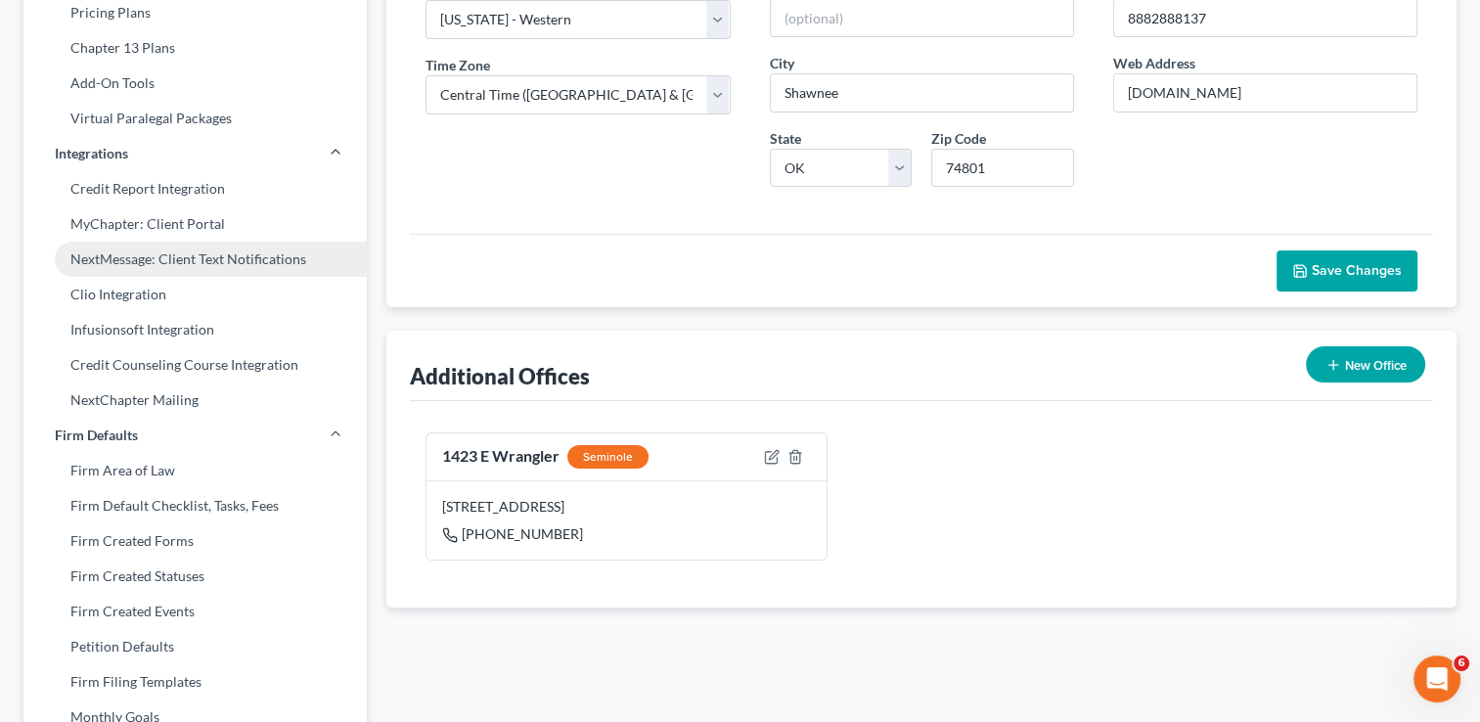
click at [200, 264] on link "NextMessage: Client Text Notifications" at bounding box center [194, 259] width 343 height 35
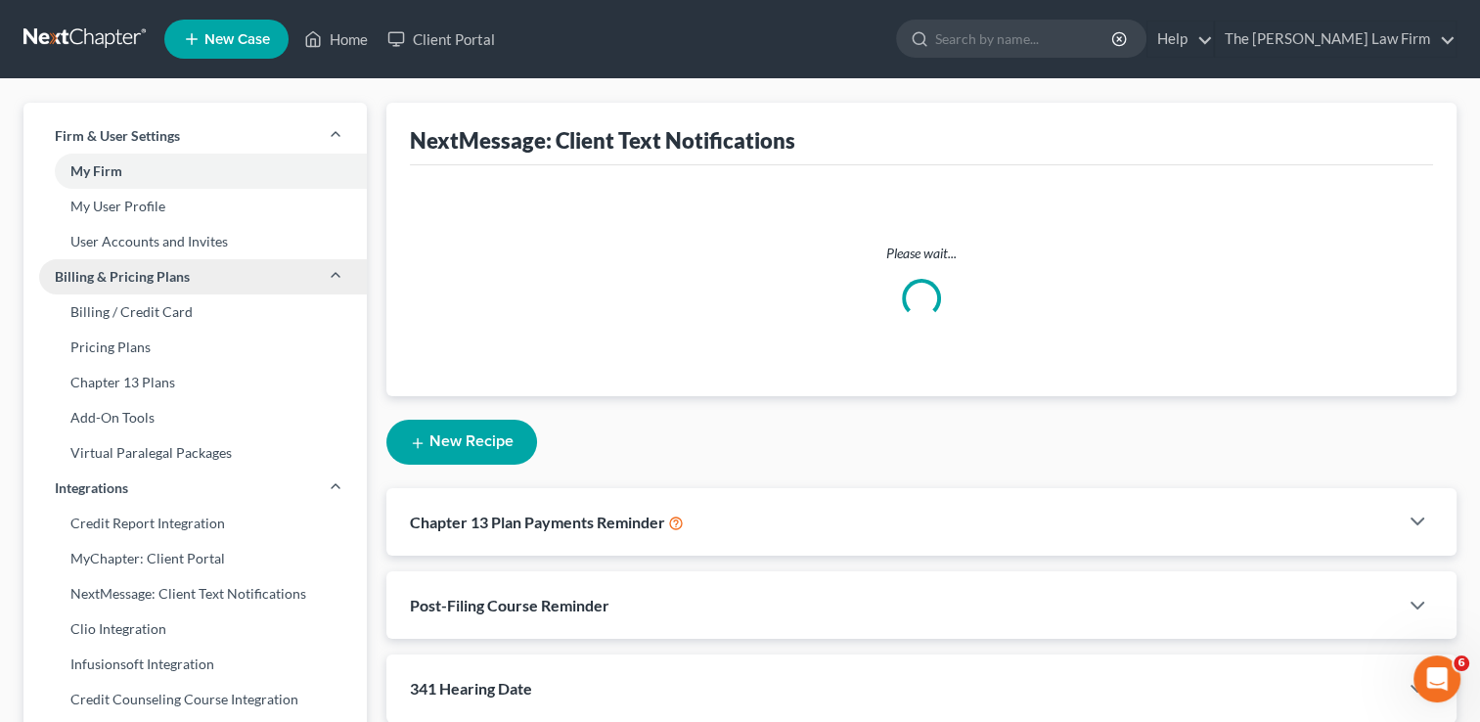
select select
select select "23423"
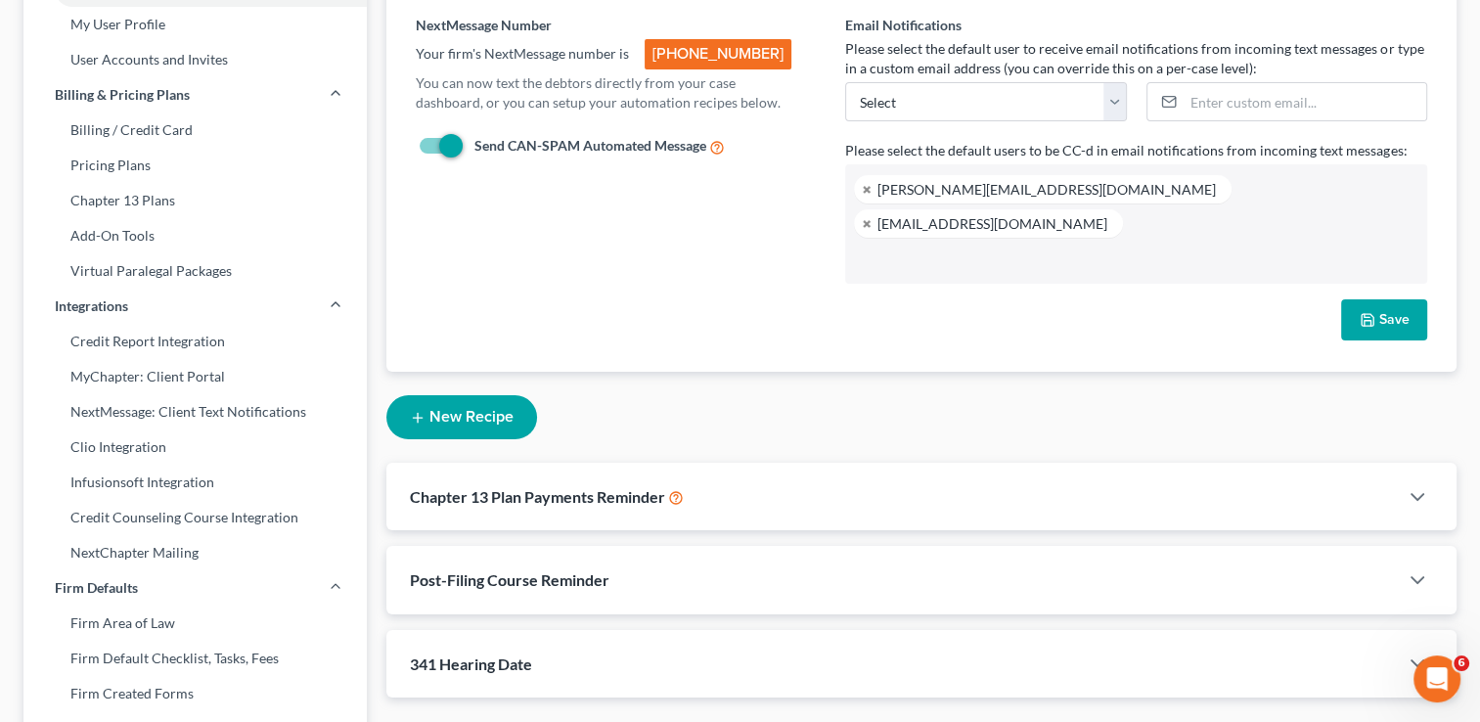
scroll to position [489, 0]
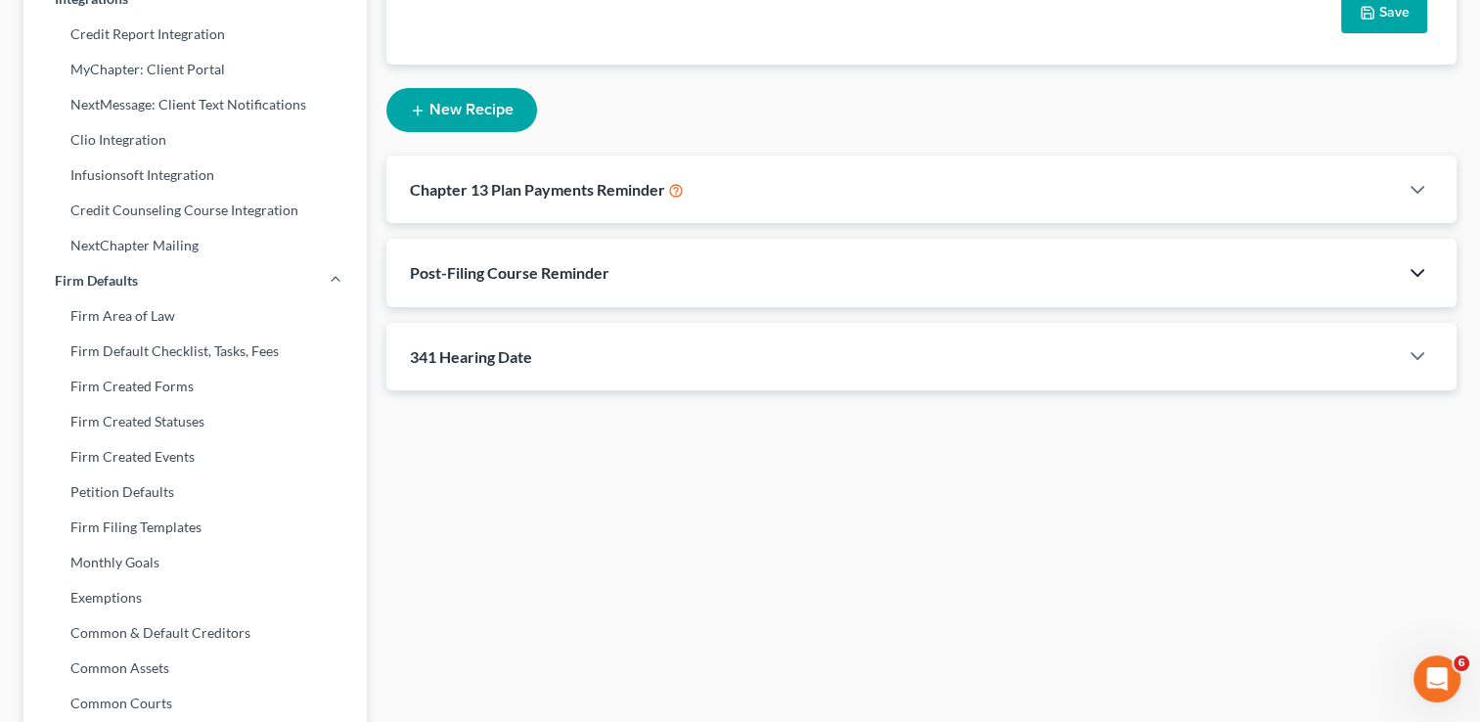
click at [1409, 261] on icon "button" at bounding box center [1417, 272] width 23 height 23
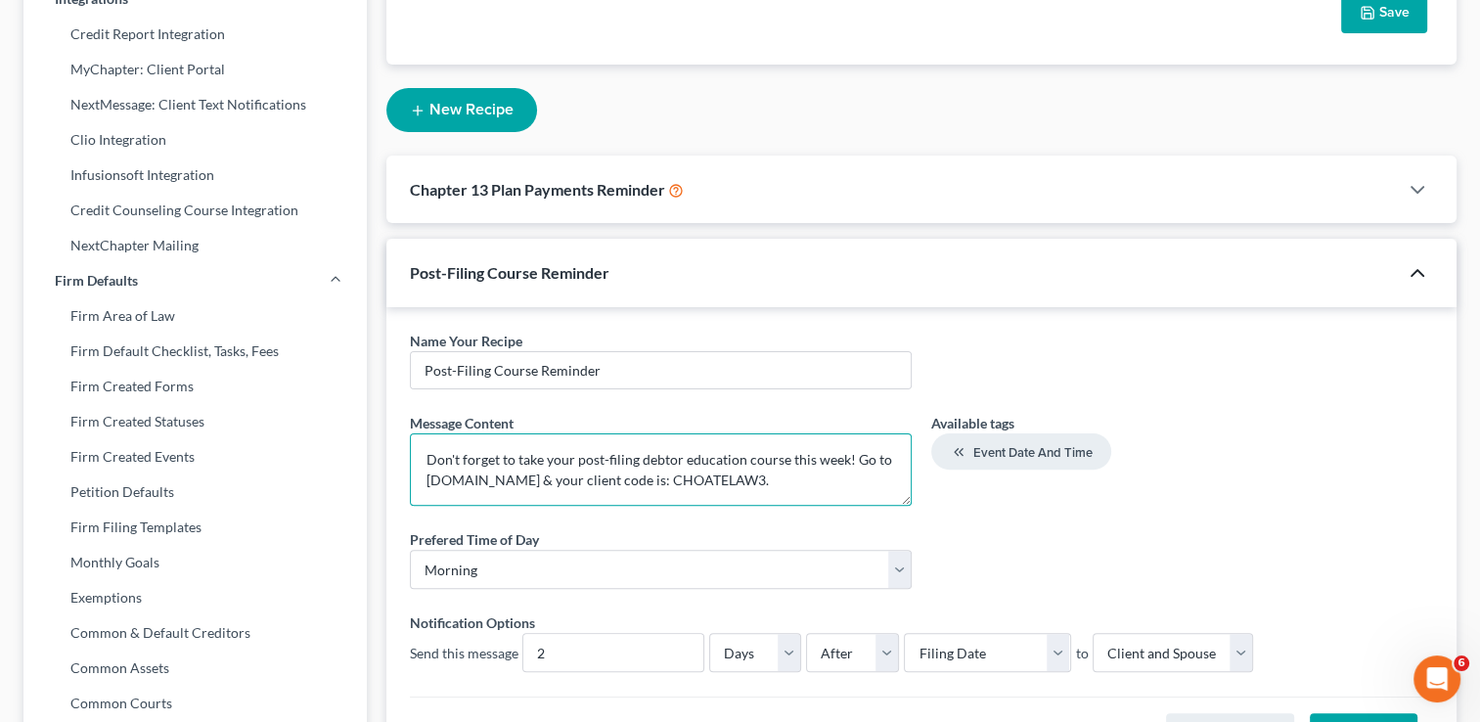
drag, startPoint x: 820, startPoint y: 444, endPoint x: 403, endPoint y: 418, distance: 417.6
click at [403, 418] on div "Message Content * Don't forget to take your post-filing debtor education course…" at bounding box center [660, 459] width 521 height 93
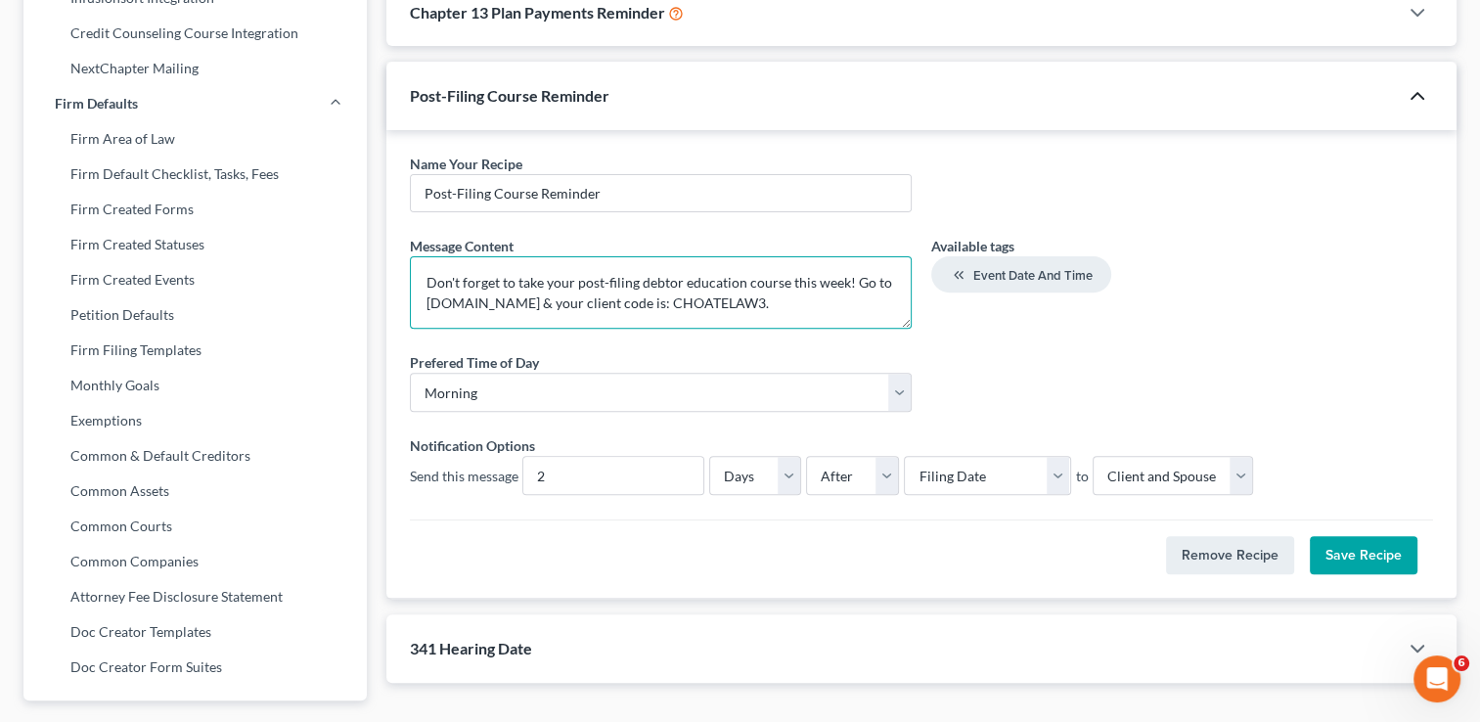
scroll to position [726, 0]
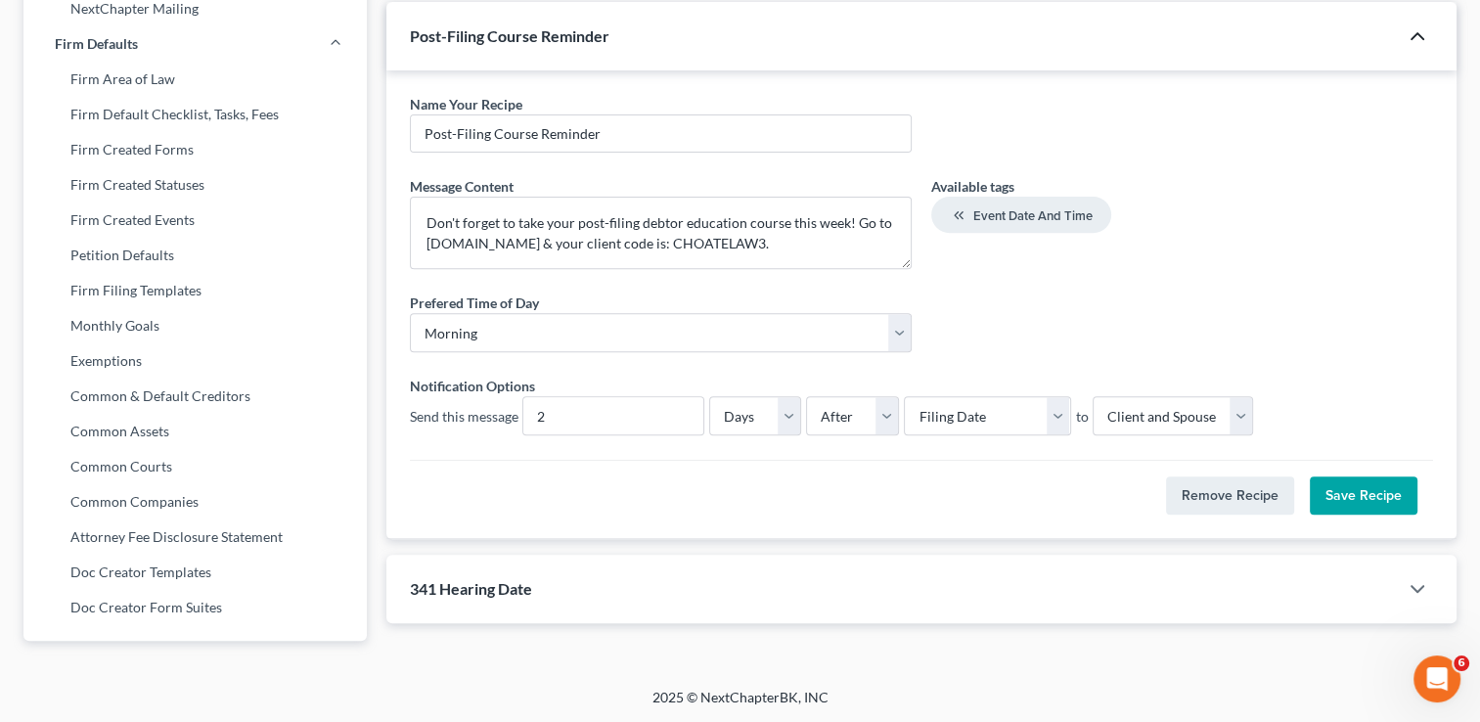
drag, startPoint x: 1401, startPoint y: 468, endPoint x: 1319, endPoint y: 550, distance: 116.2
click at [1401, 476] on button "Save Recipe" at bounding box center [1364, 495] width 108 height 39
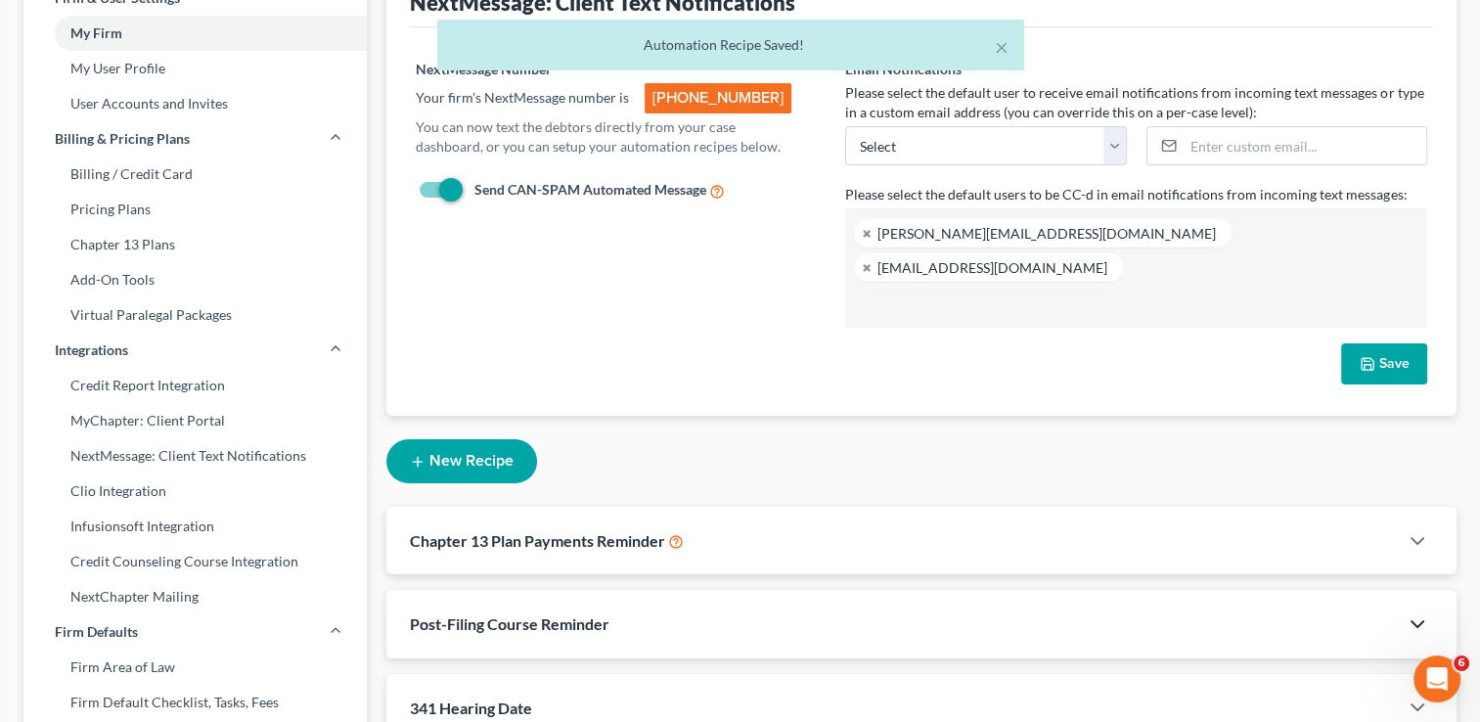
scroll to position [0, 0]
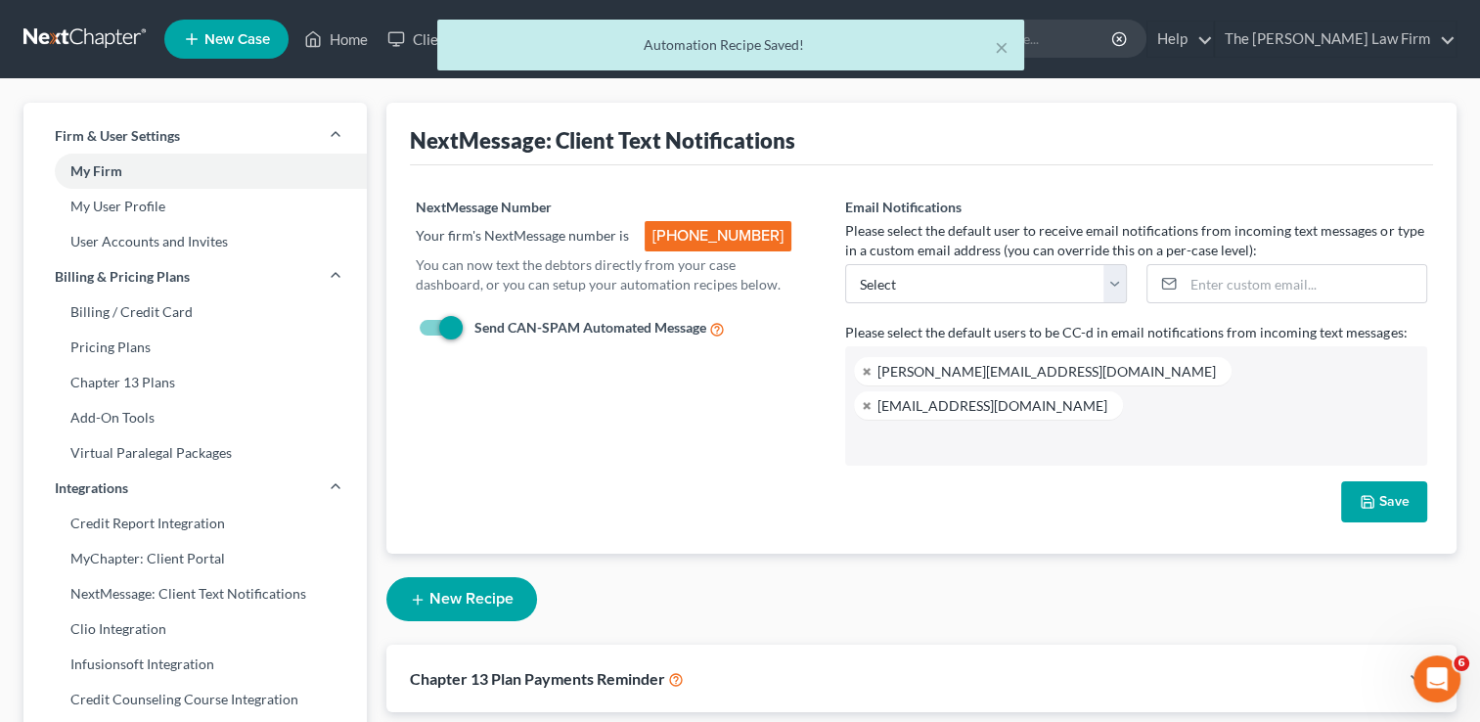
click at [349, 38] on div "× Automation Recipe Saved!" at bounding box center [730, 50] width 1480 height 61
click at [347, 44] on div "× Automation Recipe Saved!" at bounding box center [730, 50] width 1480 height 61
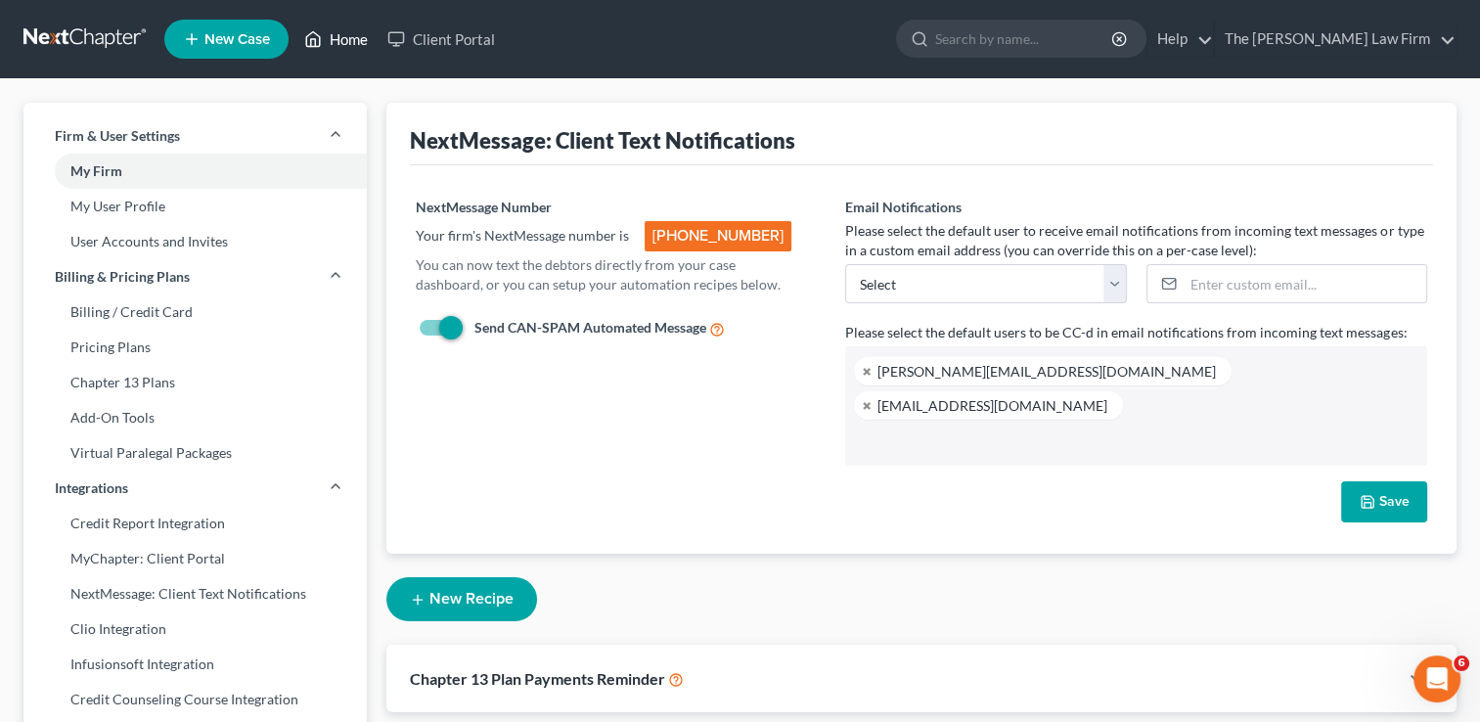
click at [352, 39] on link "Home" at bounding box center [335, 39] width 83 height 35
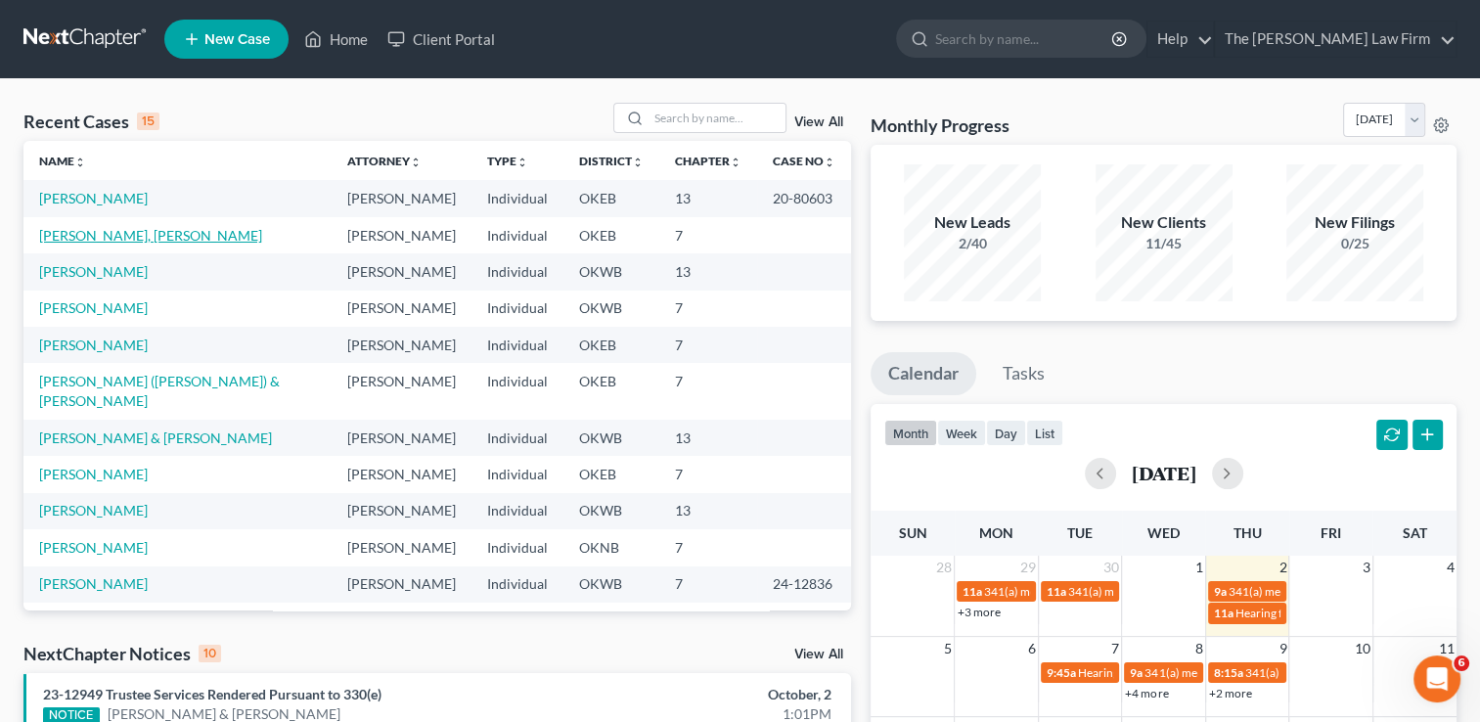
click at [117, 241] on link "[PERSON_NAME], [PERSON_NAME]" at bounding box center [150, 235] width 223 height 17
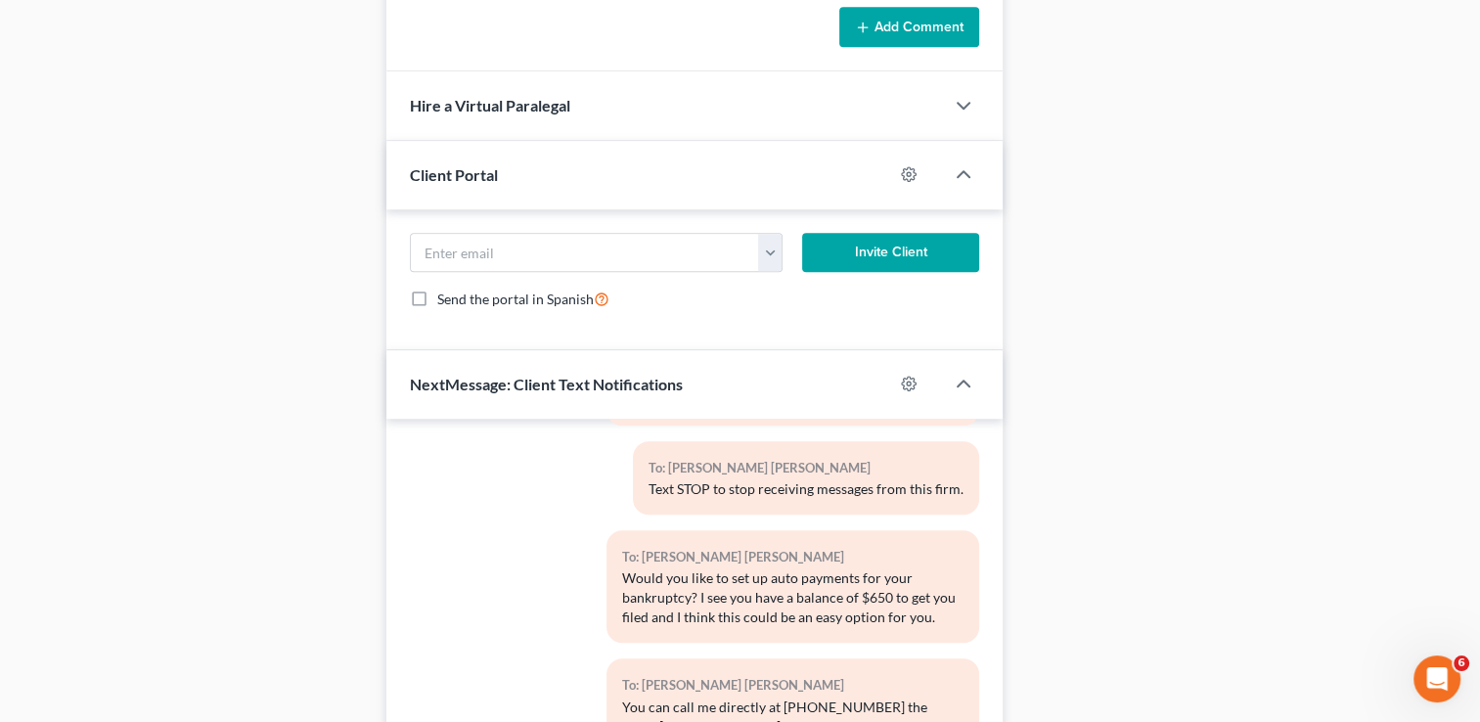
scroll to position [1679, 0]
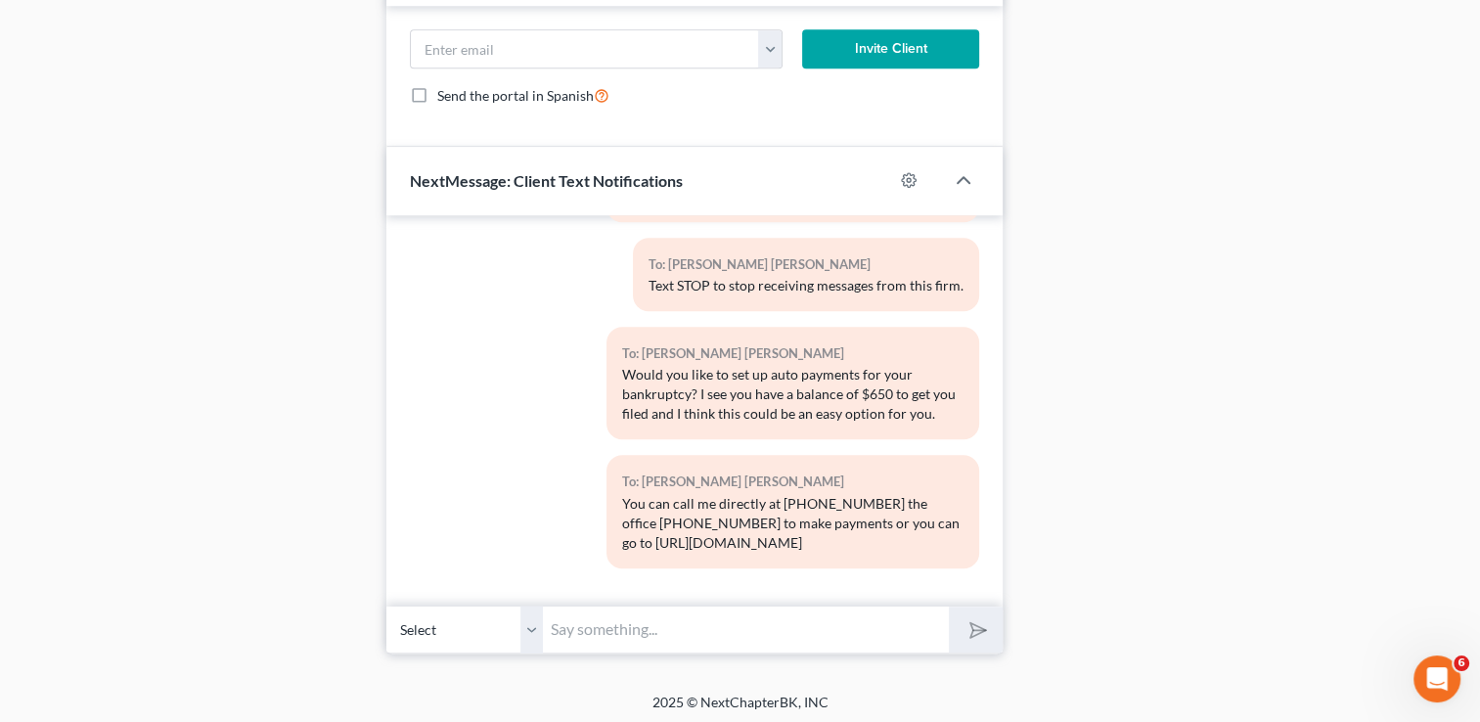
click at [572, 628] on input "text" at bounding box center [746, 630] width 406 height 48
paste input "Don't forget to take your post-filing debtor education course this week! Go to …"
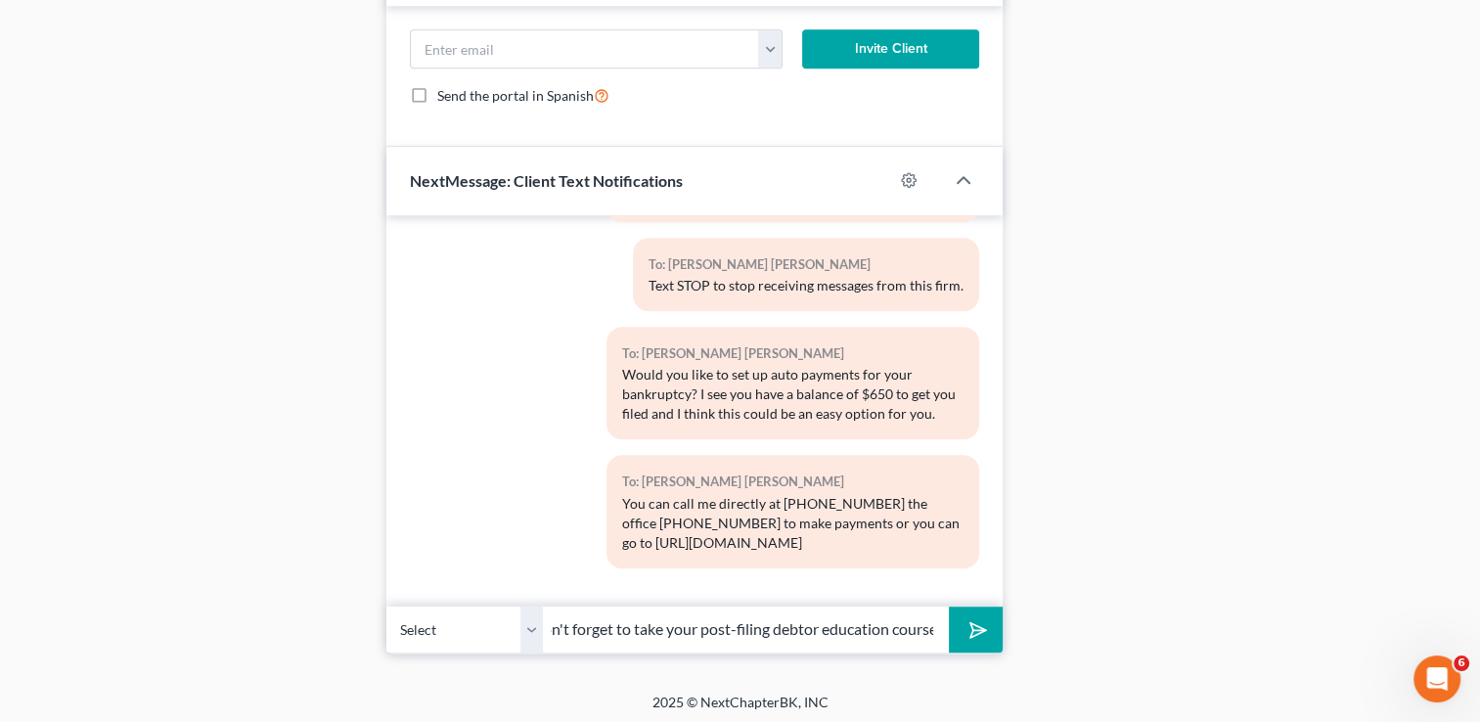
scroll to position [0, 0]
drag, startPoint x: 791, startPoint y: 627, endPoint x: 724, endPoint y: 624, distance: 66.6
click at [724, 624] on input "Don't forget to take your post-filing debtor education course this week! Go to …" at bounding box center [746, 630] width 406 height 48
drag, startPoint x: 791, startPoint y: 623, endPoint x: 702, endPoint y: 624, distance: 88.1
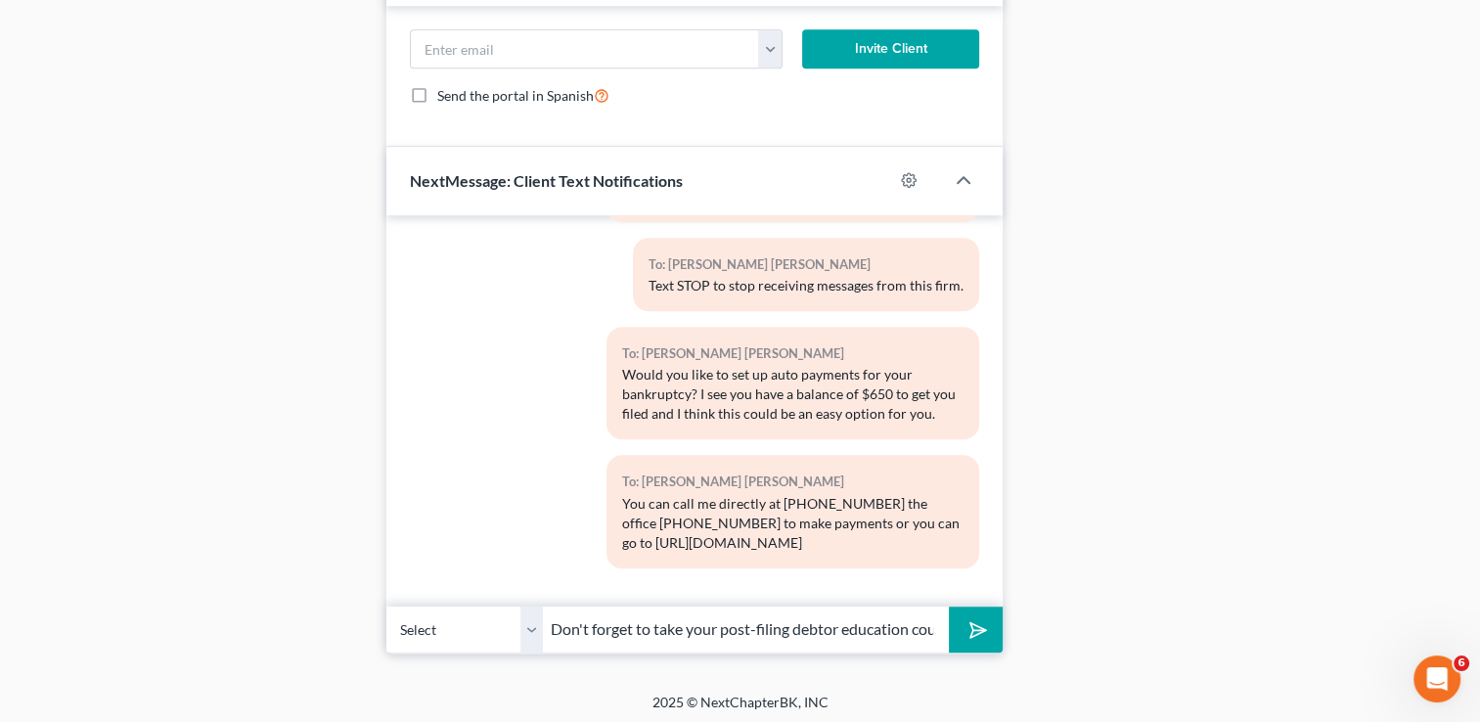
click at [702, 624] on input "Don't forget to take your post-filing debtor education course this week! Go to …" at bounding box center [746, 630] width 406 height 48
click at [701, 624] on input "Don't forget to take your post-filing debtor education course this week! Go to …" at bounding box center [746, 630] width 406 height 48
click at [710, 632] on input "Don't forget to take your post-filing debtor education course this week! Go to …" at bounding box center [746, 630] width 406 height 48
click at [757, 620] on input "Don't forget to take your post-filing debtor education course this week! Go to …" at bounding box center [746, 630] width 406 height 48
drag, startPoint x: 747, startPoint y: 624, endPoint x: 720, endPoint y: 628, distance: 27.7
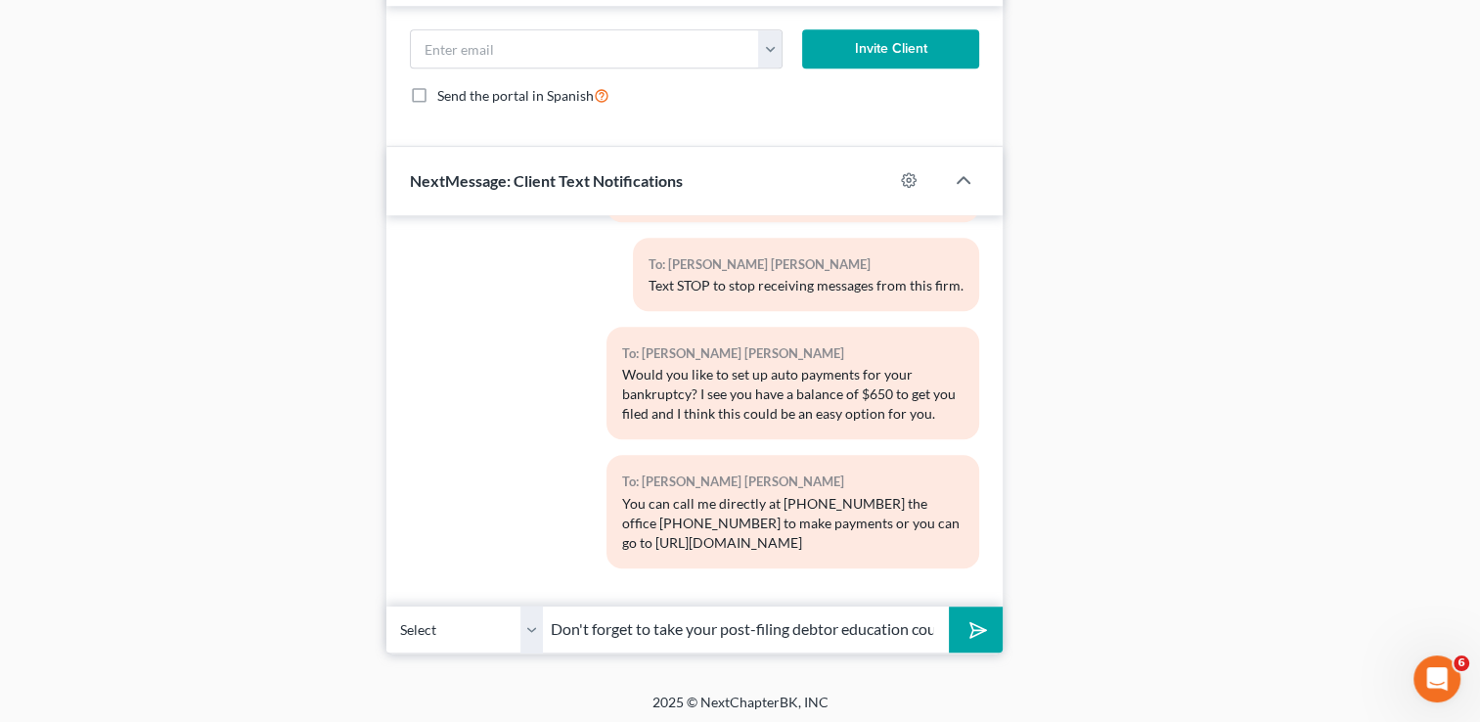
click at [720, 628] on input "Don't forget to take your post-filing debtor education course this week! Go to …" at bounding box center [746, 630] width 406 height 48
click at [721, 628] on input "Don't forget to take your1st t-filing debtor education course this week! Go to …" at bounding box center [746, 630] width 406 height 48
click at [796, 627] on input "Don't forget to take your 1st t-filing debtor education course this week! Go to…" at bounding box center [746, 630] width 406 height 48
drag, startPoint x: 554, startPoint y: 619, endPoint x: 1089, endPoint y: 623, distance: 535.2
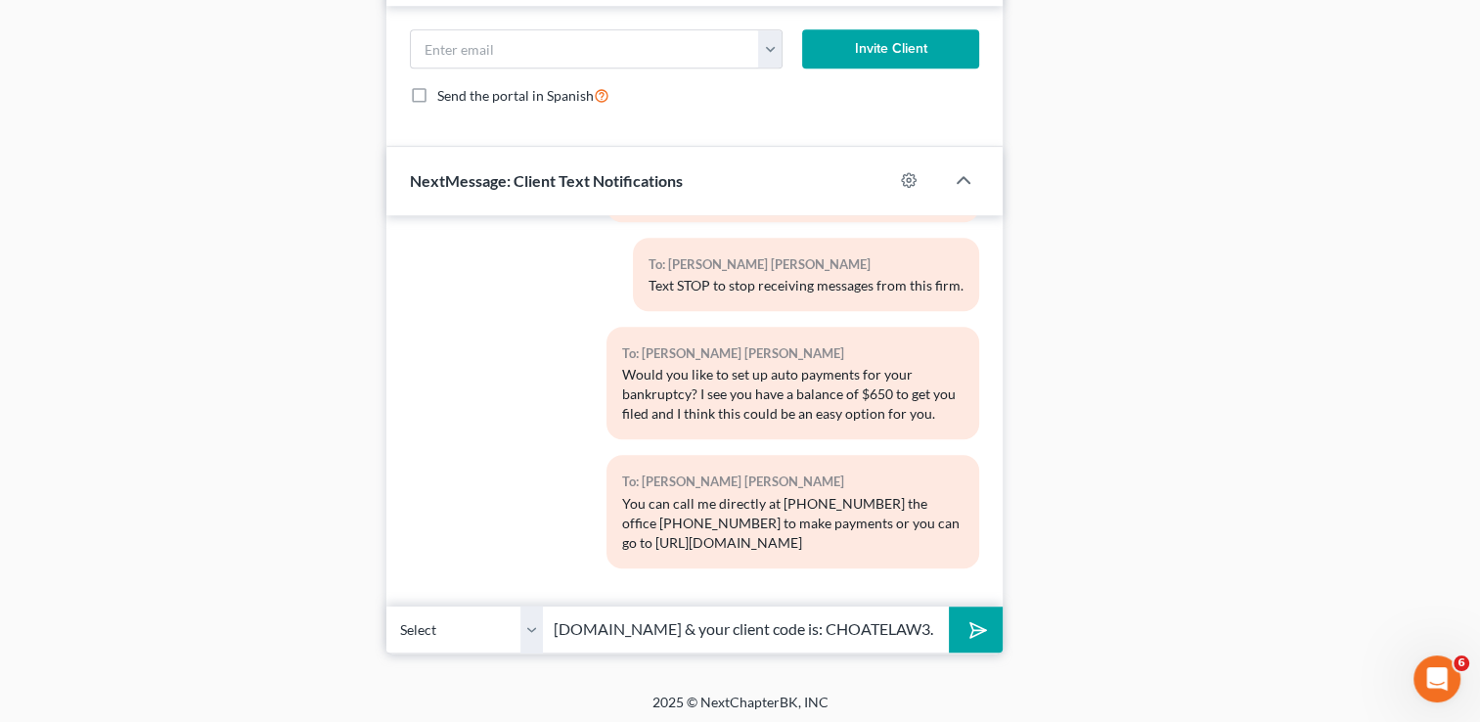
type input "Don't forget to take your 1st debtor education course this week! Go to [DOMAIN_…"
click at [962, 640] on button "submit" at bounding box center [976, 630] width 54 height 46
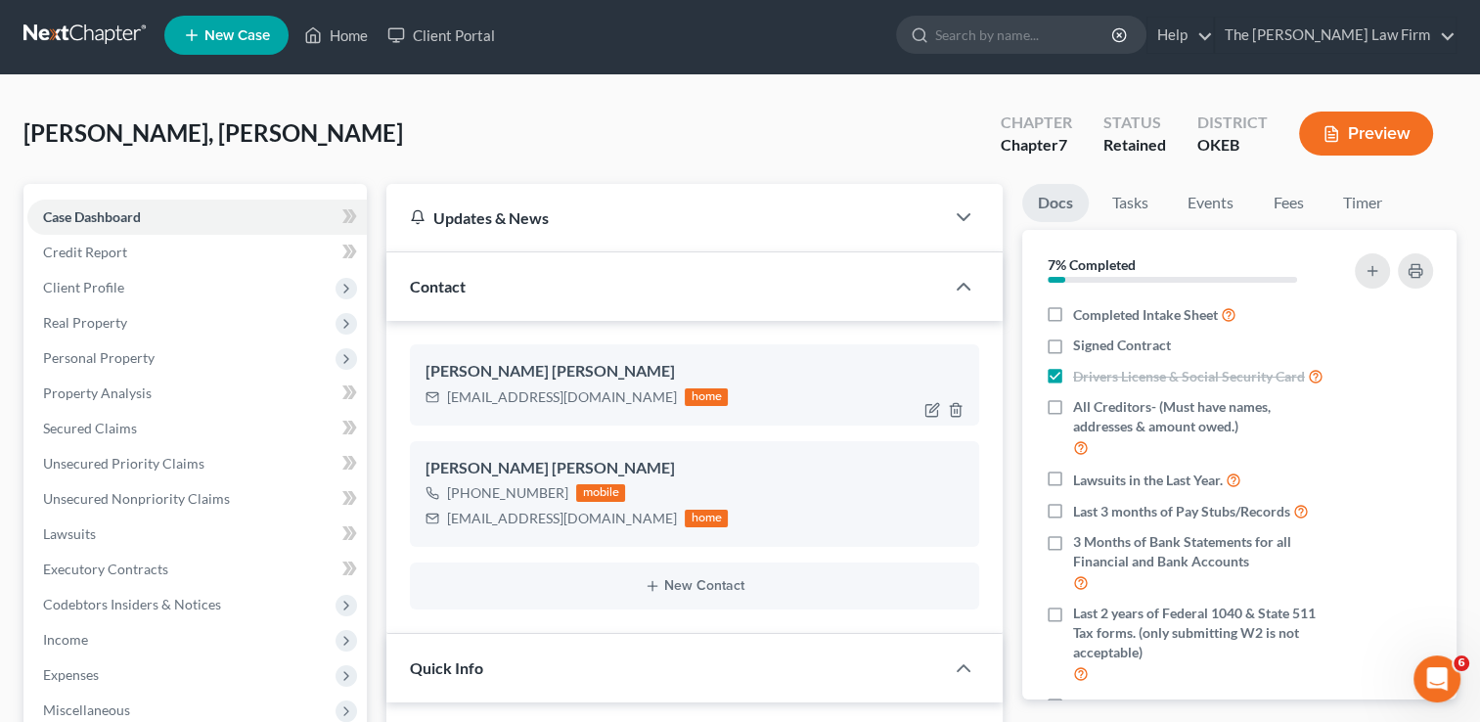
scroll to position [0, 0]
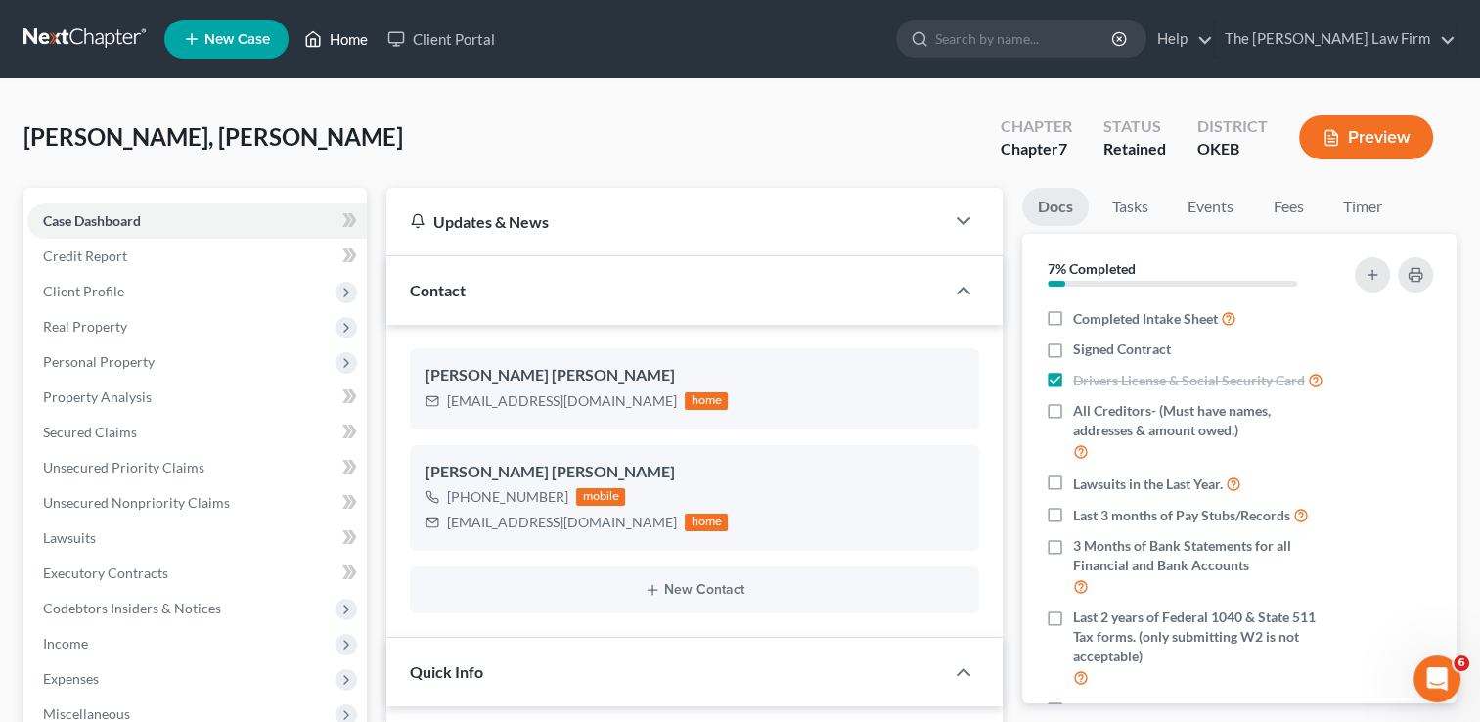
click at [336, 50] on link "Home" at bounding box center [335, 39] width 83 height 35
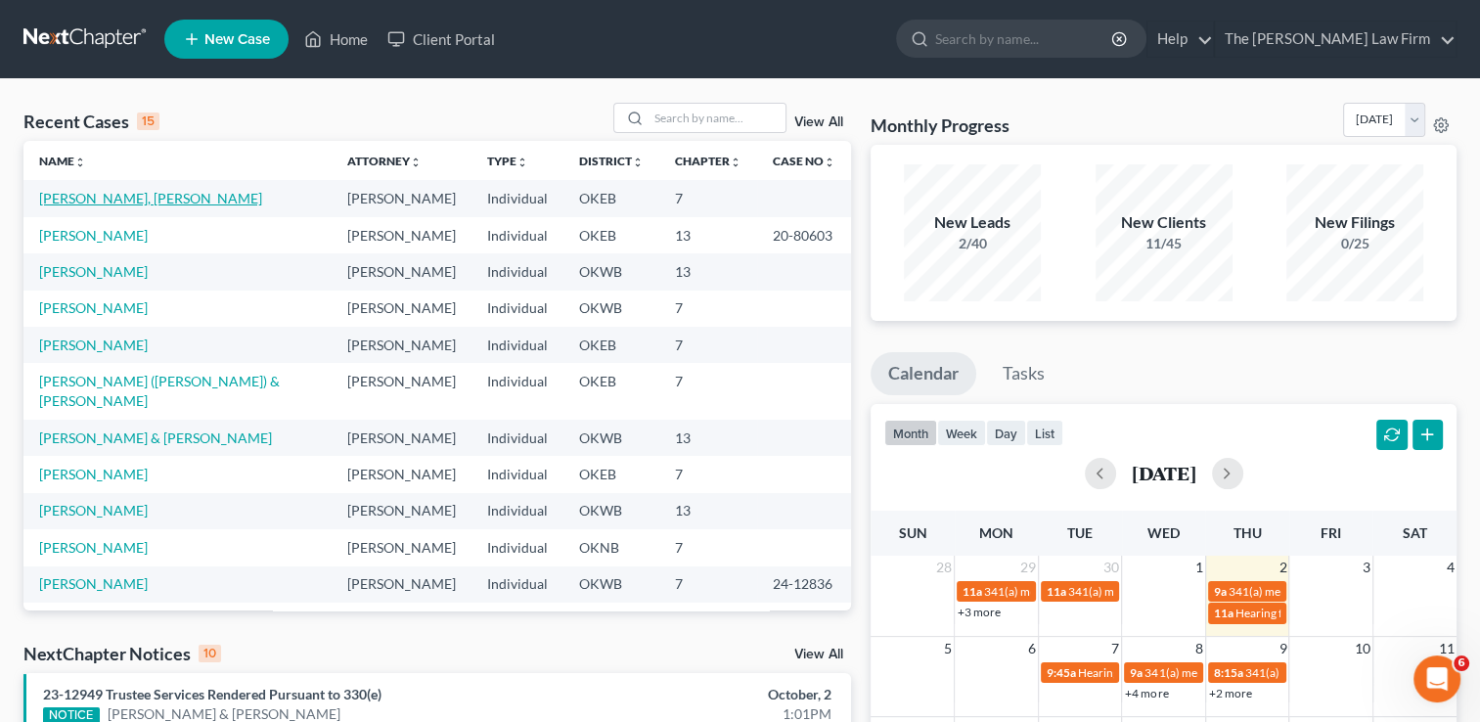
click at [168, 198] on link "[PERSON_NAME], [PERSON_NAME]" at bounding box center [150, 198] width 223 height 17
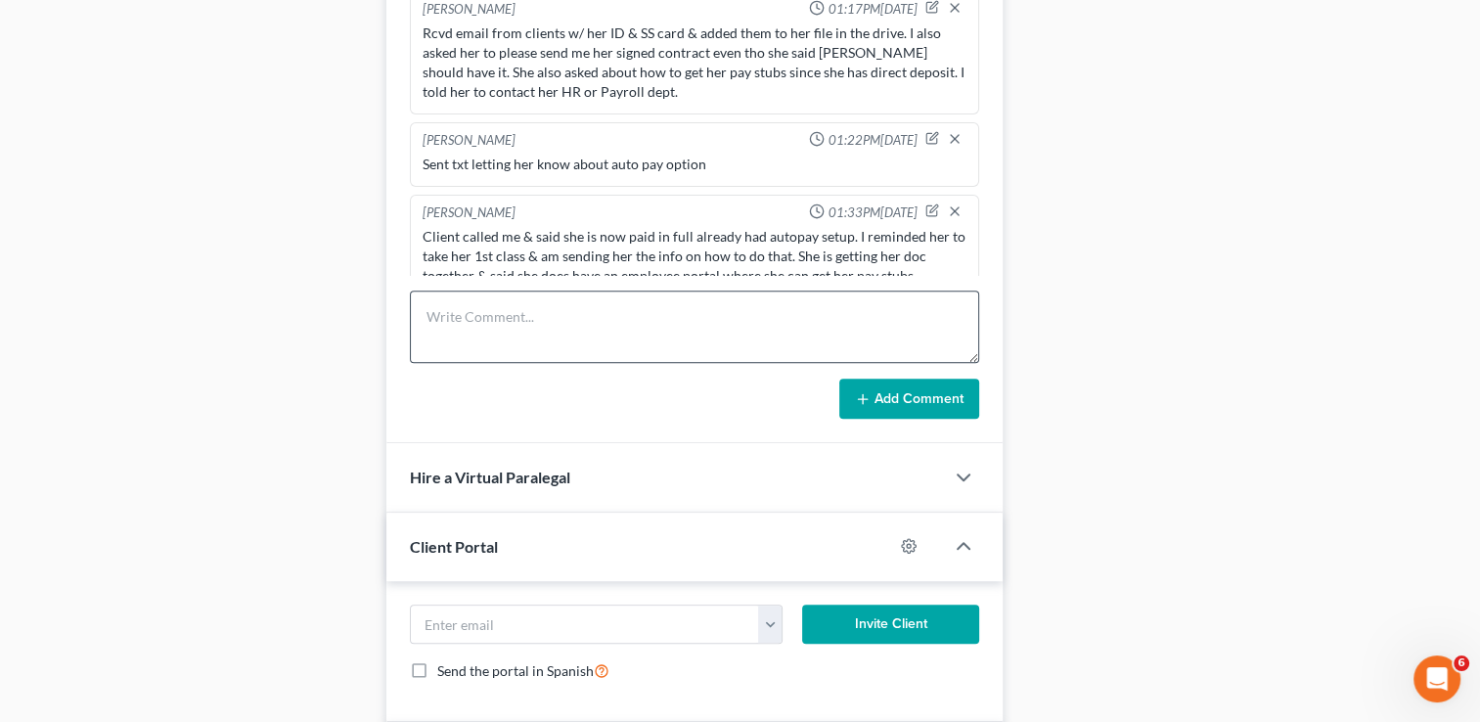
scroll to position [1092, 0]
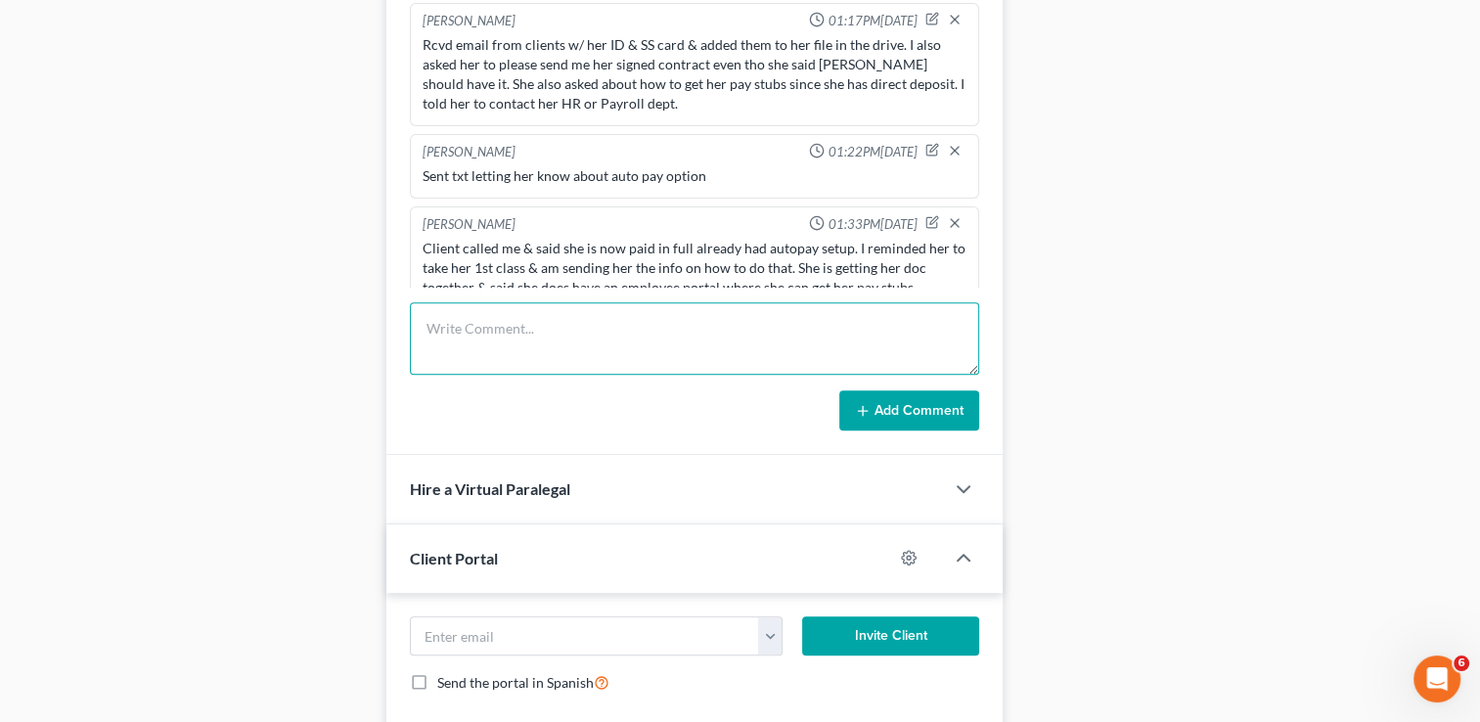
drag, startPoint x: 628, startPoint y: 316, endPoint x: 635, endPoint y: 327, distance: 12.8
click at [630, 319] on textarea at bounding box center [694, 338] width 569 height 72
type textarea "Rcvd her signed contract via email, added it to her file in drive, & updated cl…"
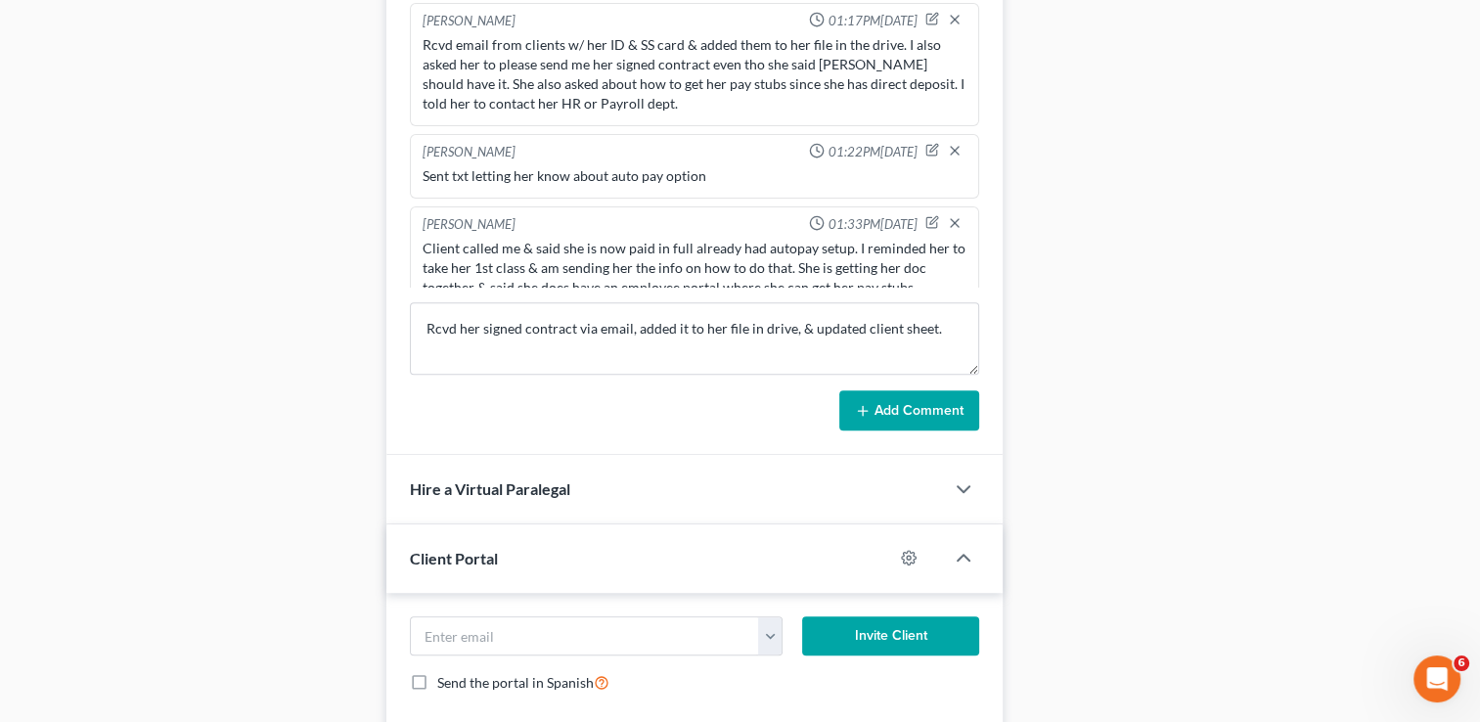
drag, startPoint x: 886, startPoint y: 402, endPoint x: 1034, endPoint y: 404, distance: 147.7
click at [883, 409] on button "Add Comment" at bounding box center [909, 410] width 140 height 41
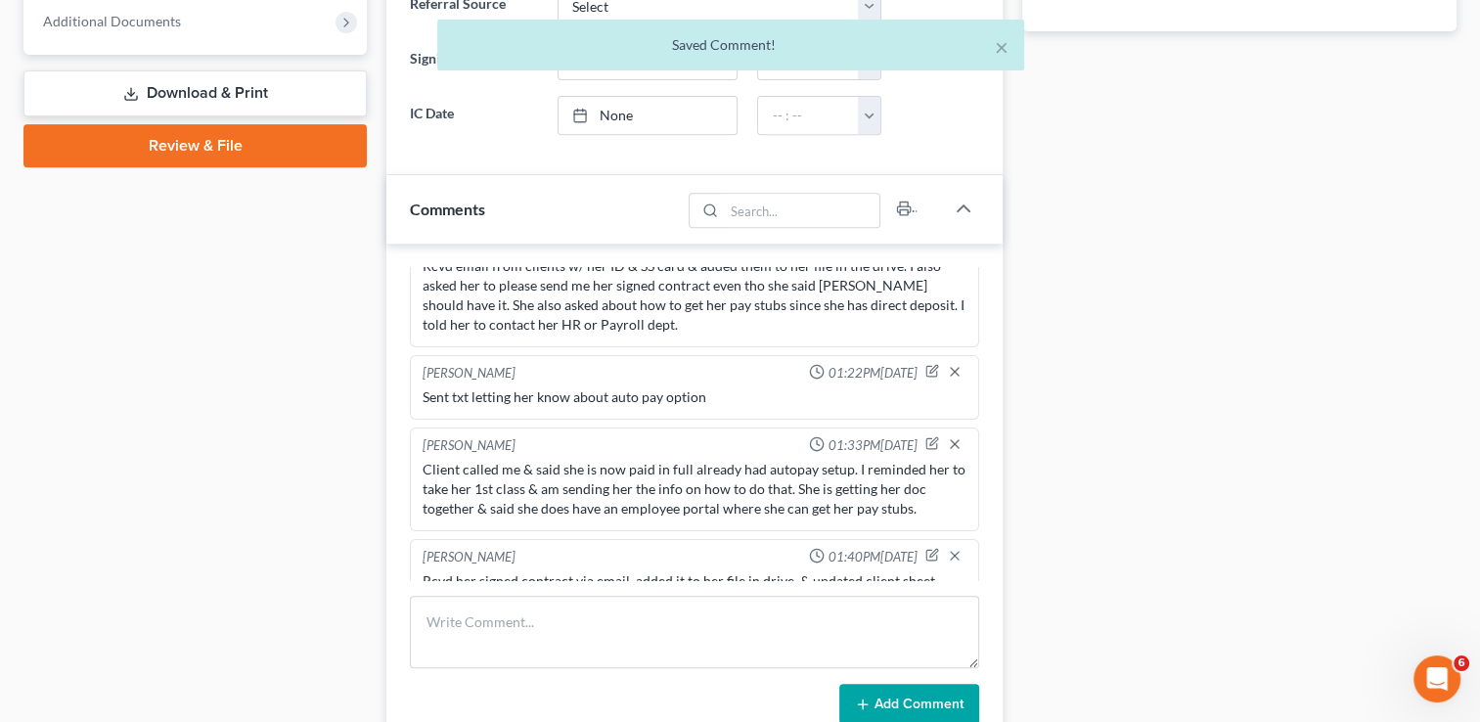
scroll to position [113, 0]
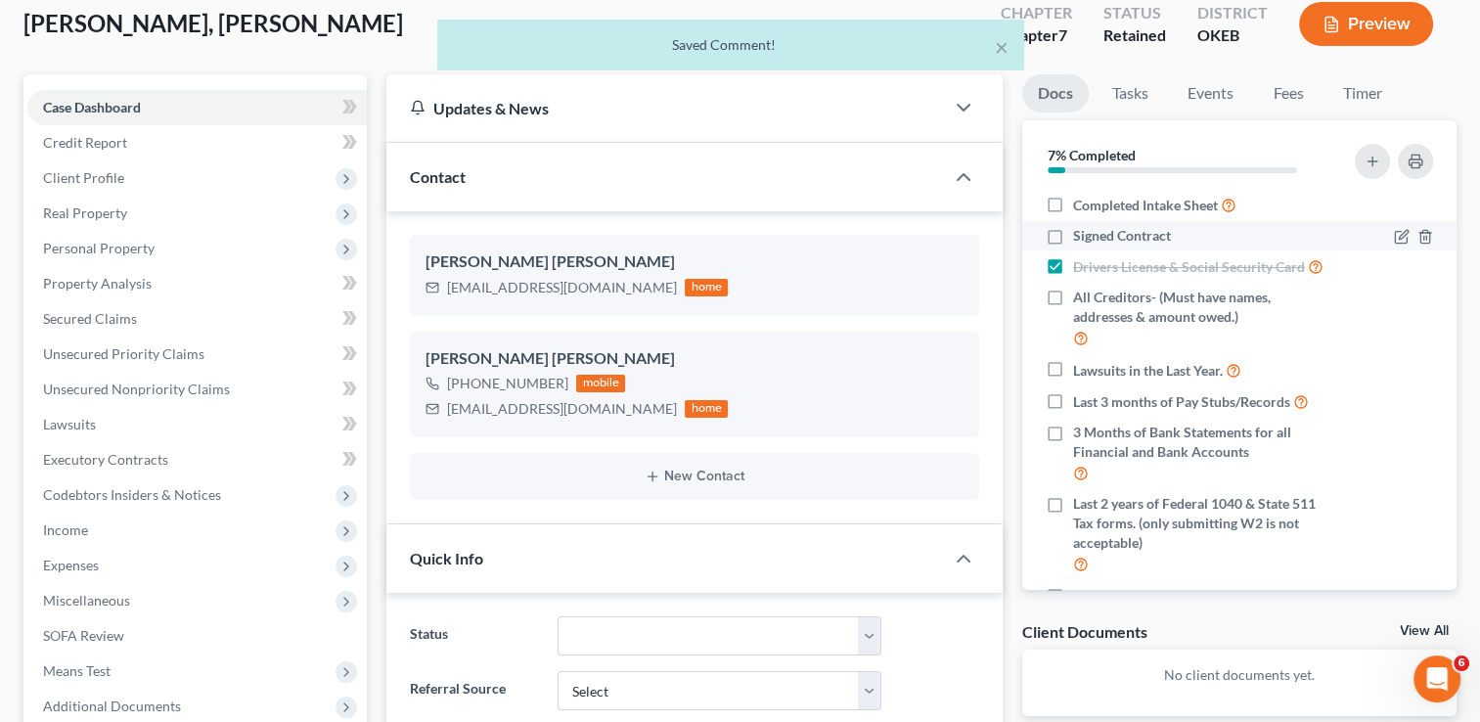
click at [1073, 239] on label "Signed Contract" at bounding box center [1122, 236] width 98 height 20
click at [1081, 239] on input "Signed Contract" at bounding box center [1087, 232] width 13 height 13
checkbox input "true"
